Goal: Task Accomplishment & Management: Manage account settings

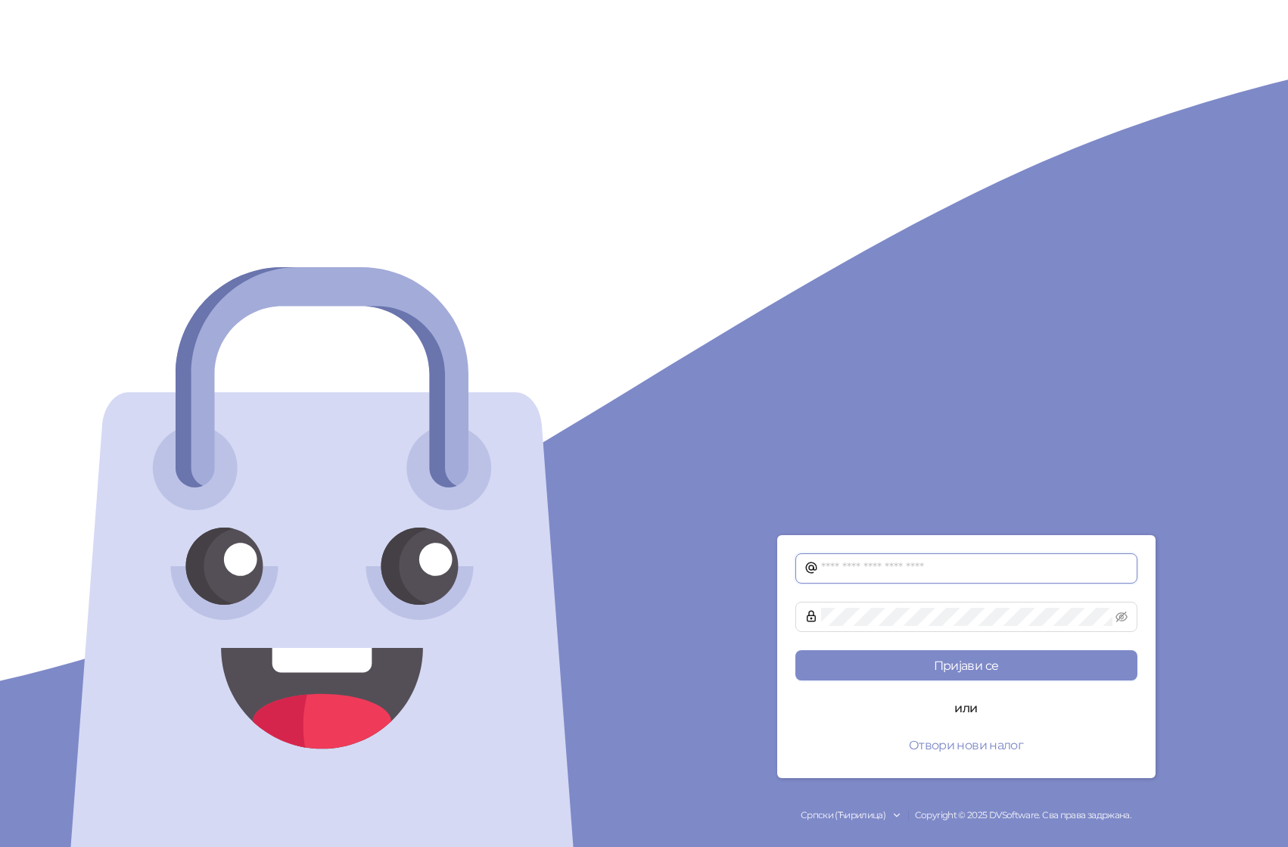
click at [874, 570] on input "text" at bounding box center [974, 568] width 307 height 18
type input "**********"
click at [795, 650] on button "Пријави се" at bounding box center [966, 665] width 342 height 30
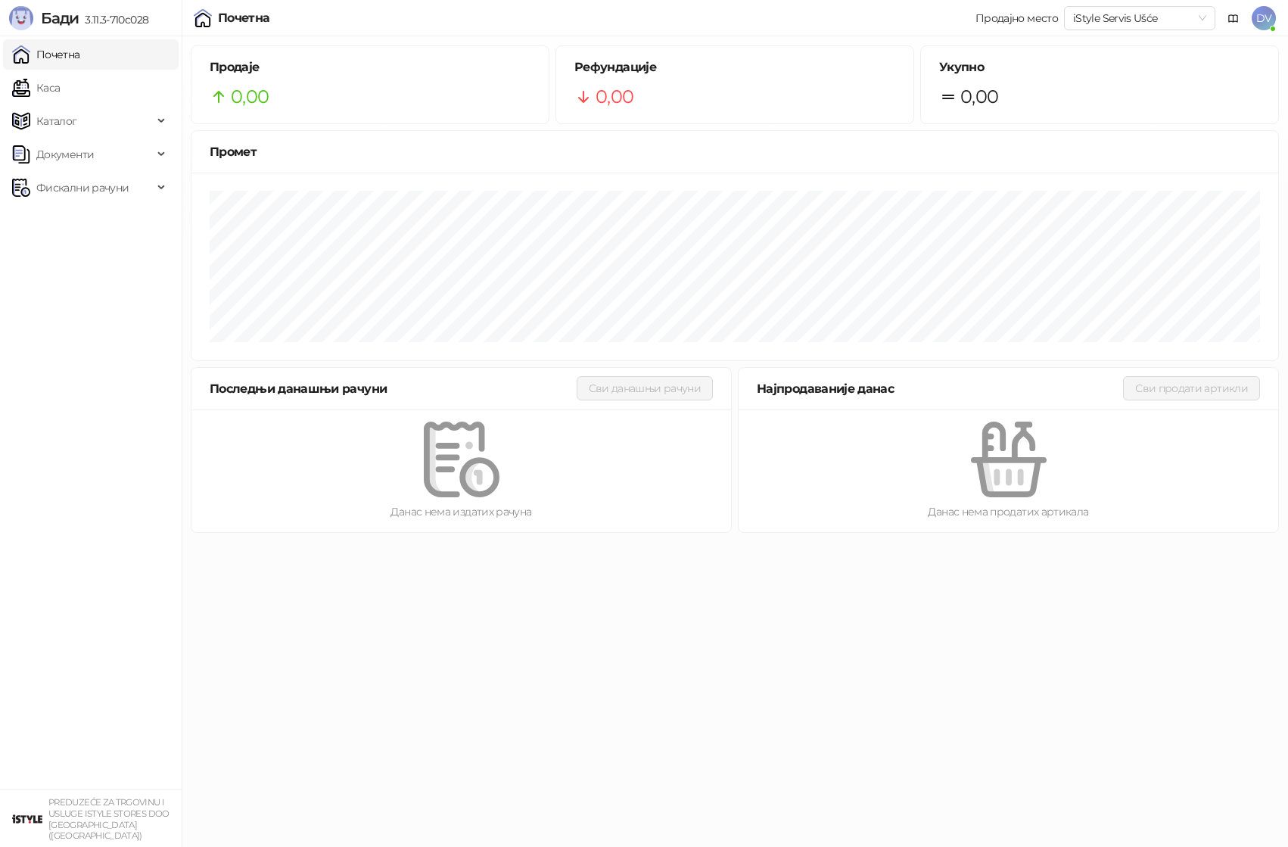
click at [1261, 21] on span "DV" at bounding box center [1264, 18] width 24 height 24
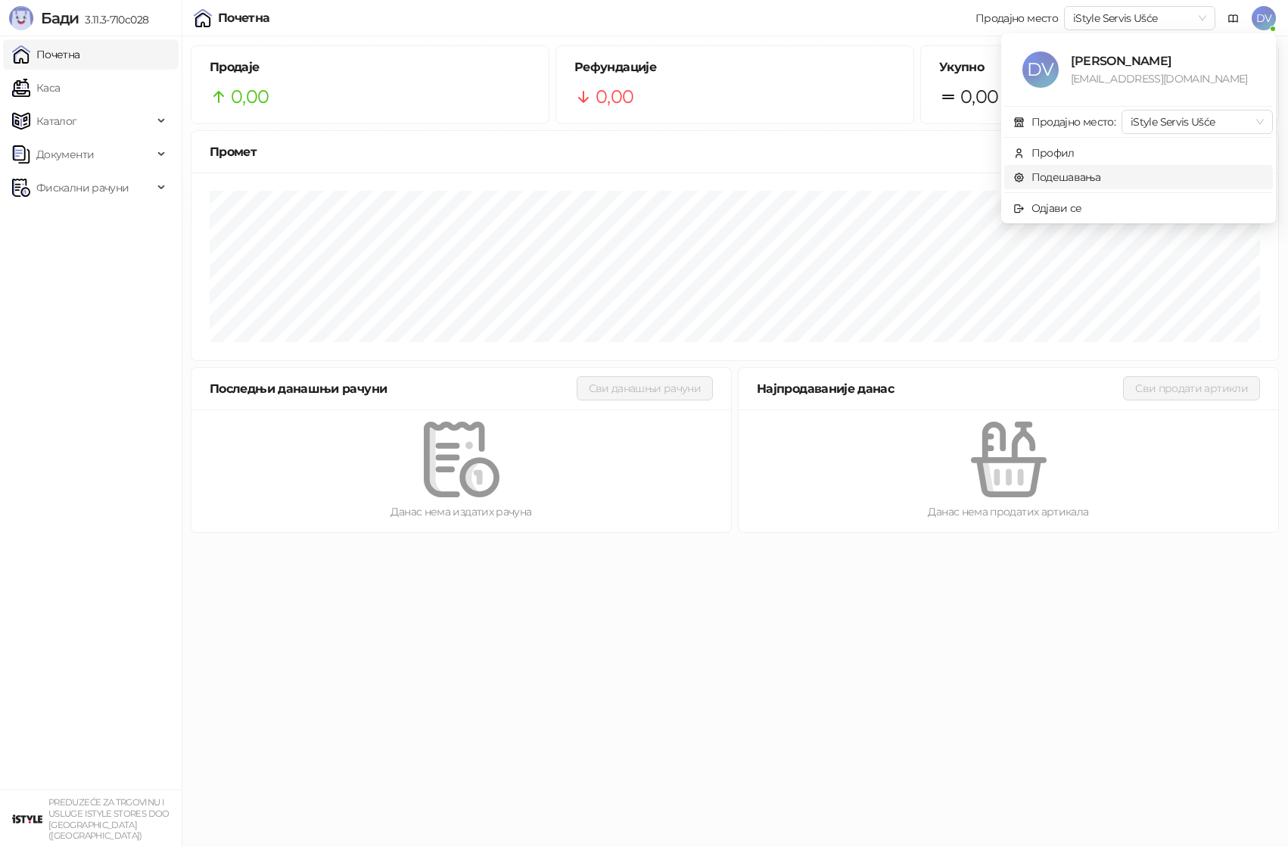
click at [1038, 173] on link "Подешавања" at bounding box center [1057, 177] width 88 height 14
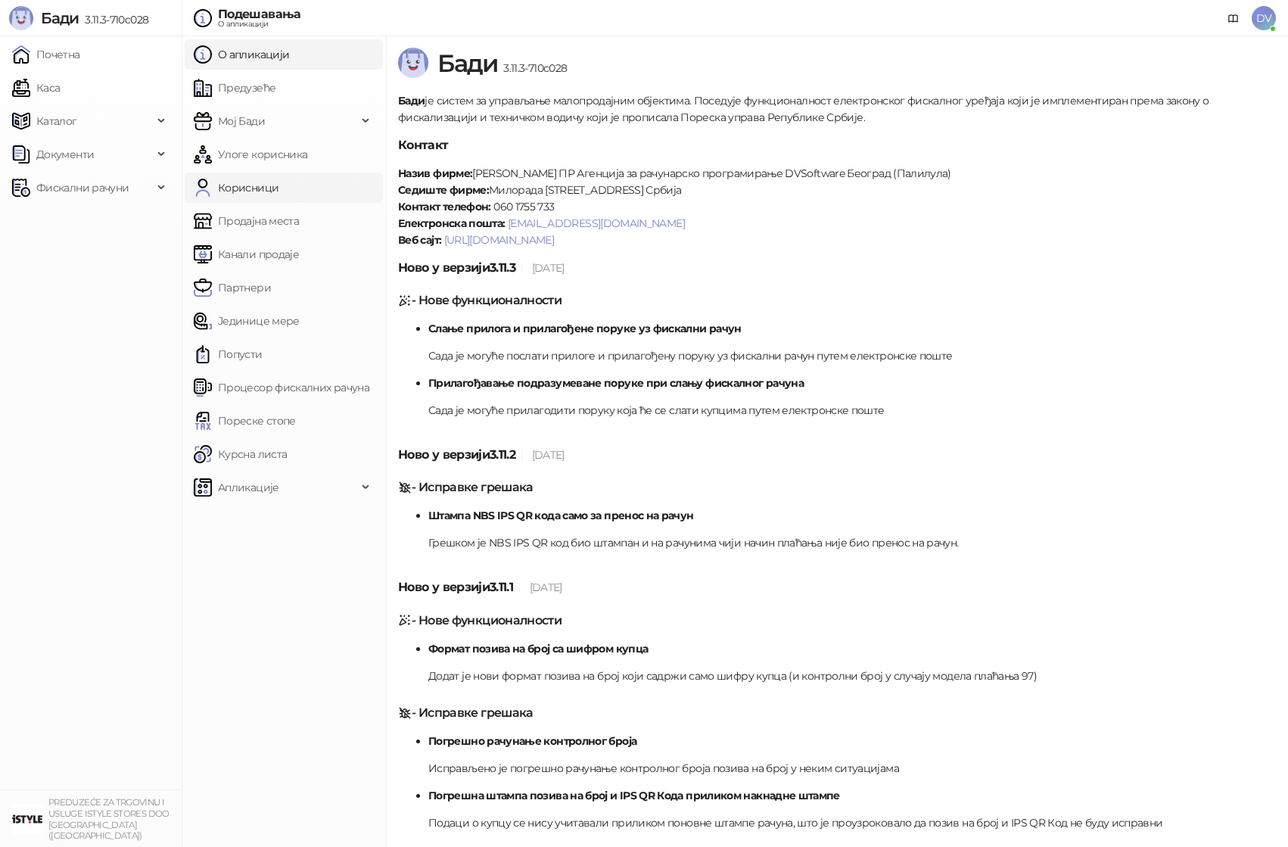
click at [278, 182] on link "Корисници" at bounding box center [236, 188] width 85 height 30
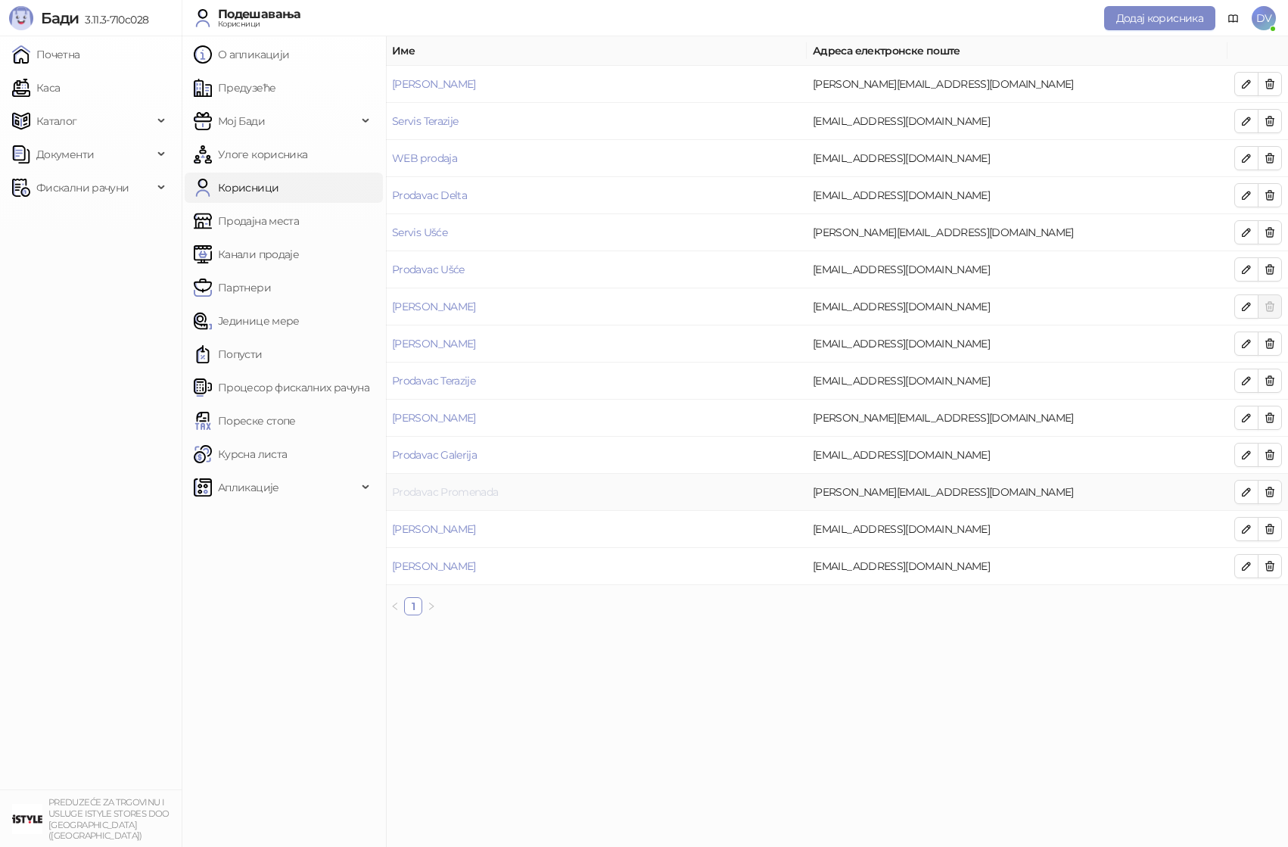
click at [462, 496] on link "Prodavac Promenada" at bounding box center [445, 492] width 106 height 14
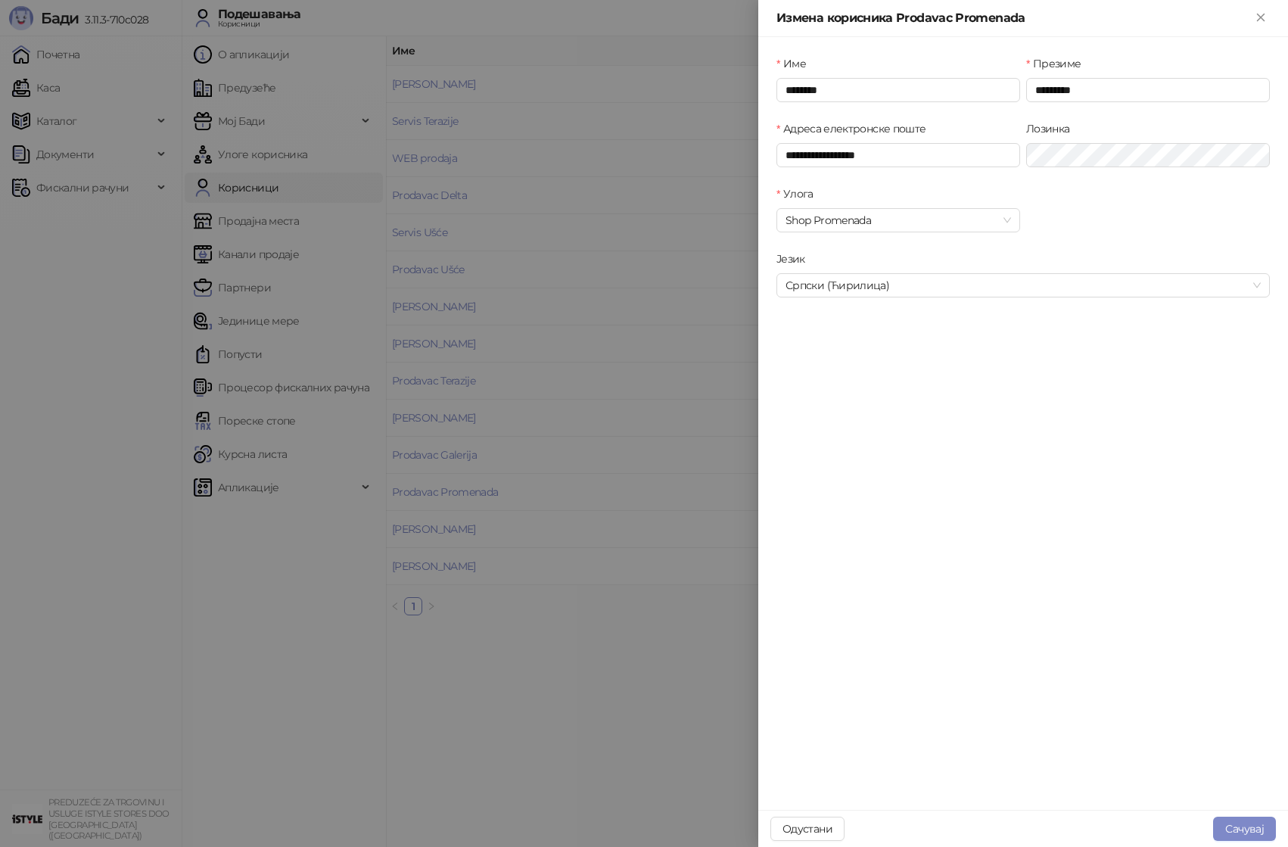
click at [651, 310] on div at bounding box center [644, 423] width 1288 height 847
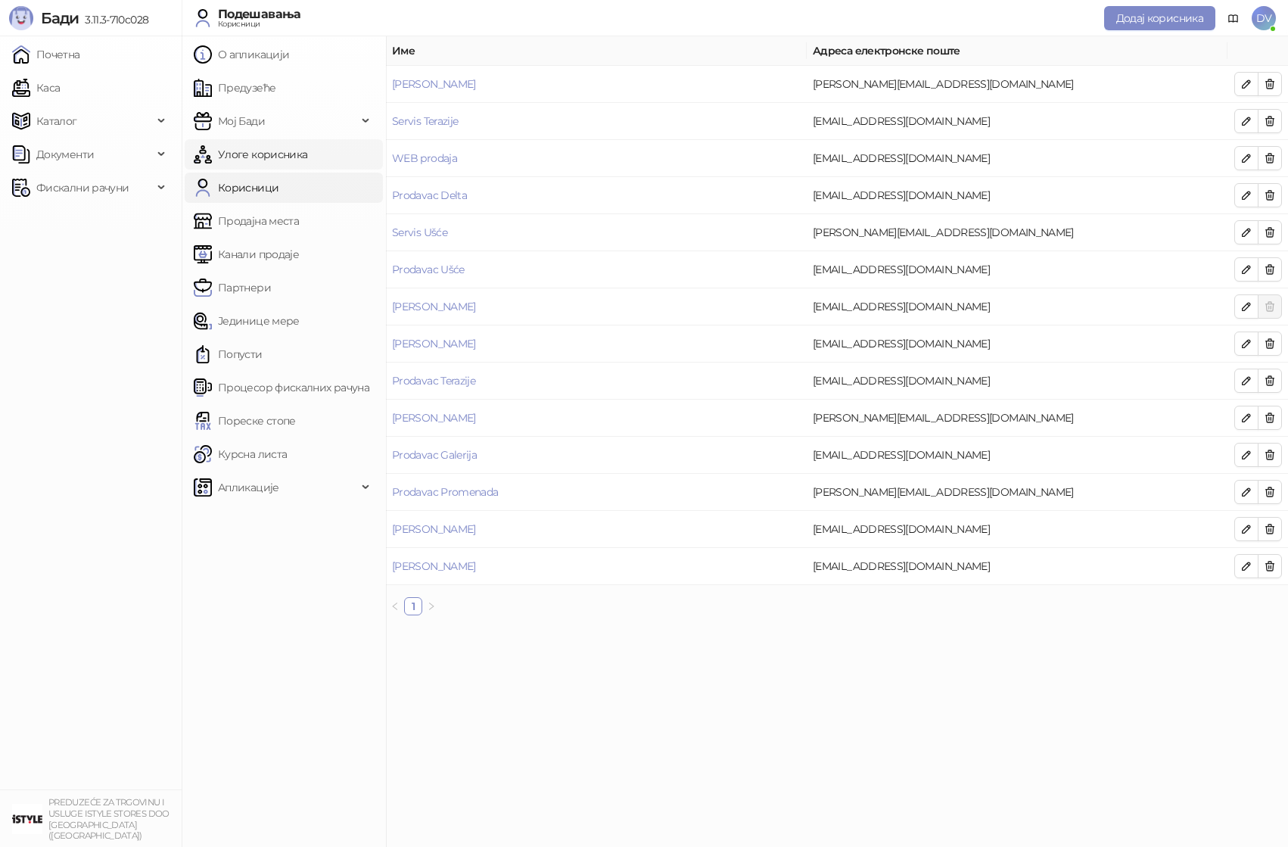
click at [264, 147] on link "Улоге корисника" at bounding box center [251, 154] width 114 height 30
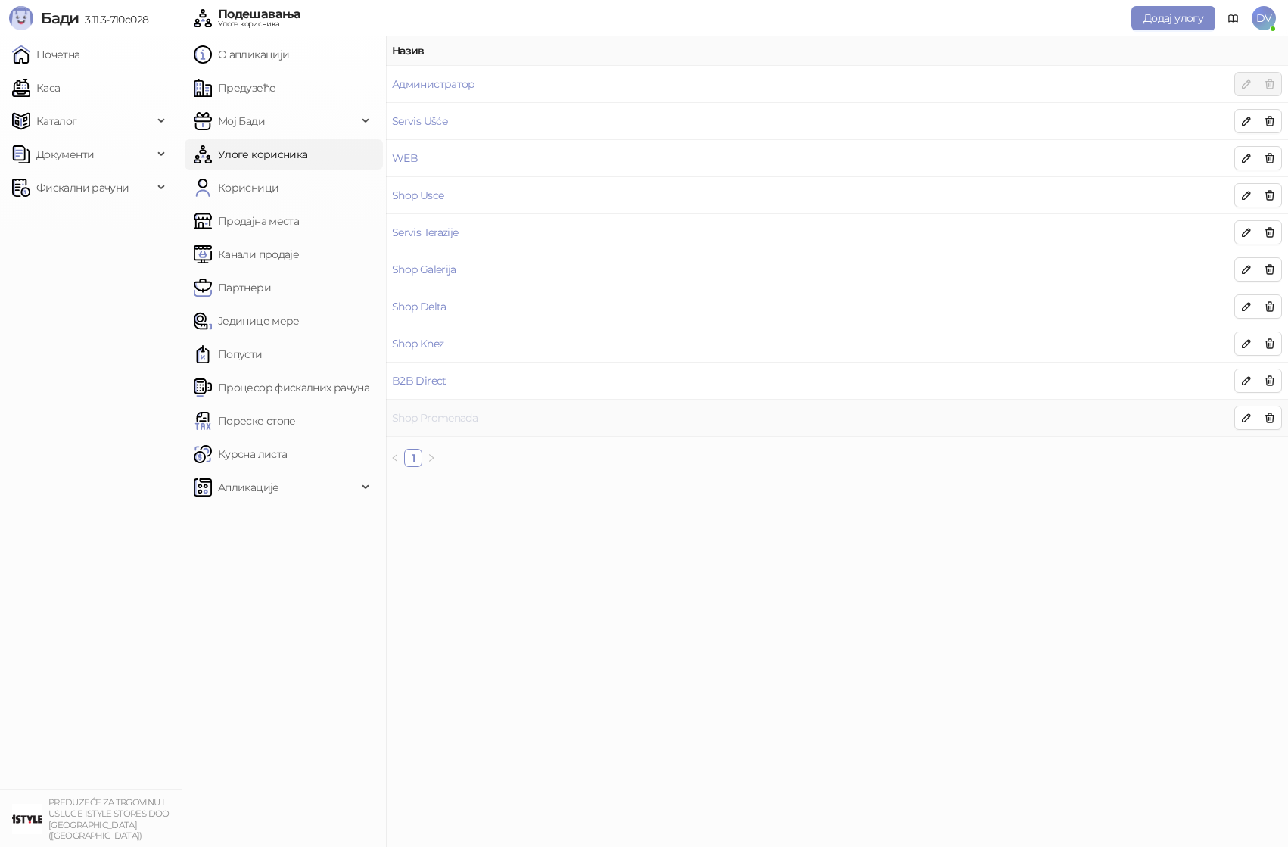
click at [462, 423] on link "Shop Promenada" at bounding box center [435, 418] width 86 height 14
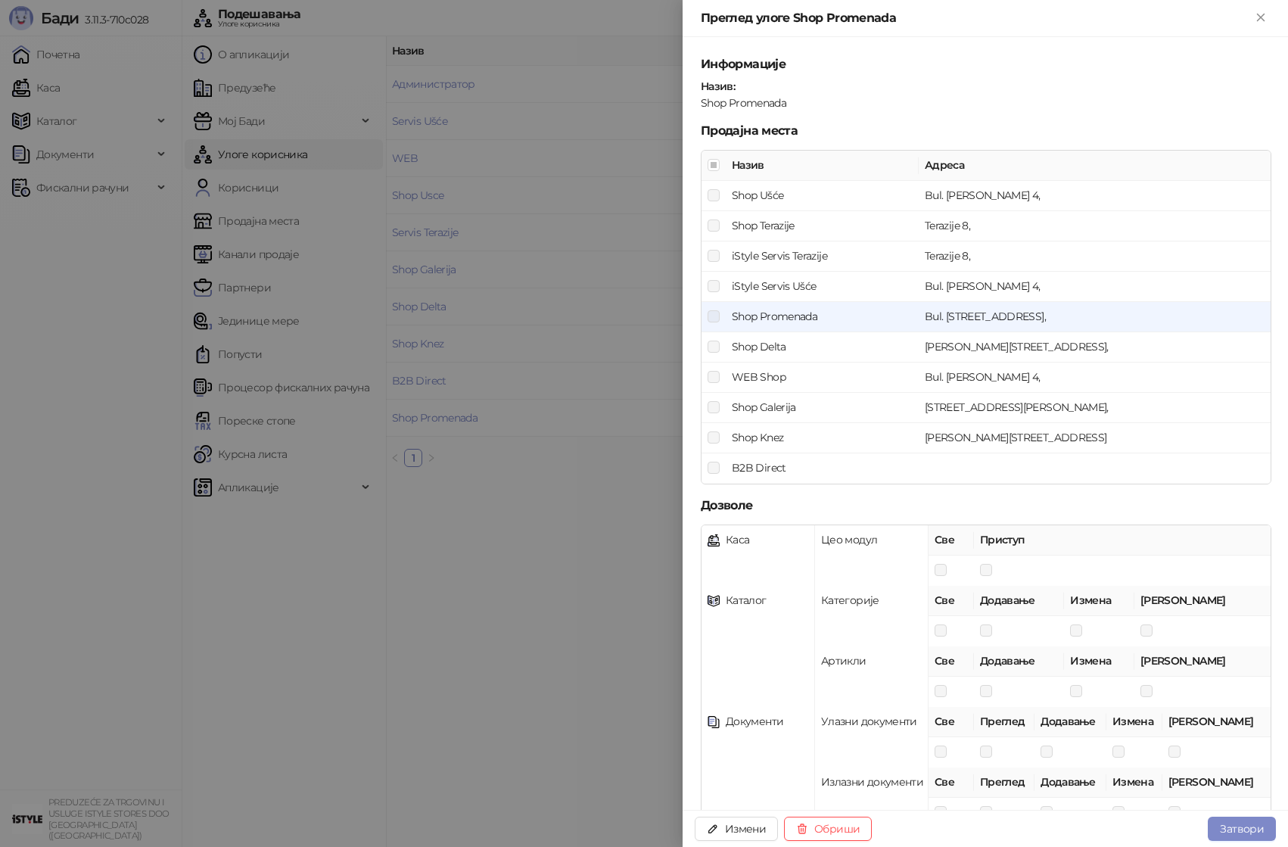
click at [469, 596] on div at bounding box center [644, 423] width 1288 height 847
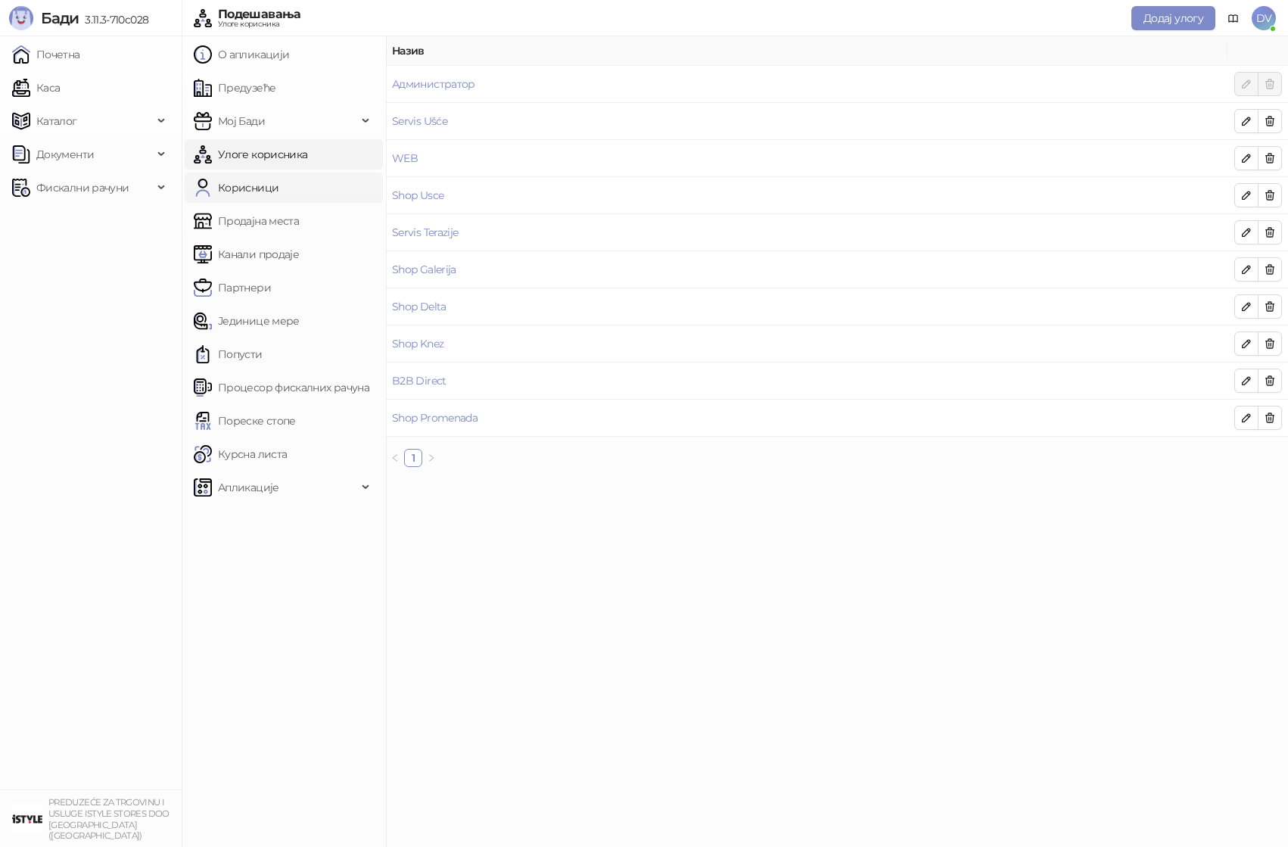
click at [269, 194] on link "Корисници" at bounding box center [236, 188] width 85 height 30
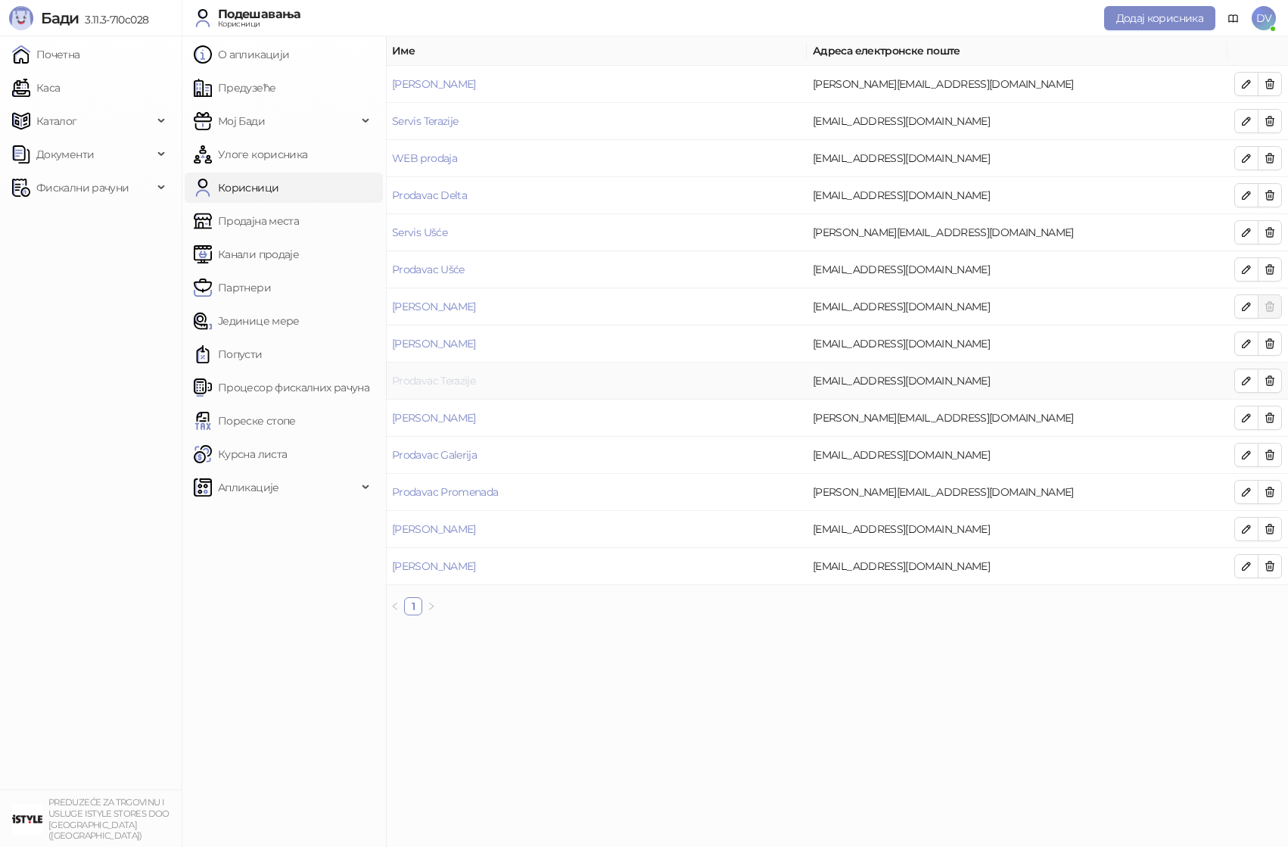
click at [444, 381] on link "Prodavac Terazije" at bounding box center [433, 381] width 83 height 14
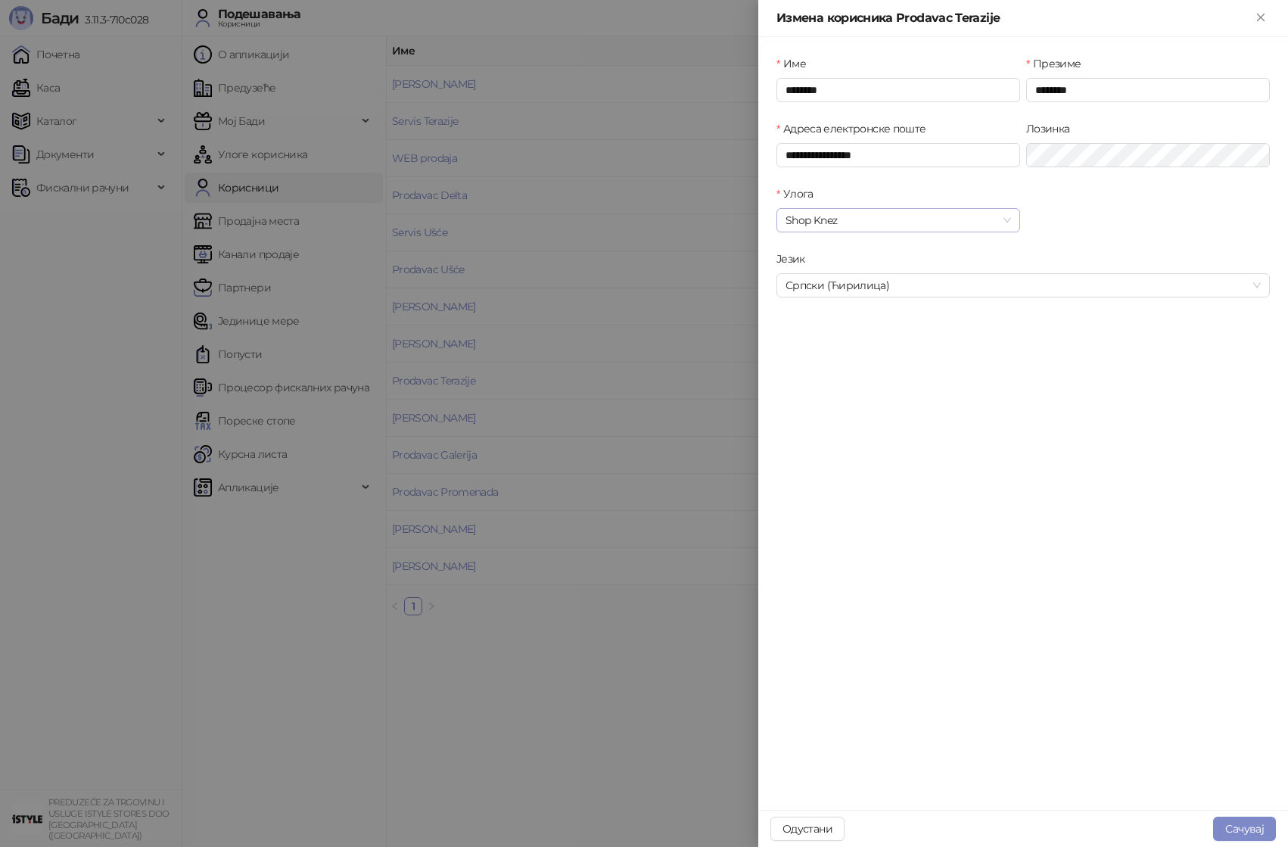
click at [944, 221] on span "Shop Knez" at bounding box center [898, 220] width 226 height 23
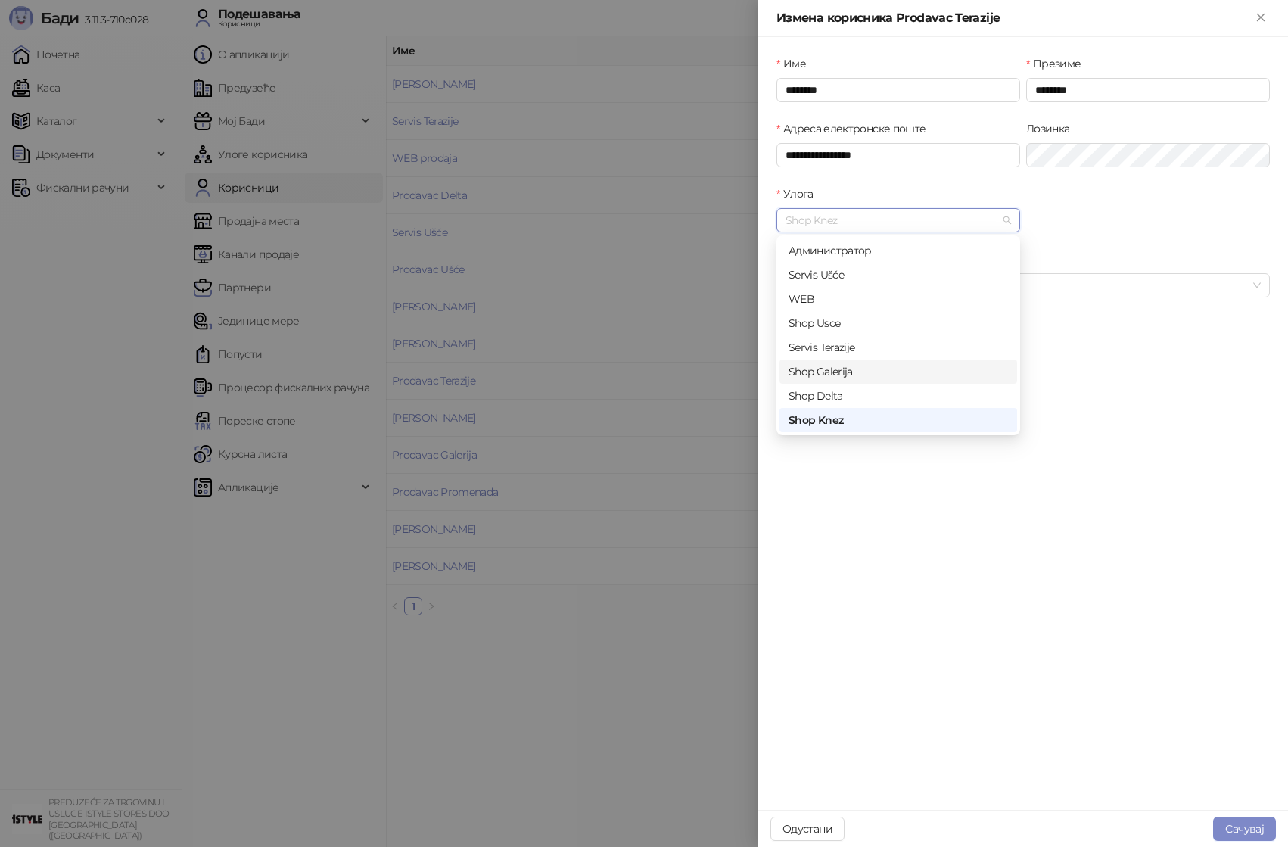
click at [844, 369] on div "Shop Galerija" at bounding box center [898, 371] width 219 height 17
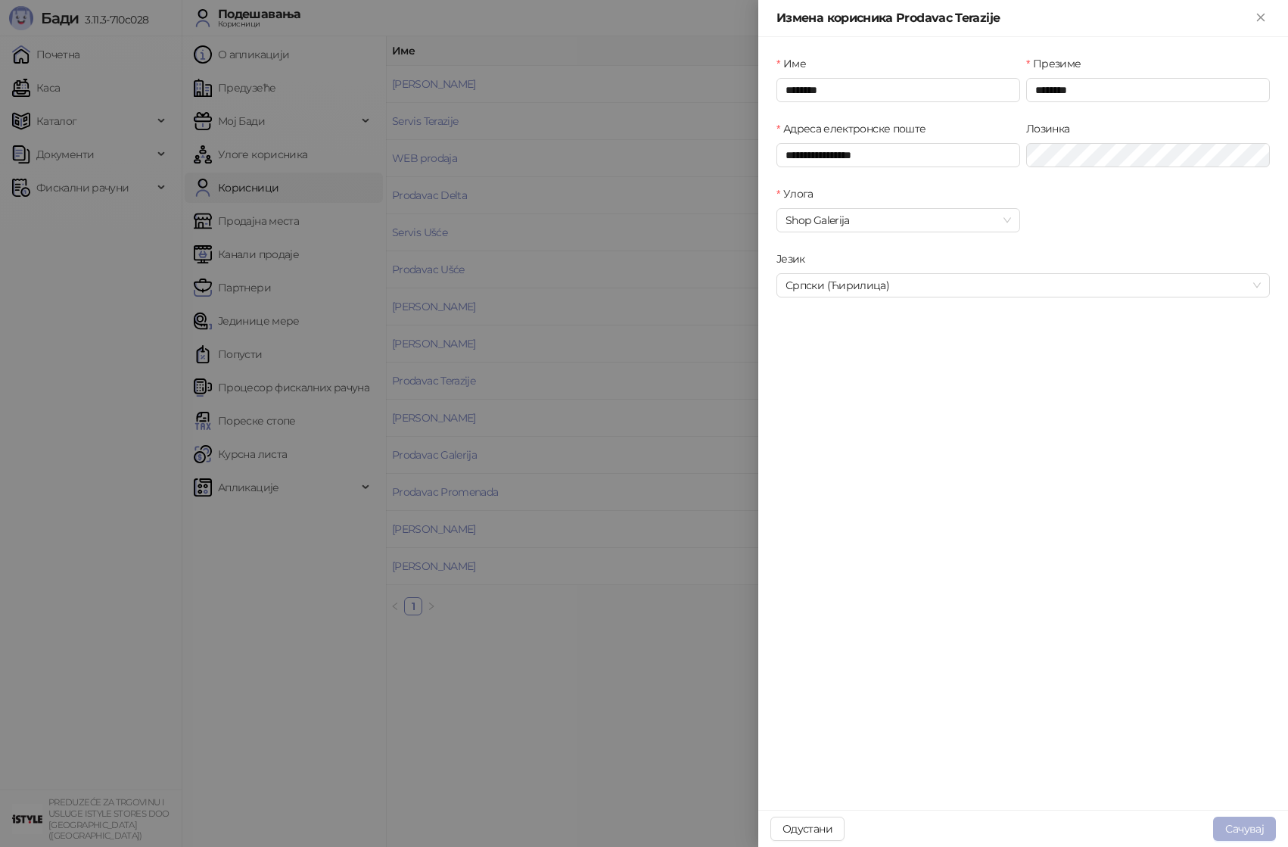
click at [1255, 824] on button "Сачувај" at bounding box center [1244, 828] width 63 height 24
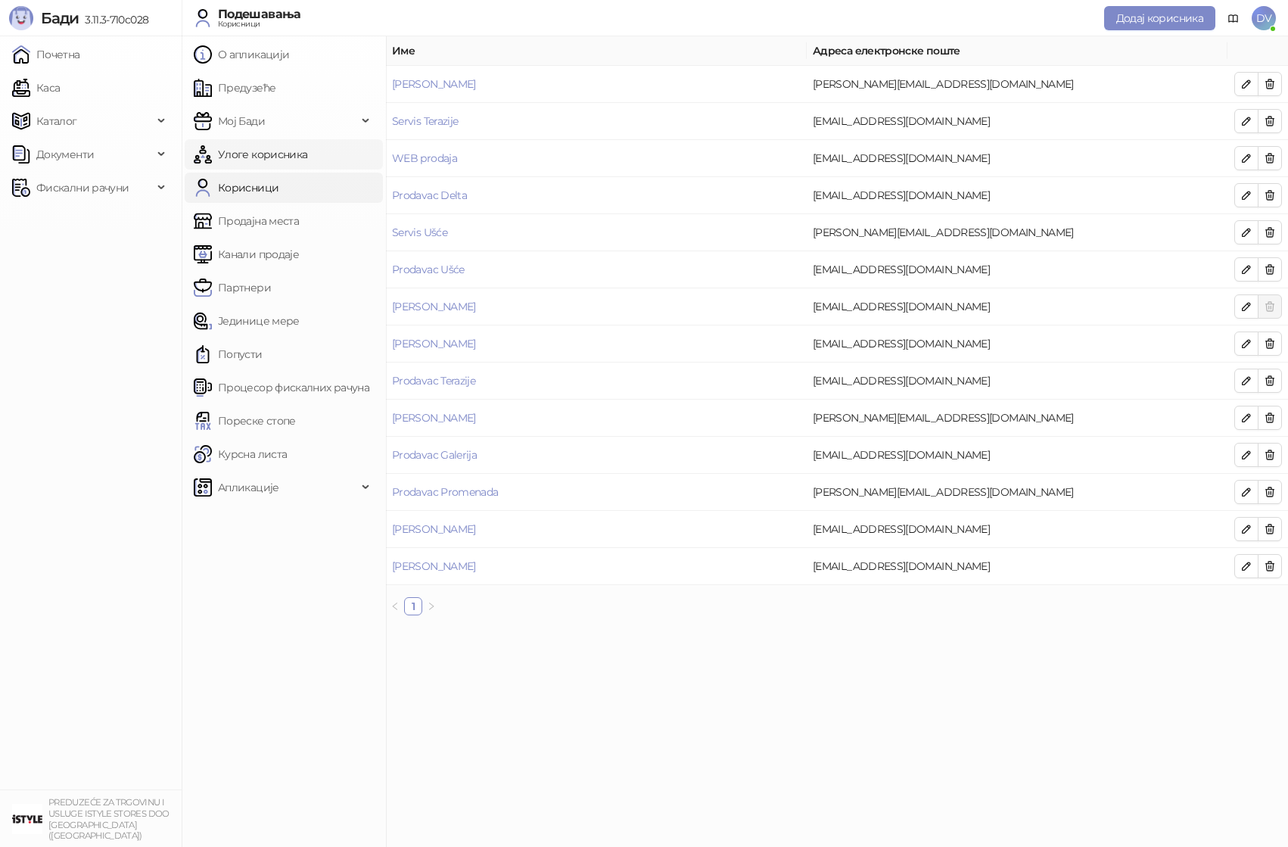
click at [307, 160] on link "Улоге корисника" at bounding box center [251, 154] width 114 height 30
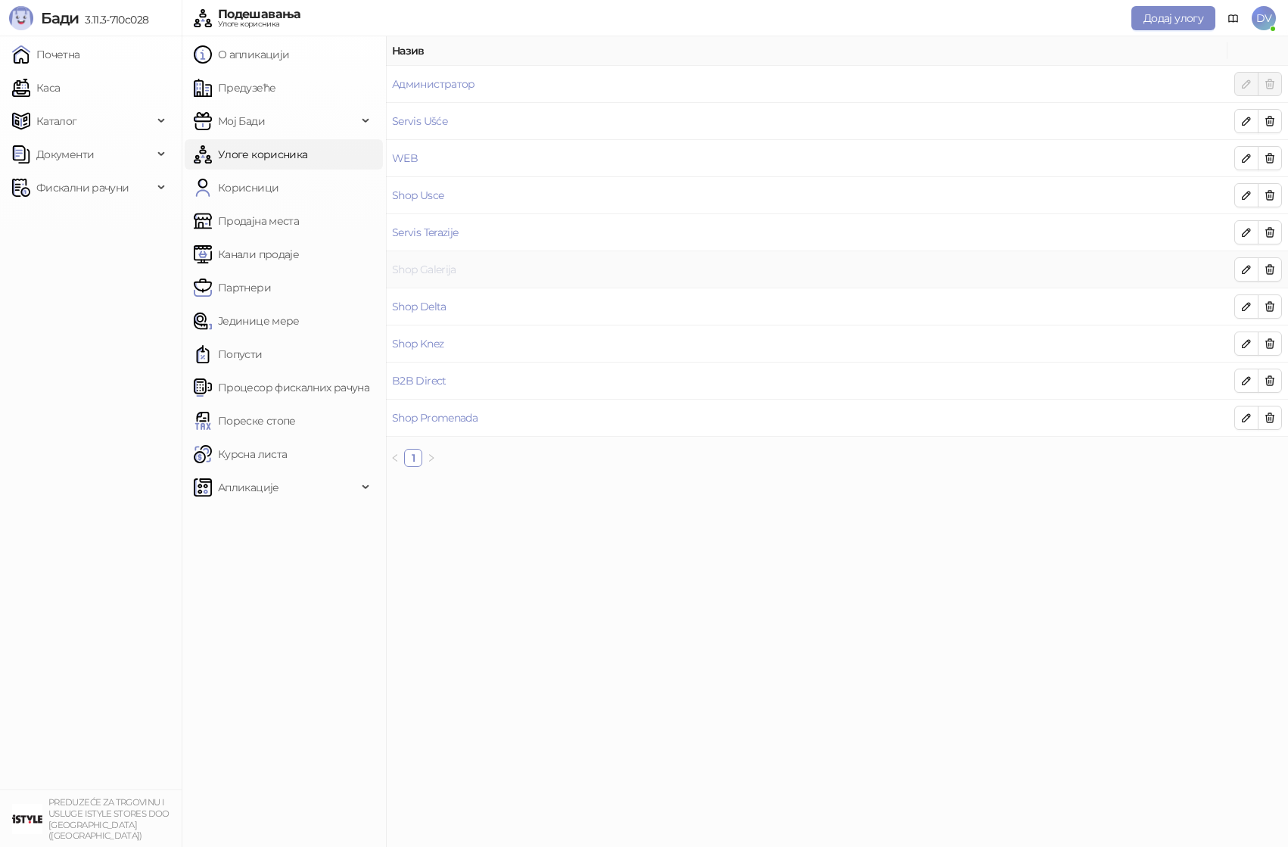
click at [446, 272] on link "Shop Galerija" at bounding box center [424, 270] width 64 height 14
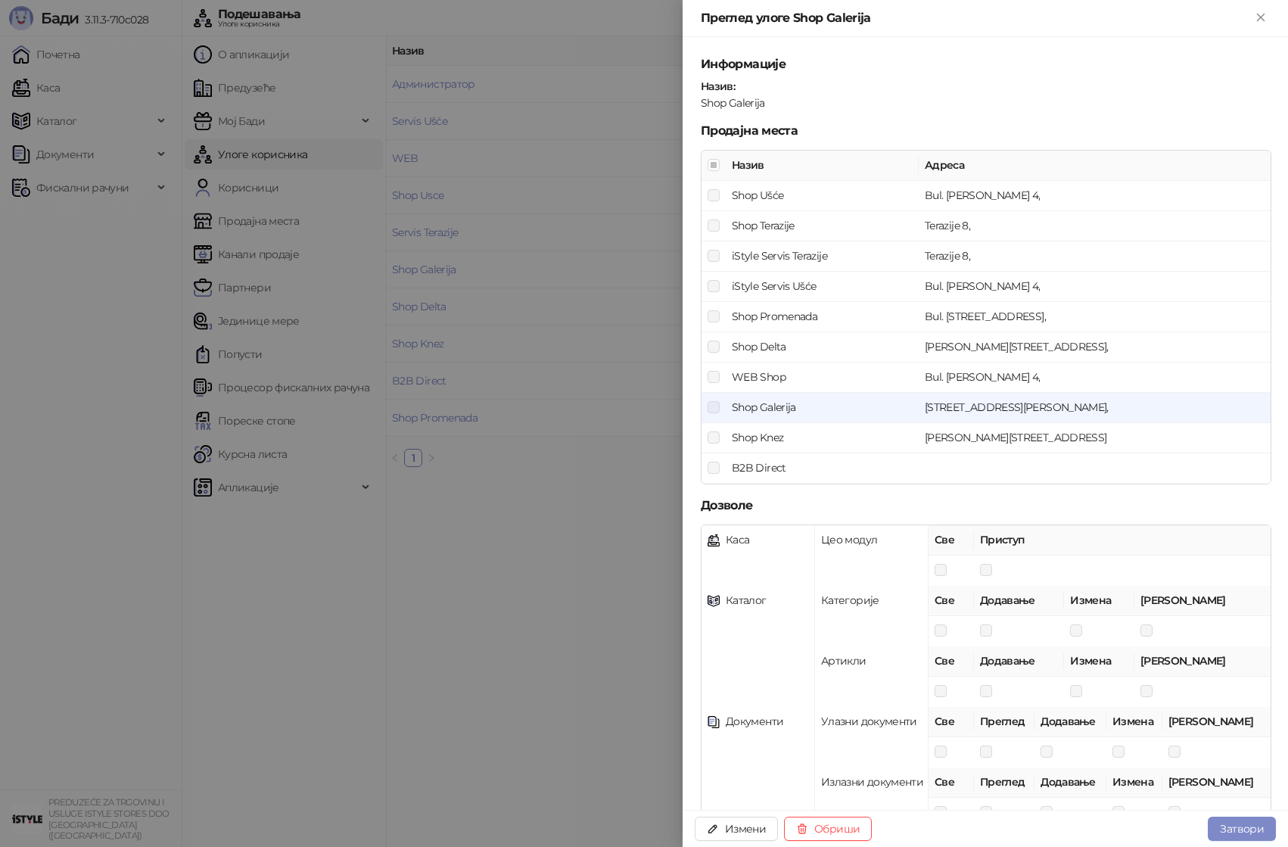
click at [506, 207] on div at bounding box center [644, 423] width 1288 height 847
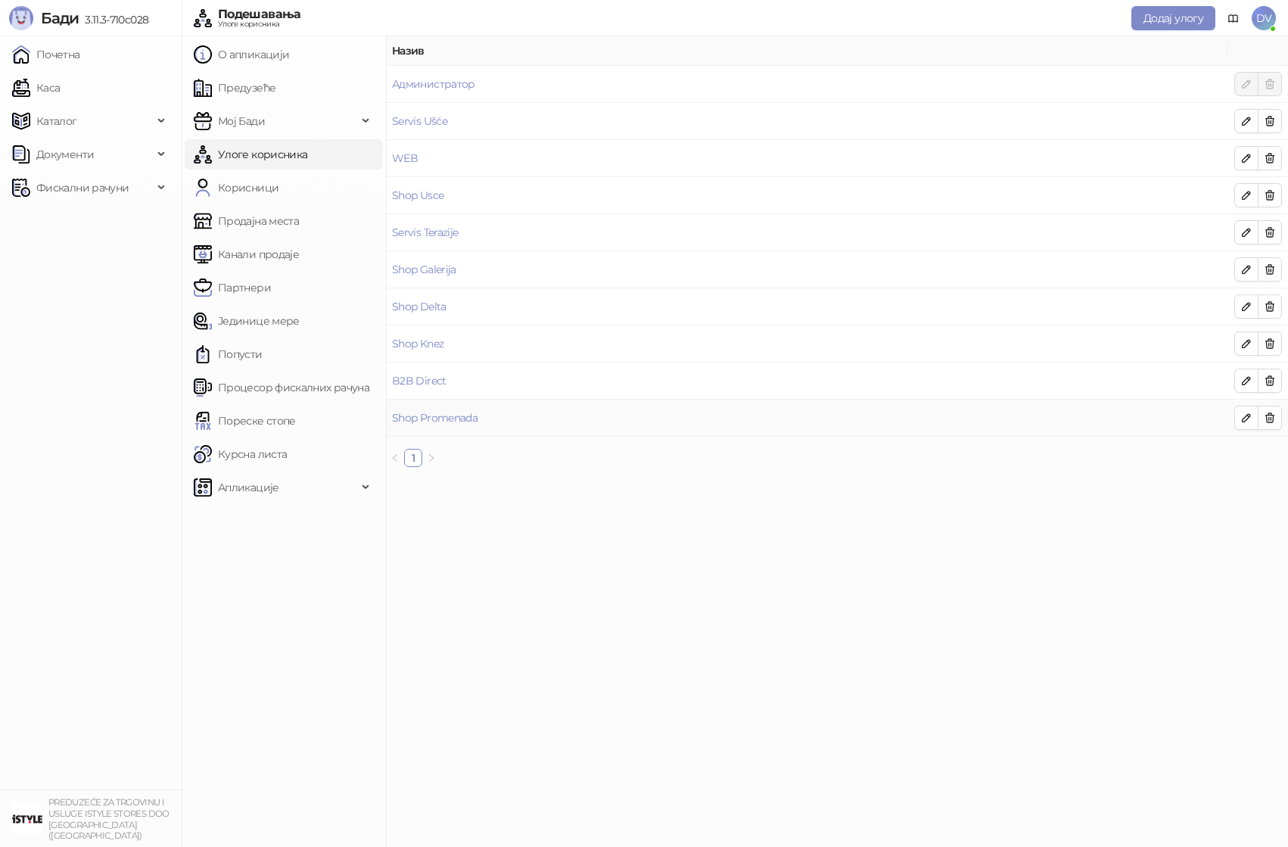
click at [459, 408] on td "Shop Promenada" at bounding box center [806, 418] width 841 height 37
click at [459, 412] on link "Shop Promenada" at bounding box center [435, 418] width 86 height 14
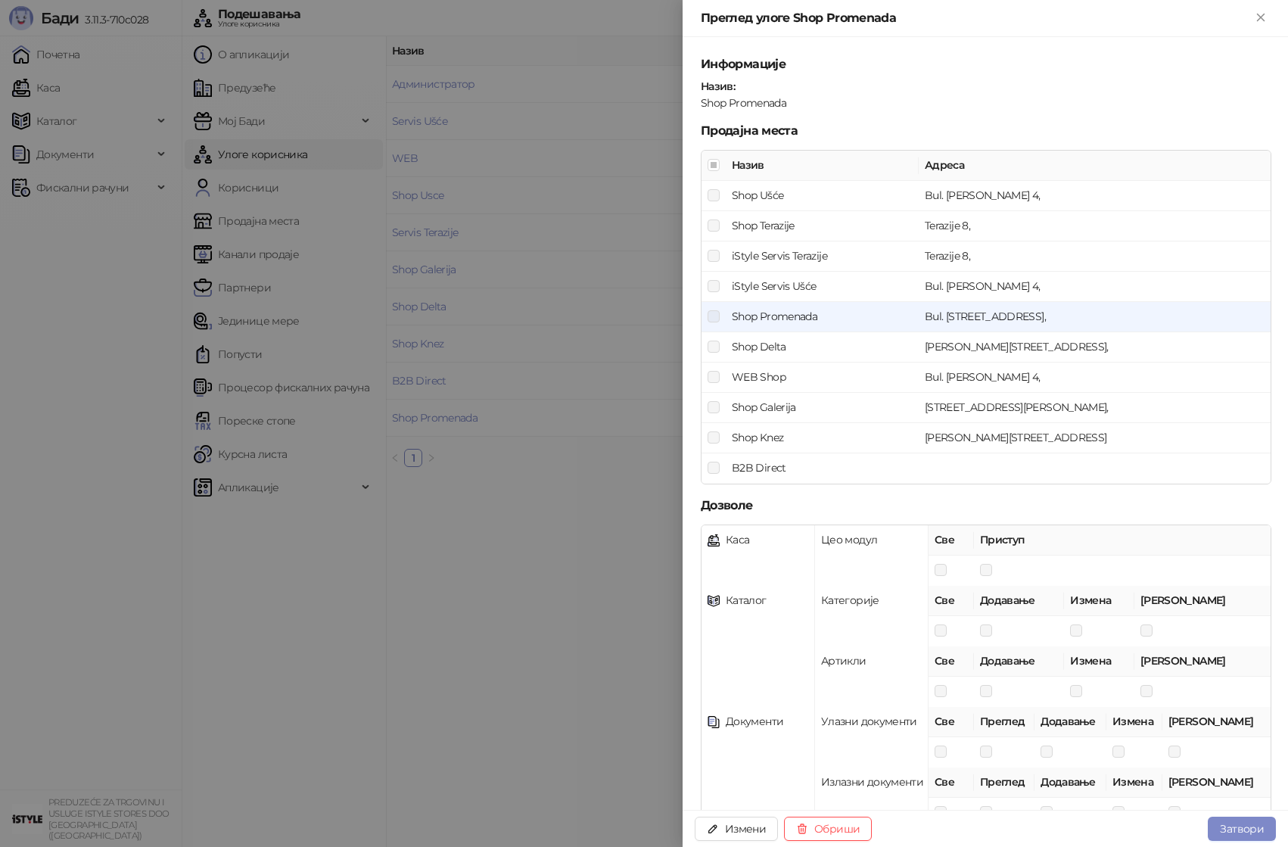
click at [469, 461] on div at bounding box center [644, 423] width 1288 height 847
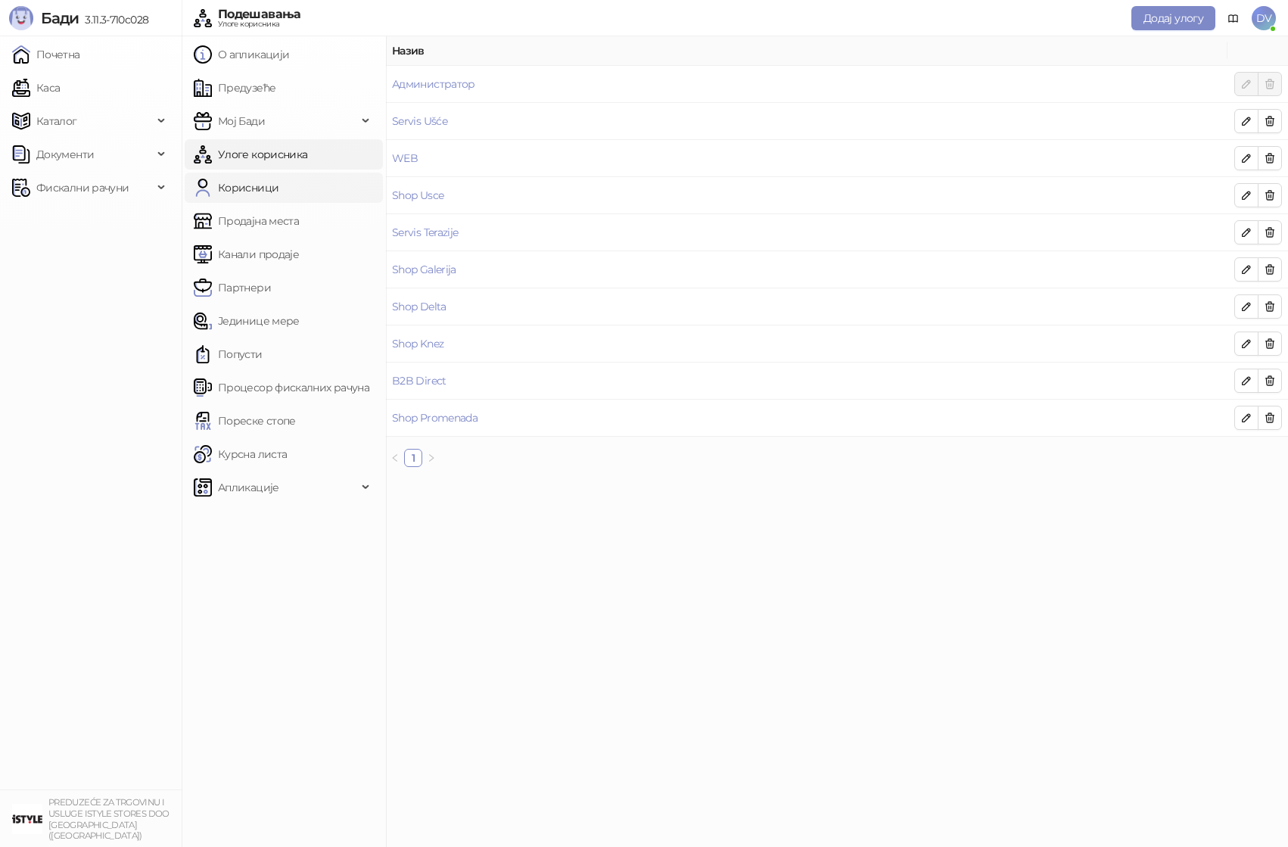
click at [278, 185] on link "Корисници" at bounding box center [236, 188] width 85 height 30
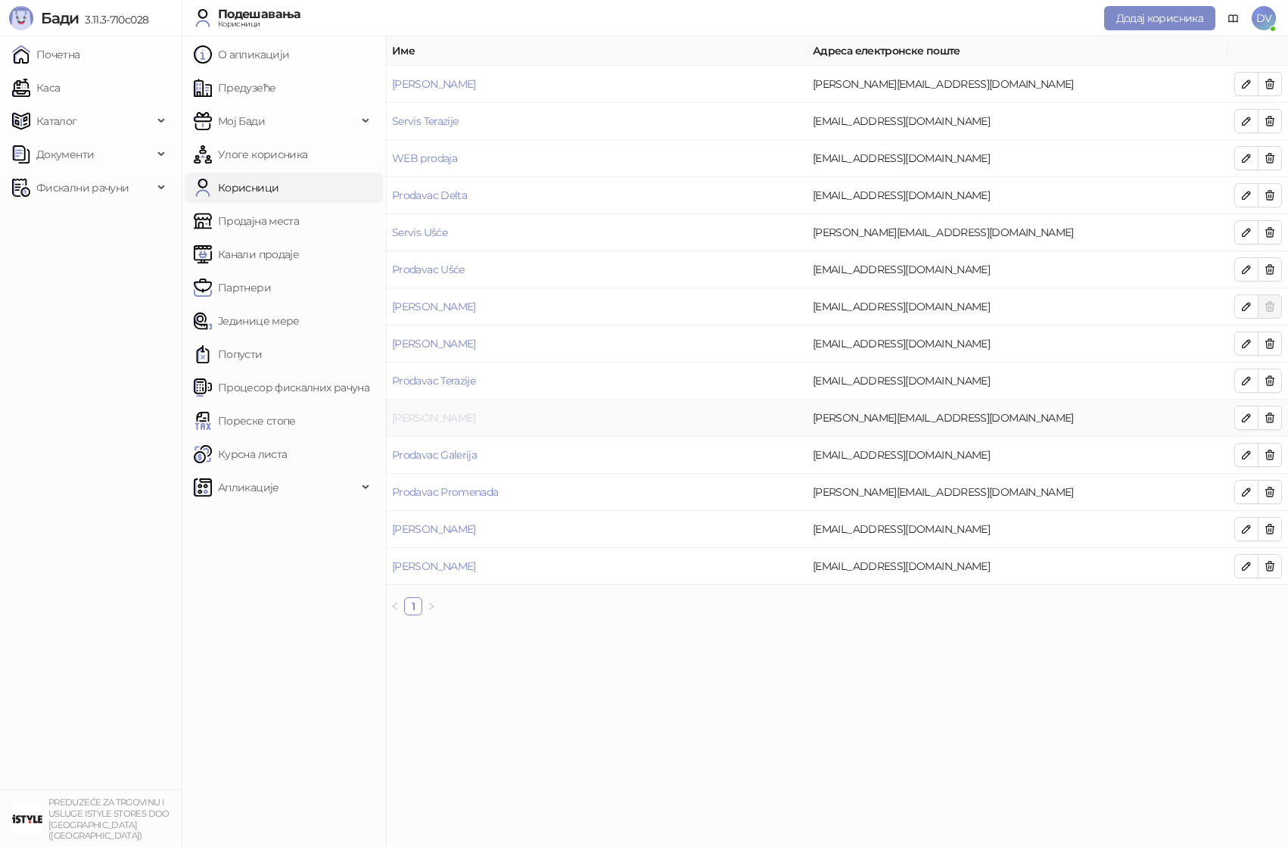
click at [447, 415] on link "[PERSON_NAME]" at bounding box center [434, 418] width 84 height 14
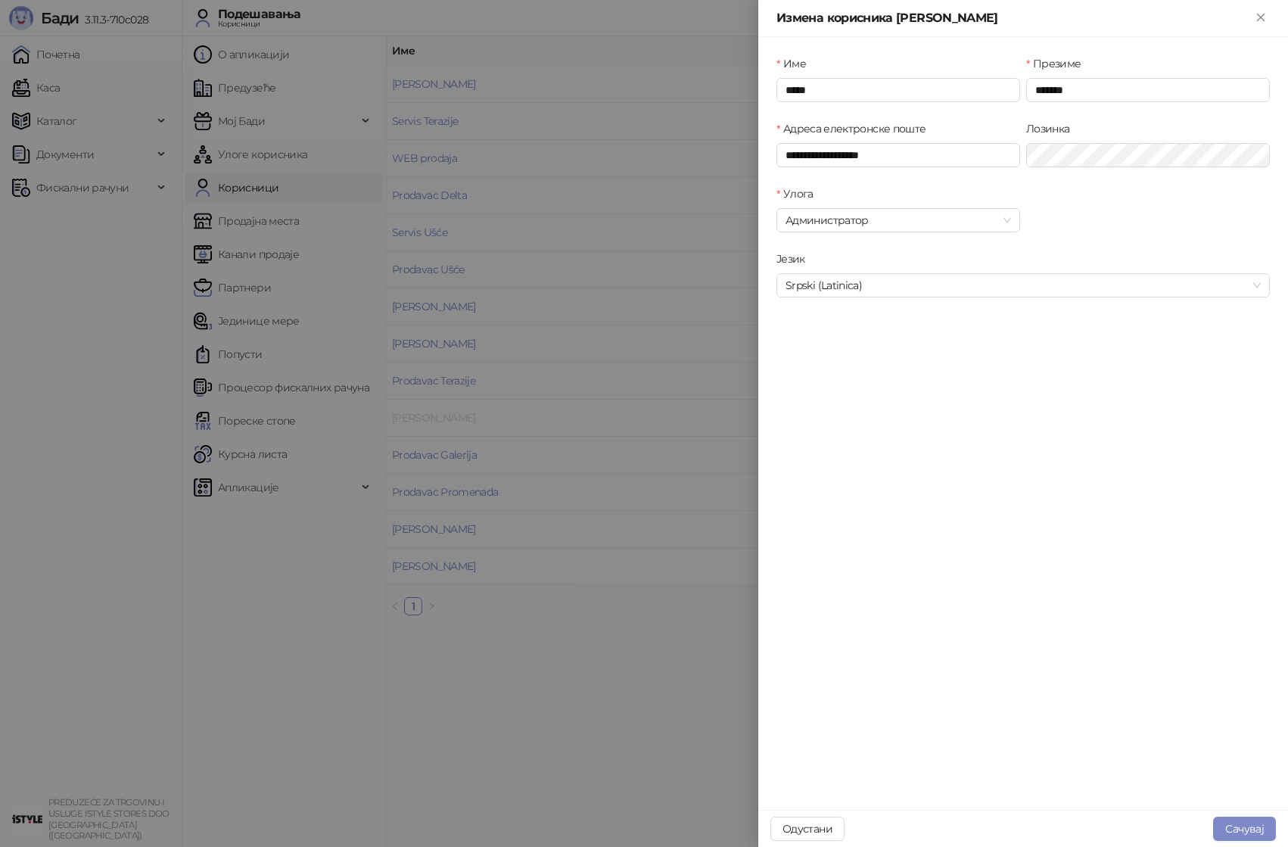
click at [447, 415] on div at bounding box center [644, 423] width 1288 height 847
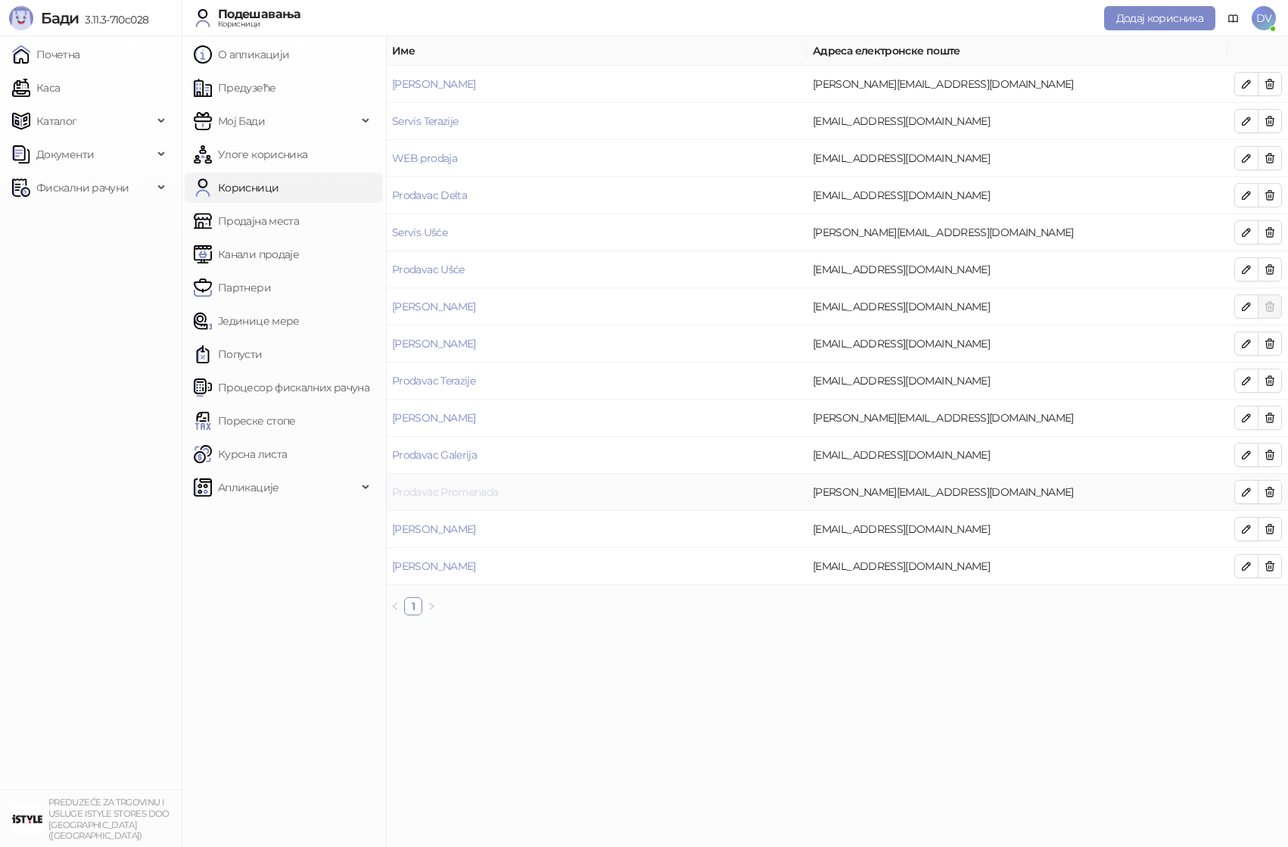
click at [443, 493] on link "Prodavac Promenada" at bounding box center [445, 492] width 106 height 14
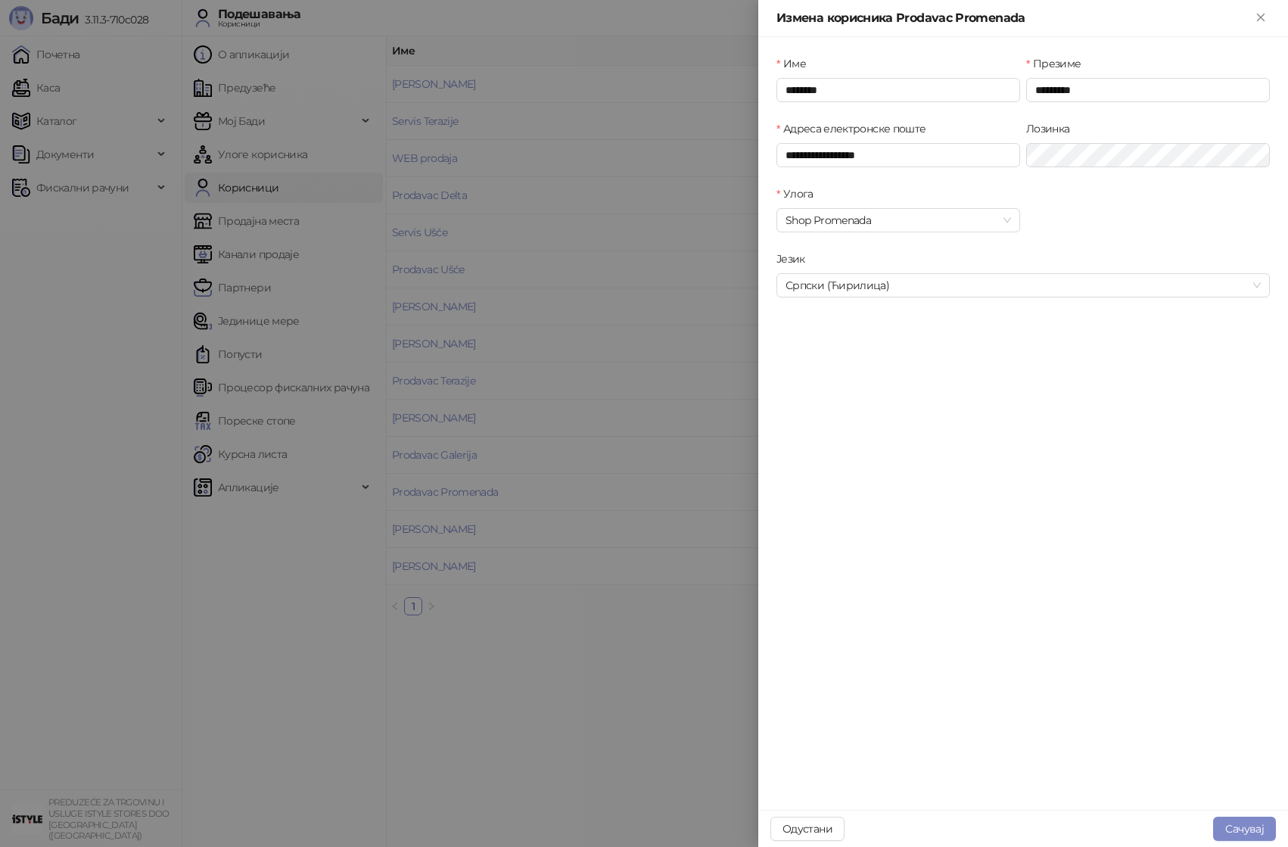
click at [518, 507] on div at bounding box center [644, 423] width 1288 height 847
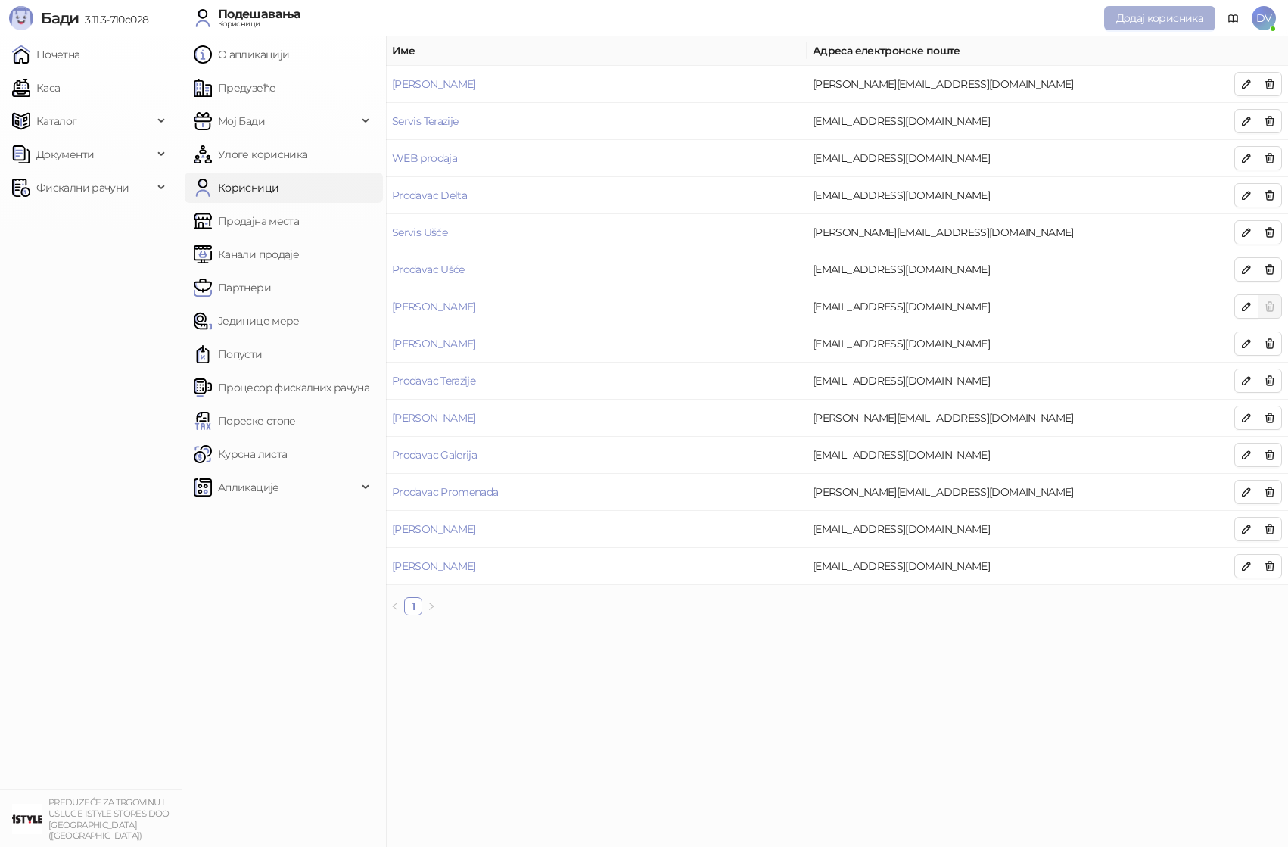
click at [1139, 22] on span "Додај корисника" at bounding box center [1159, 18] width 87 height 14
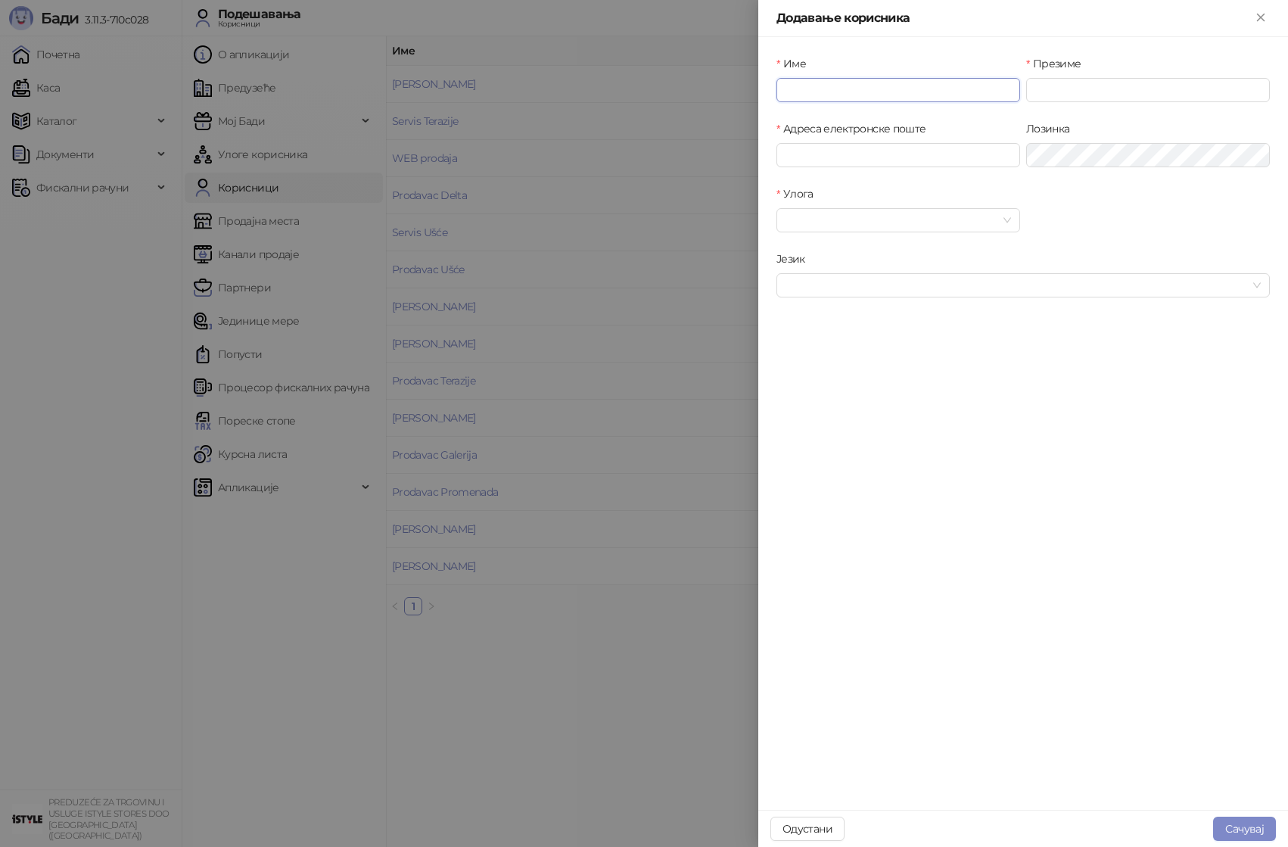
click at [952, 93] on input "Име" at bounding box center [898, 90] width 244 height 24
click at [666, 353] on div at bounding box center [644, 423] width 1288 height 847
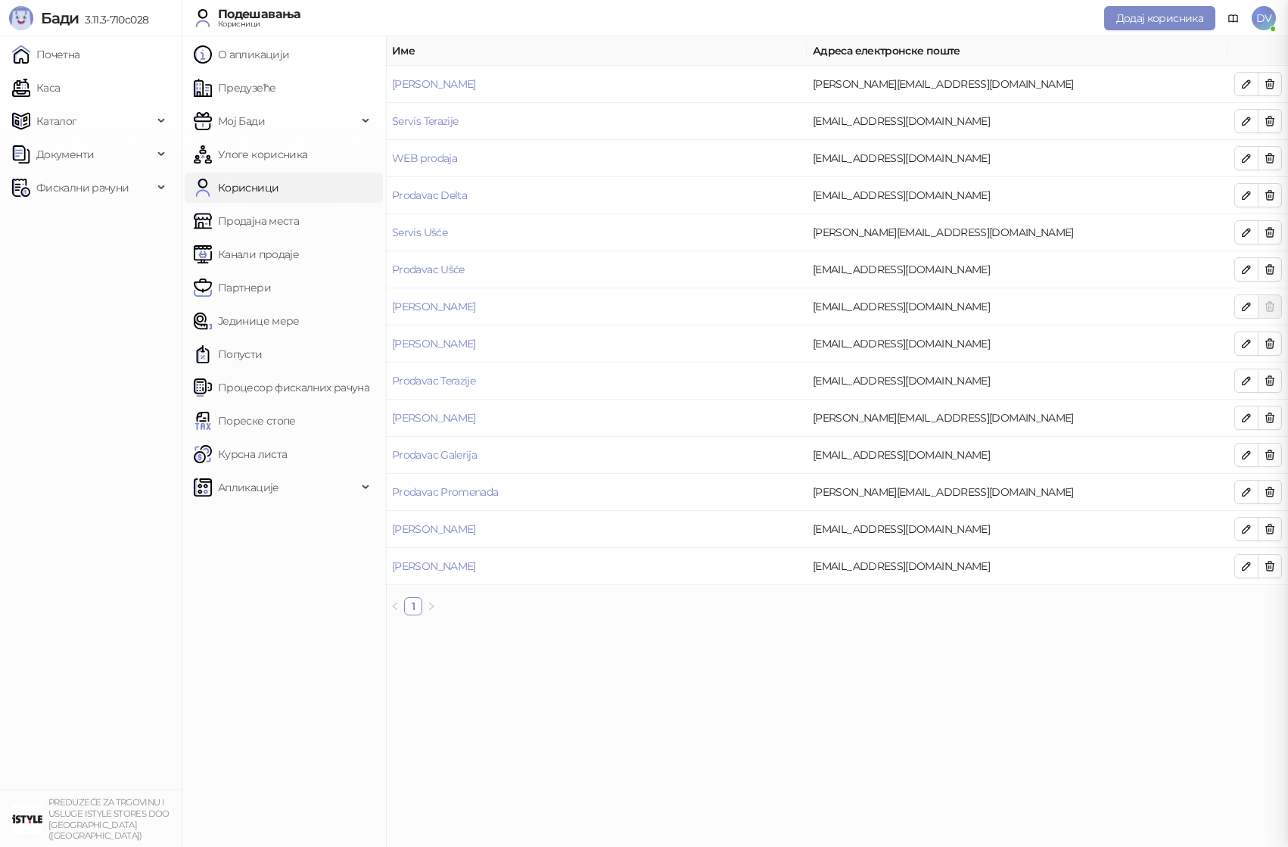
click at [666, 353] on div at bounding box center [644, 423] width 1288 height 847
click at [698, 733] on main "Име Адреса електронске поште [PERSON_NAME] [PERSON_NAME][EMAIL_ADDRESS][DOMAIN_…" at bounding box center [837, 441] width 902 height 810
click at [1137, 13] on span "Додај корисника" at bounding box center [1159, 18] width 87 height 14
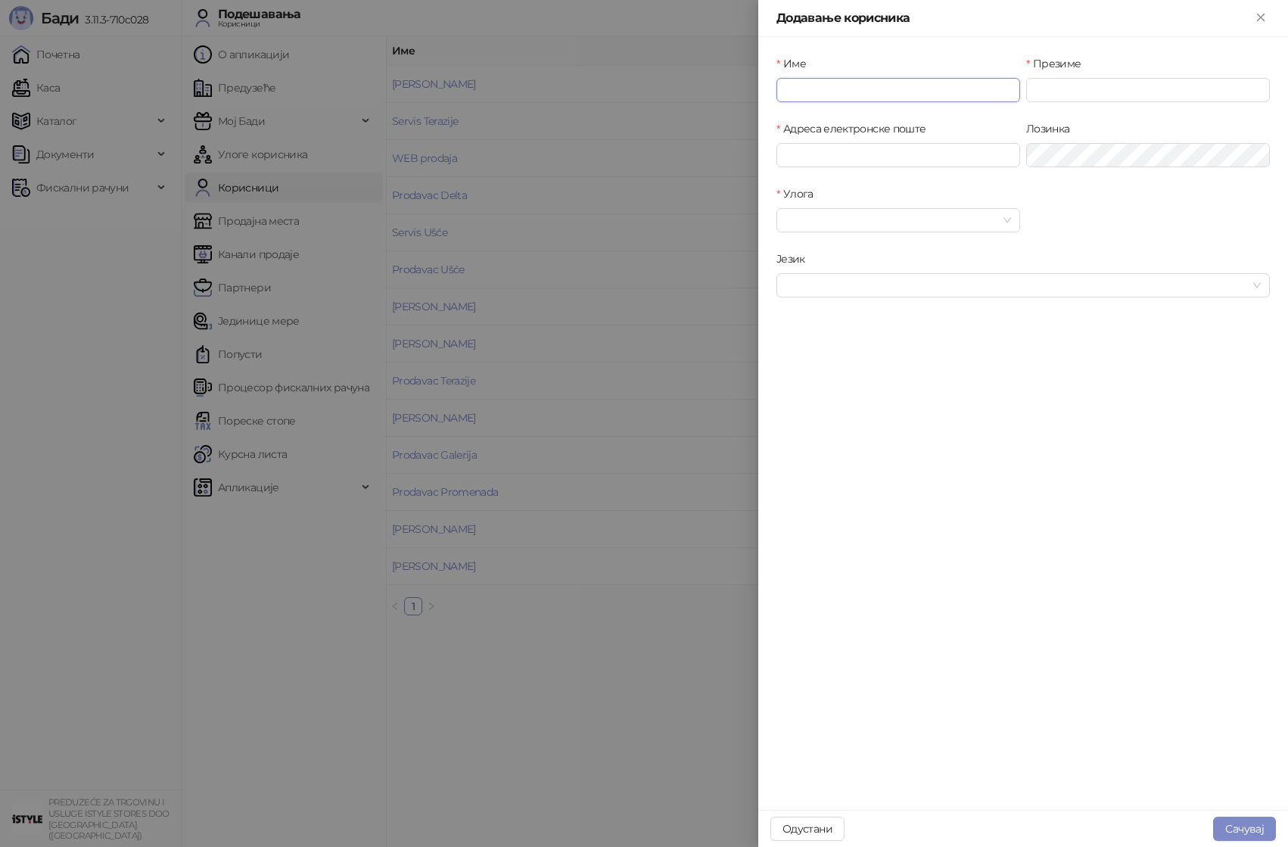
click at [879, 97] on input "Име" at bounding box center [898, 90] width 244 height 24
type input "********"
type input "*****"
type input "**********"
click at [885, 231] on input "Улога" at bounding box center [891, 220] width 212 height 23
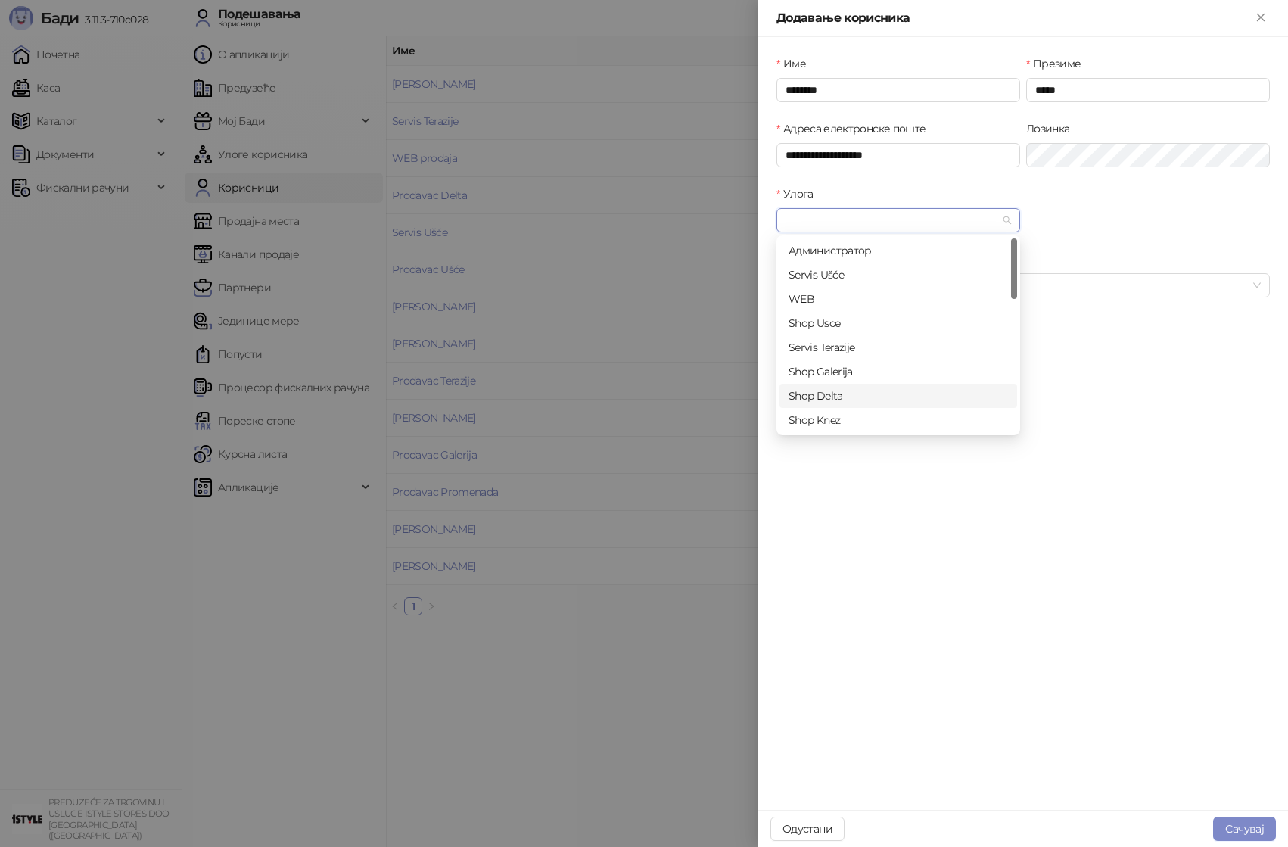
click at [848, 394] on div "Shop Delta" at bounding box center [898, 395] width 219 height 17
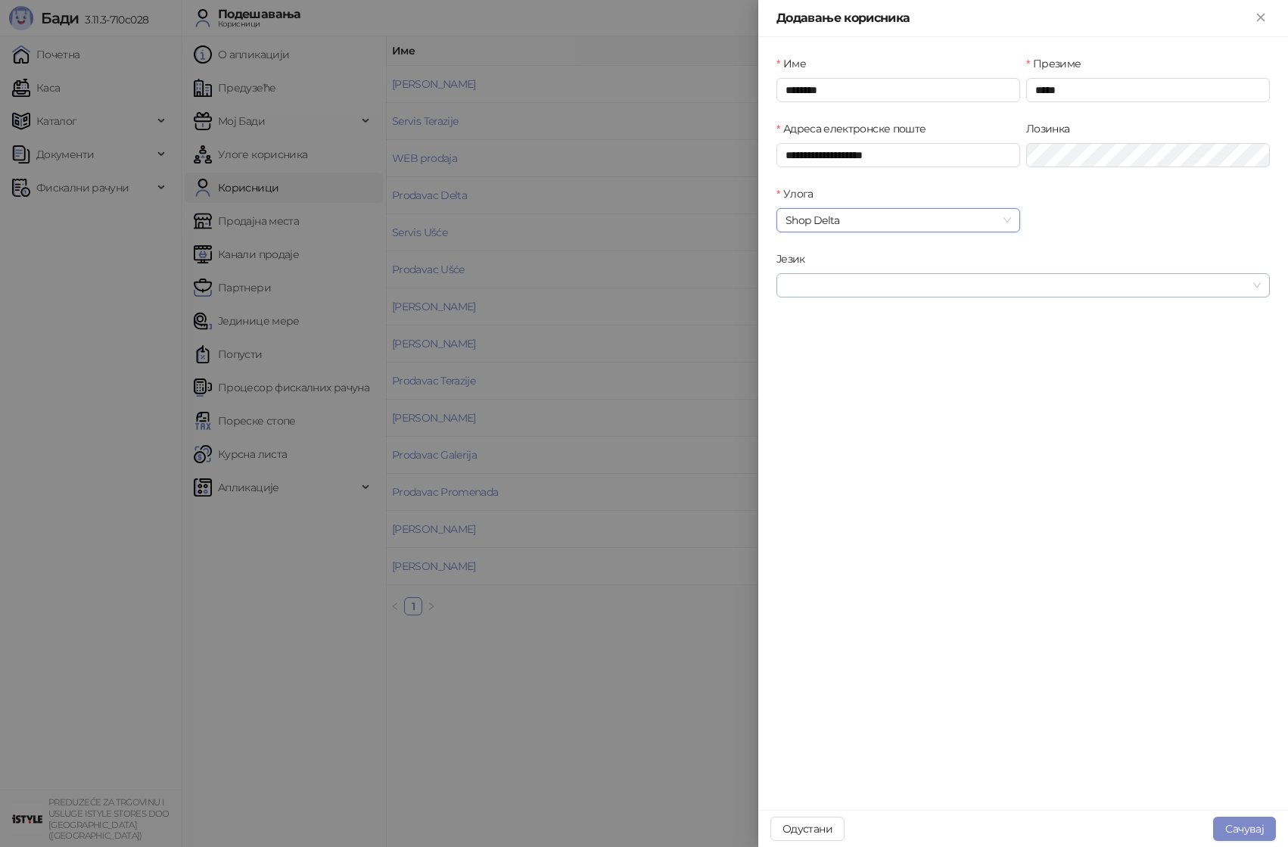
click at [860, 281] on input "Језик" at bounding box center [1016, 285] width 462 height 23
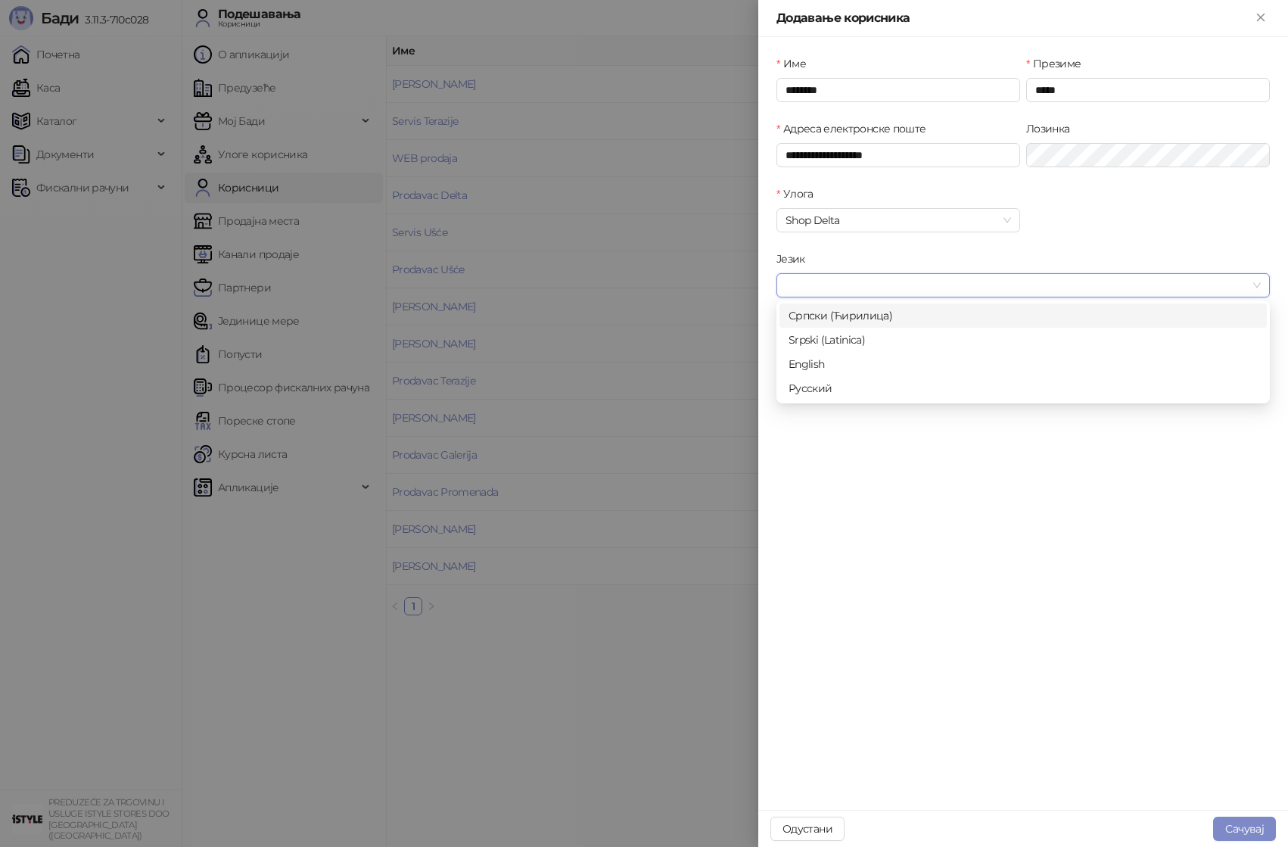
click at [852, 321] on div "Српски (Ћирилица)" at bounding box center [1023, 315] width 469 height 17
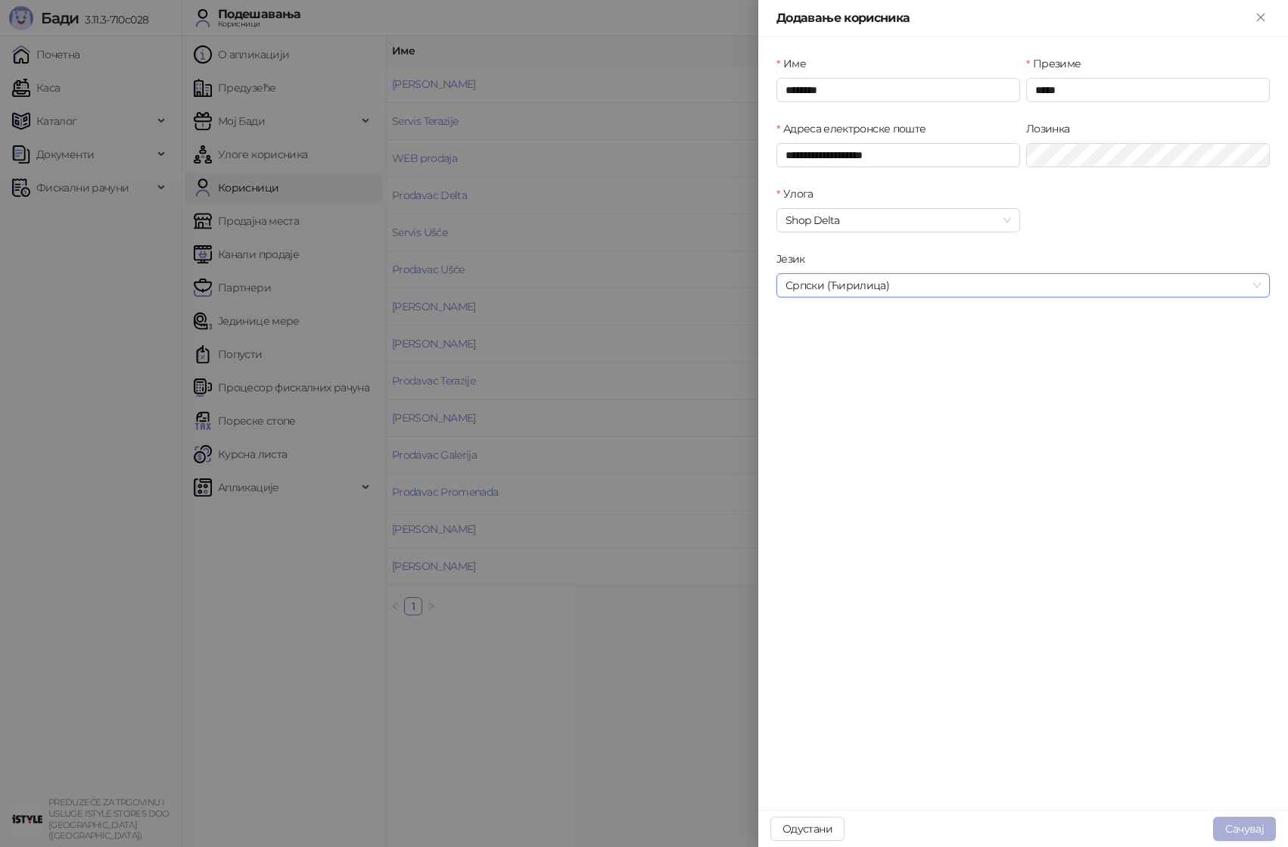
click at [1258, 824] on button "Сачувај" at bounding box center [1244, 828] width 63 height 24
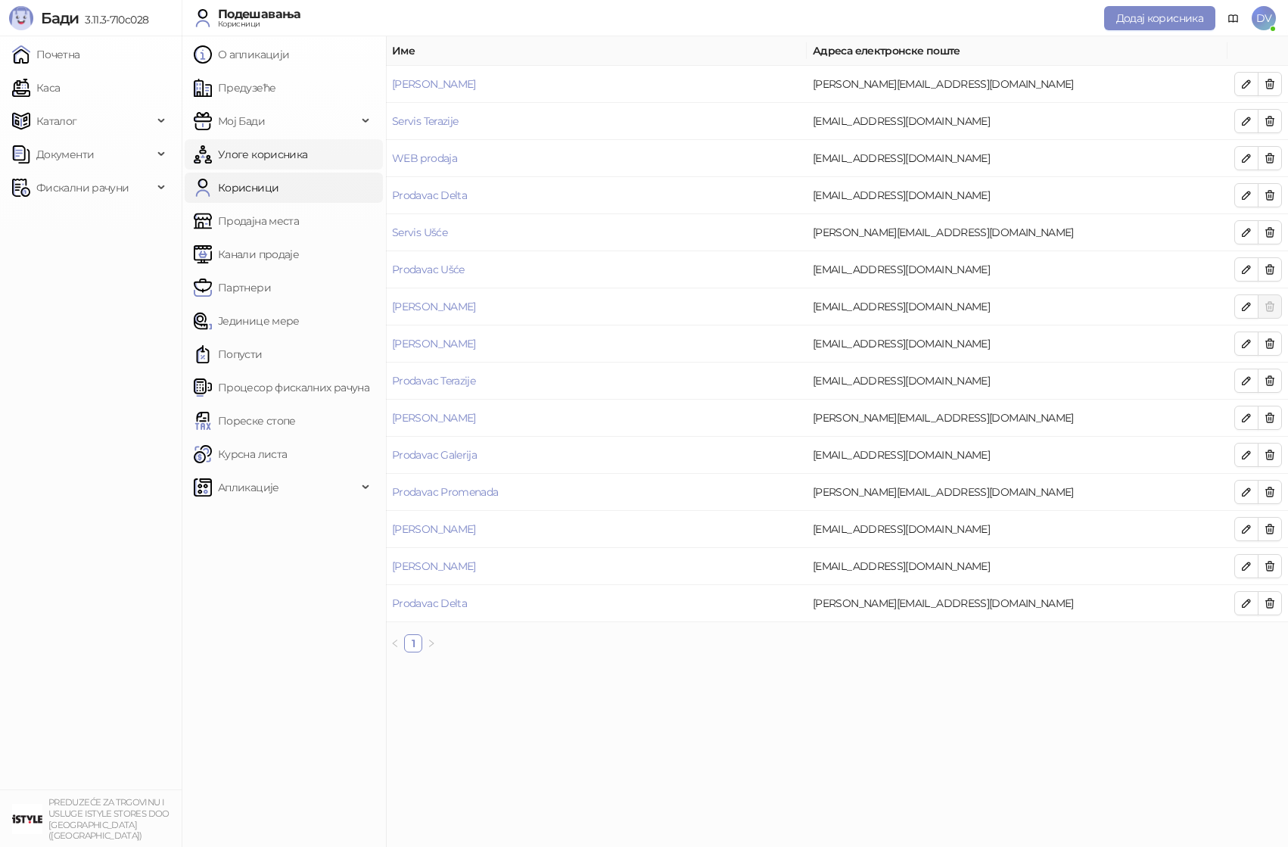
click at [271, 157] on link "Улоге корисника" at bounding box center [251, 154] width 114 height 30
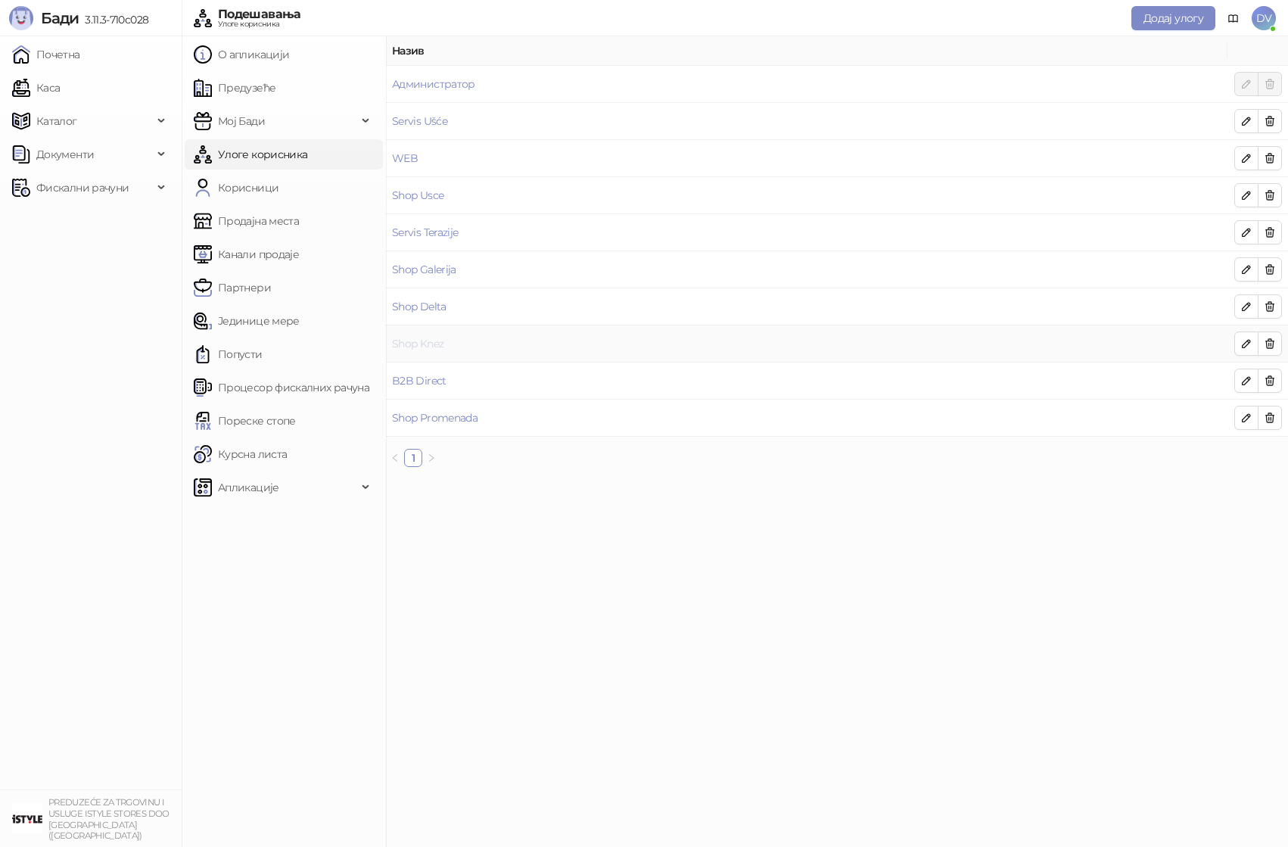
click at [407, 348] on link "Shop Knez" at bounding box center [417, 344] width 51 height 14
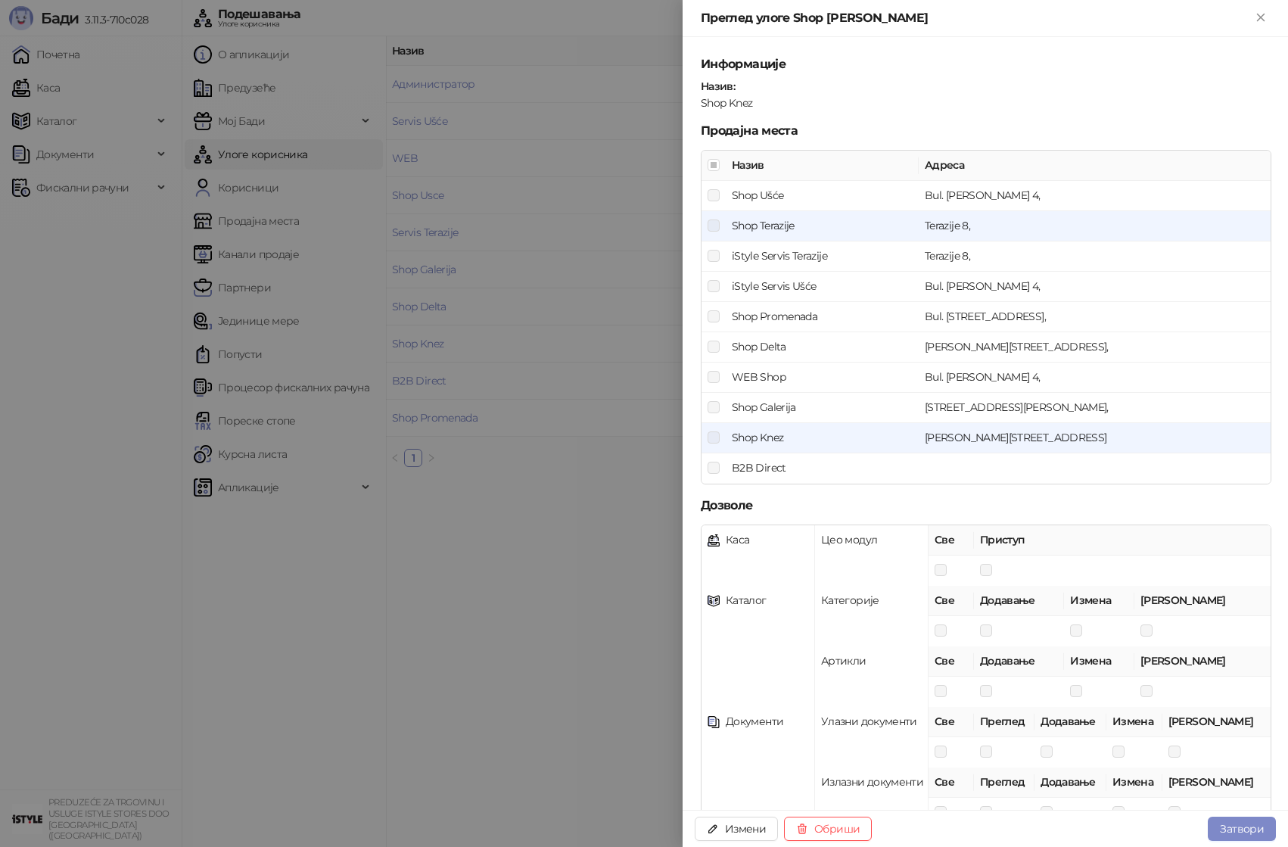
click at [446, 447] on div at bounding box center [644, 423] width 1288 height 847
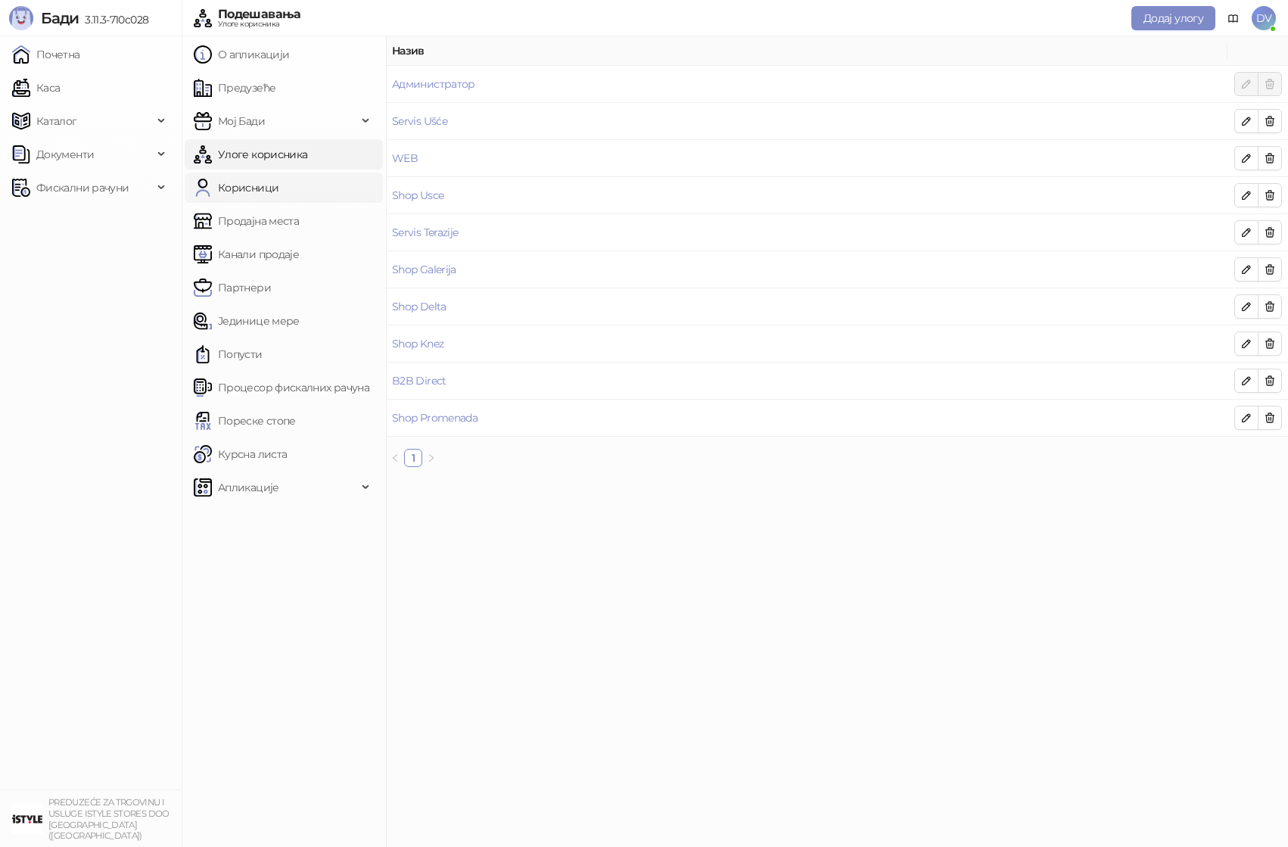
click at [278, 184] on link "Корисници" at bounding box center [236, 188] width 85 height 30
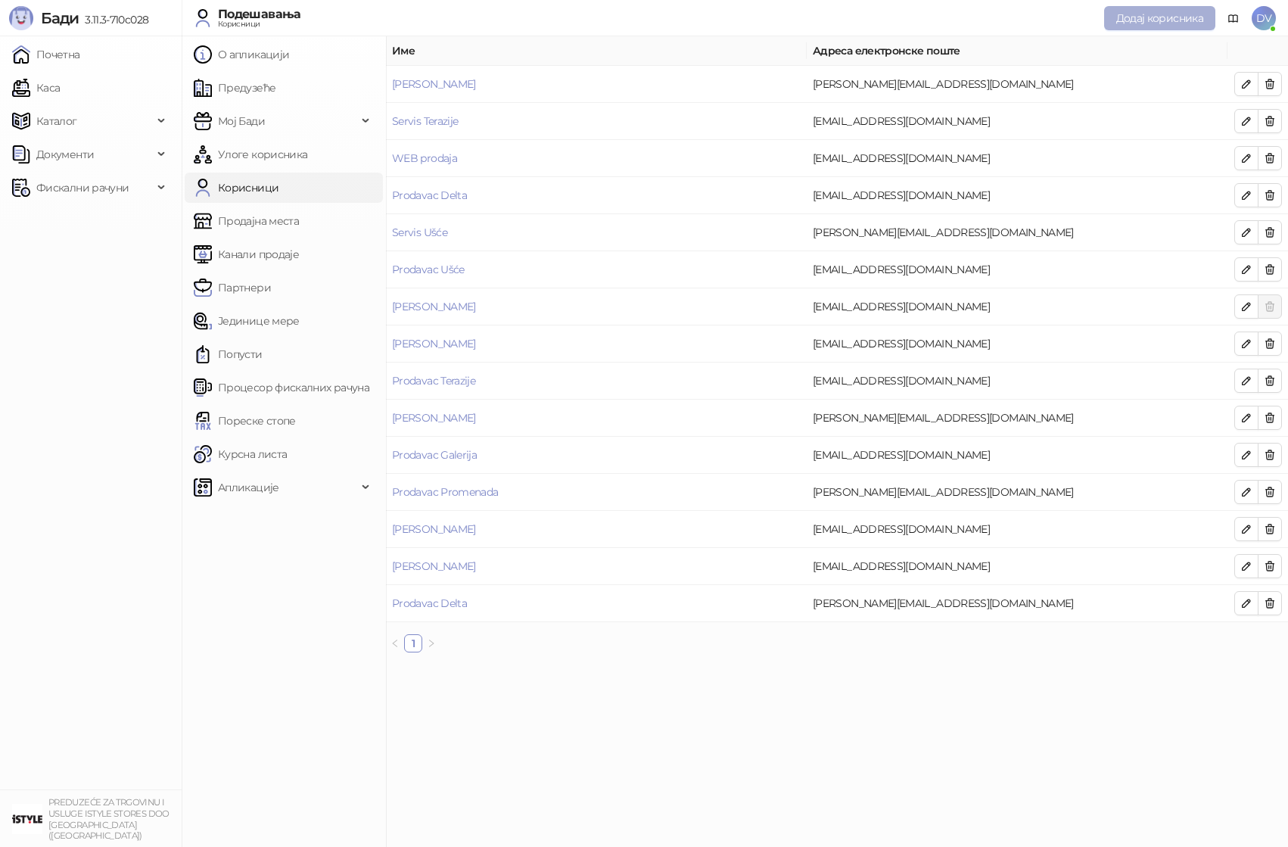
click at [1134, 16] on span "Додај корисника" at bounding box center [1159, 18] width 87 height 14
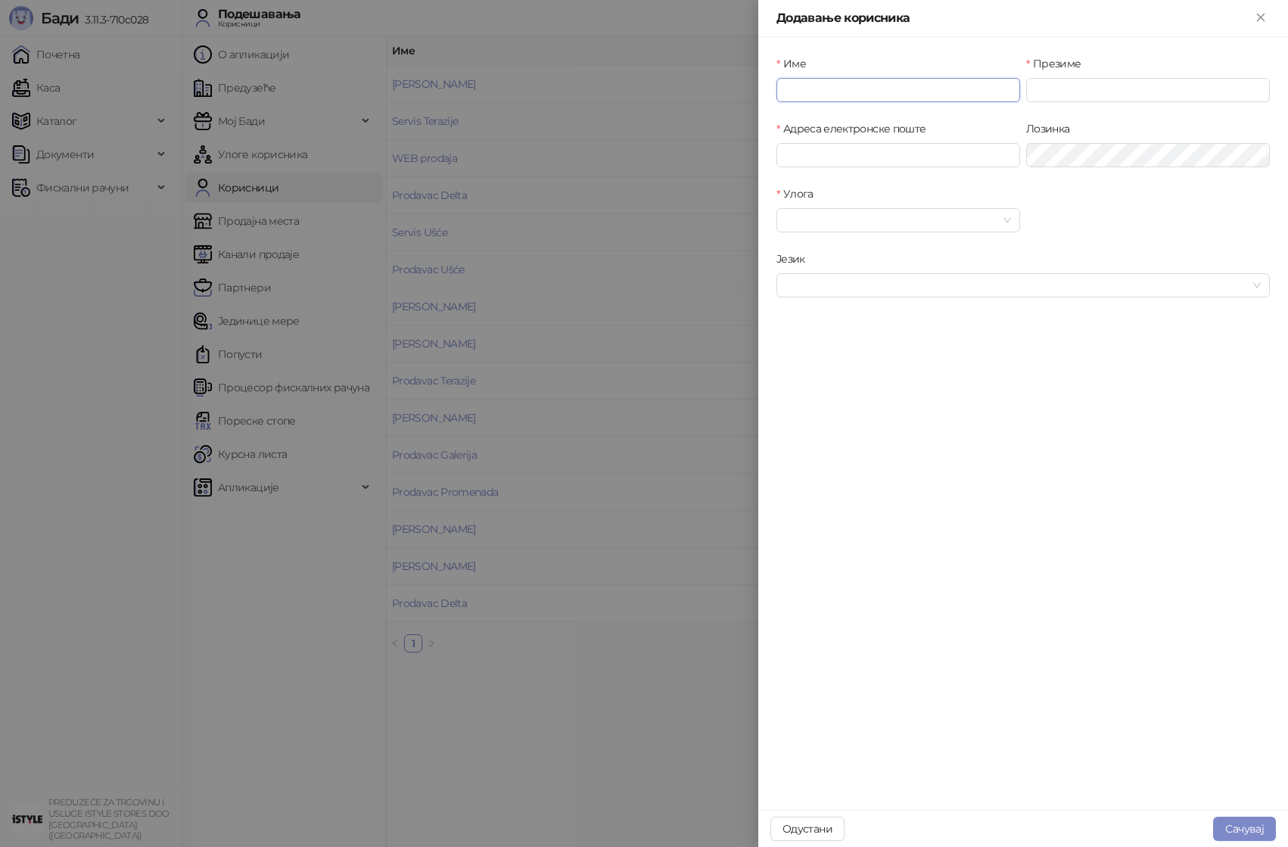
click at [925, 86] on input "Име" at bounding box center [898, 90] width 244 height 24
type input "********"
type input "****"
type input "**********"
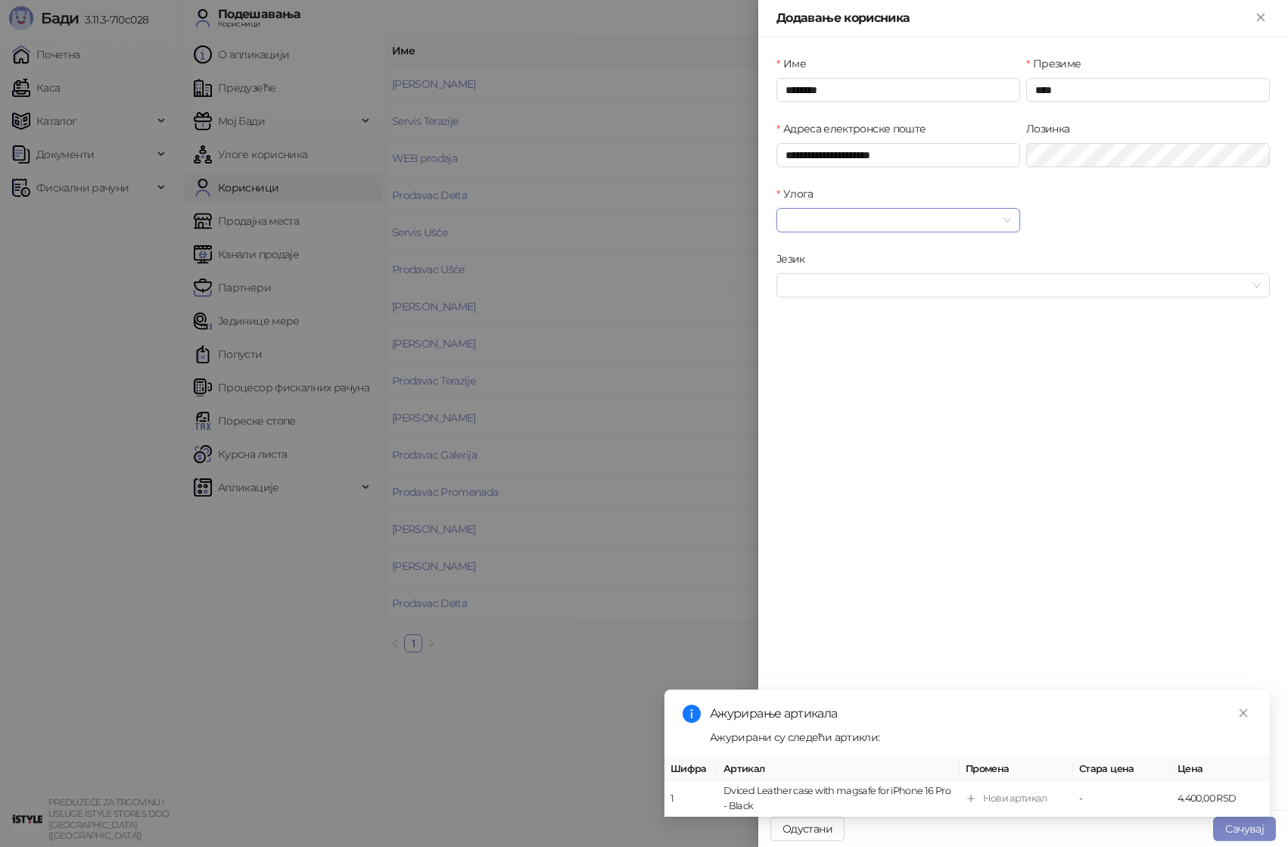
click at [1008, 219] on span at bounding box center [898, 220] width 226 height 23
click at [838, 416] on div "Shop Knez" at bounding box center [898, 420] width 219 height 17
click at [950, 280] on input "Језик" at bounding box center [1016, 285] width 462 height 23
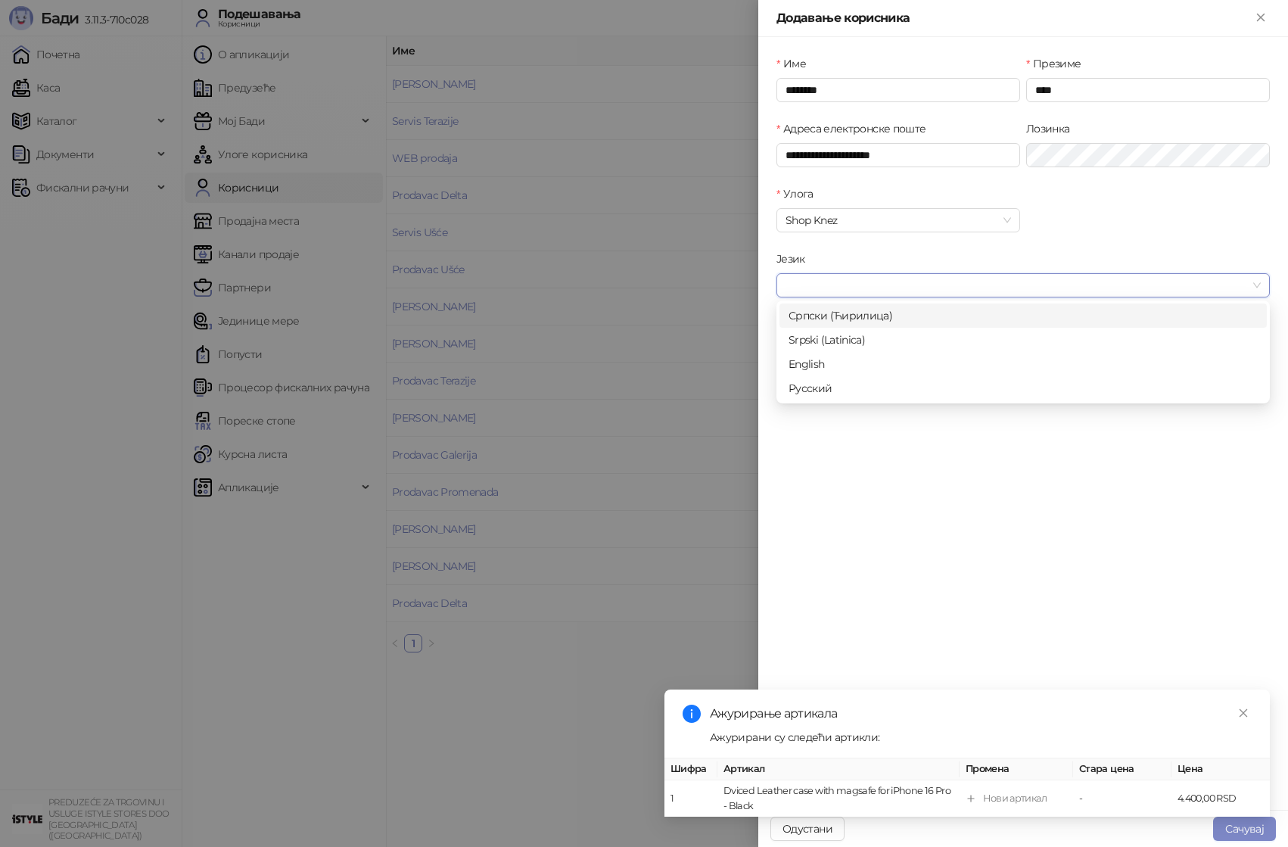
click at [897, 307] on div "Српски (Ћирилица)" at bounding box center [1023, 315] width 469 height 17
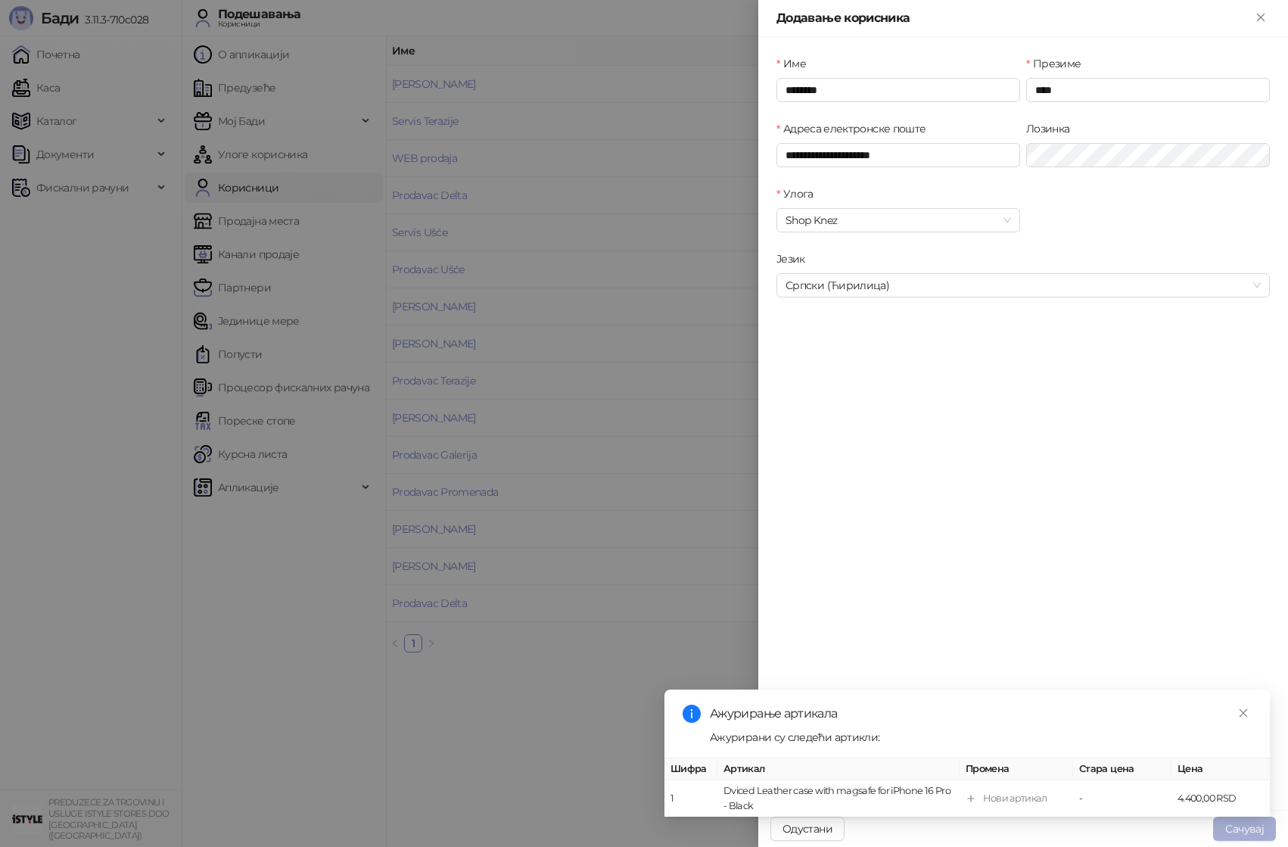
click at [1260, 831] on button "Сачувај" at bounding box center [1244, 828] width 63 height 24
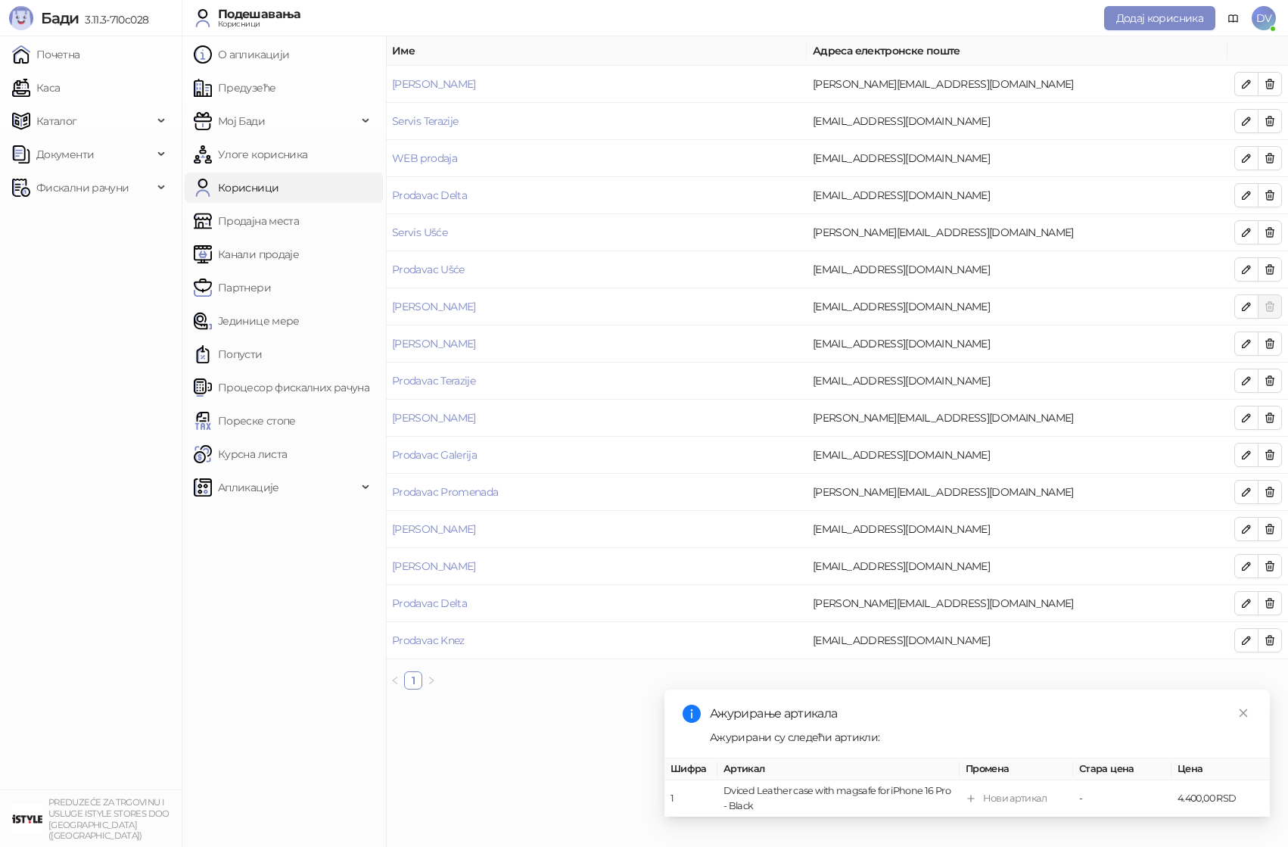
click at [561, 742] on main "Име Адреса електронске поште [PERSON_NAME] [PERSON_NAME][EMAIL_ADDRESS][DOMAIN_…" at bounding box center [837, 441] width 902 height 810
click at [1158, 15] on span "Додај корисника" at bounding box center [1159, 18] width 87 height 14
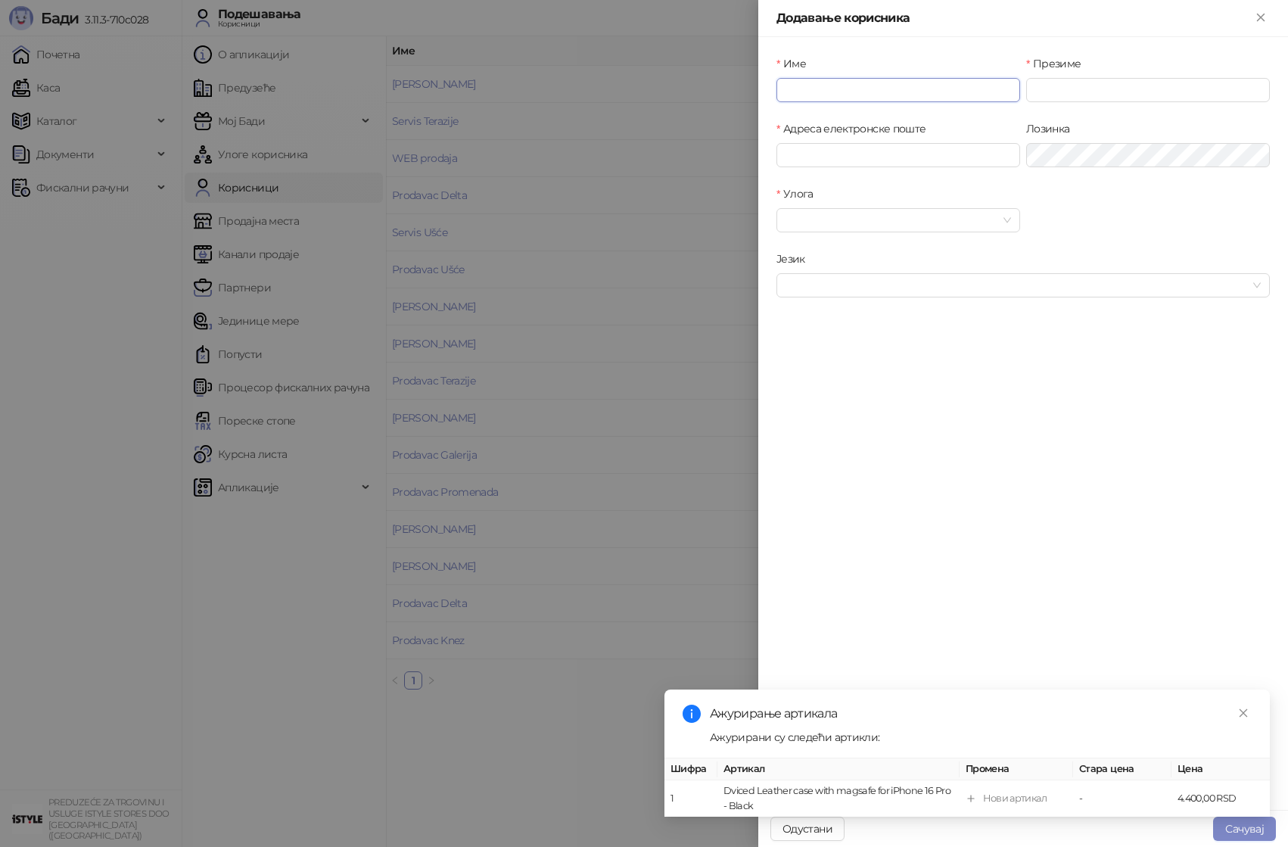
click at [826, 86] on input "Име" at bounding box center [898, 90] width 244 height 24
type input "********"
type input "****"
type input "*"
type input "**********"
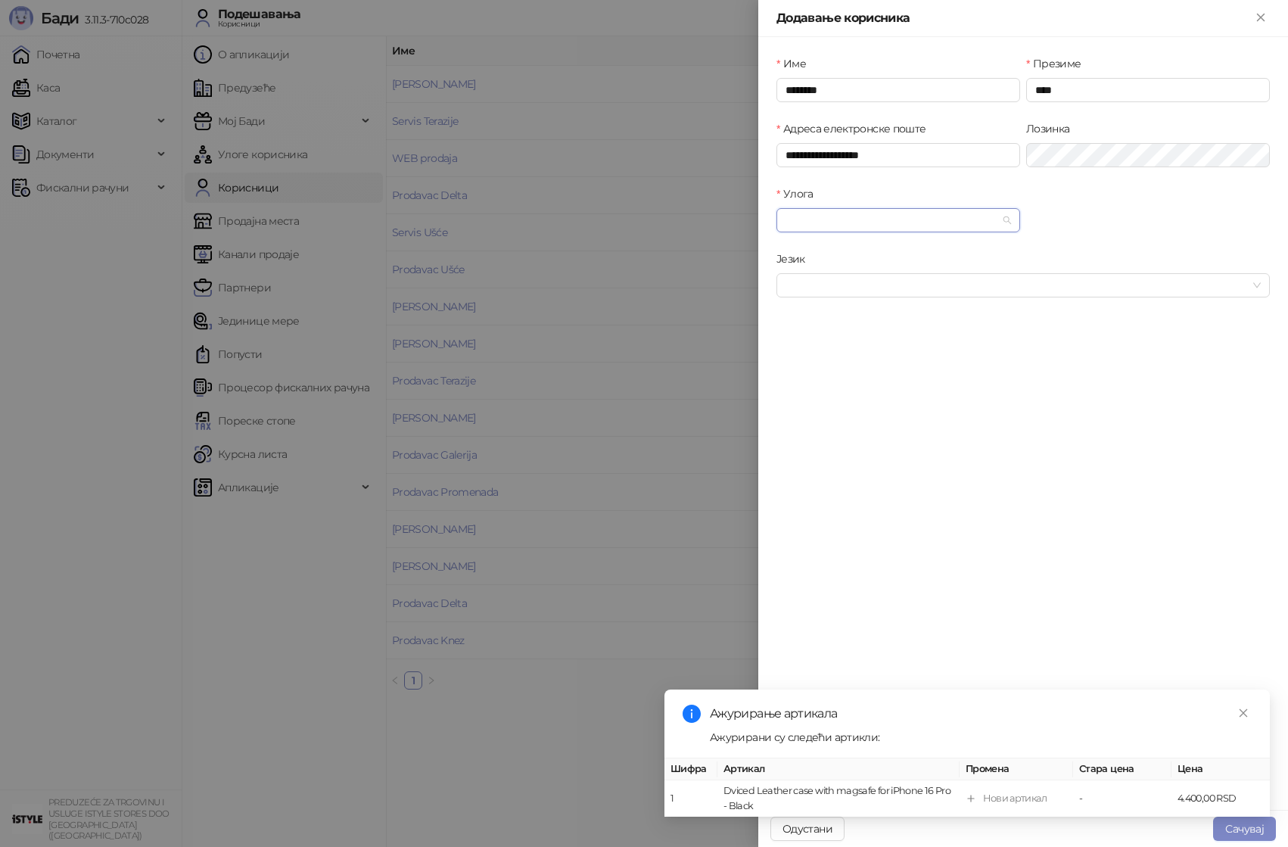
click at [991, 223] on input "Улога" at bounding box center [891, 220] width 212 height 23
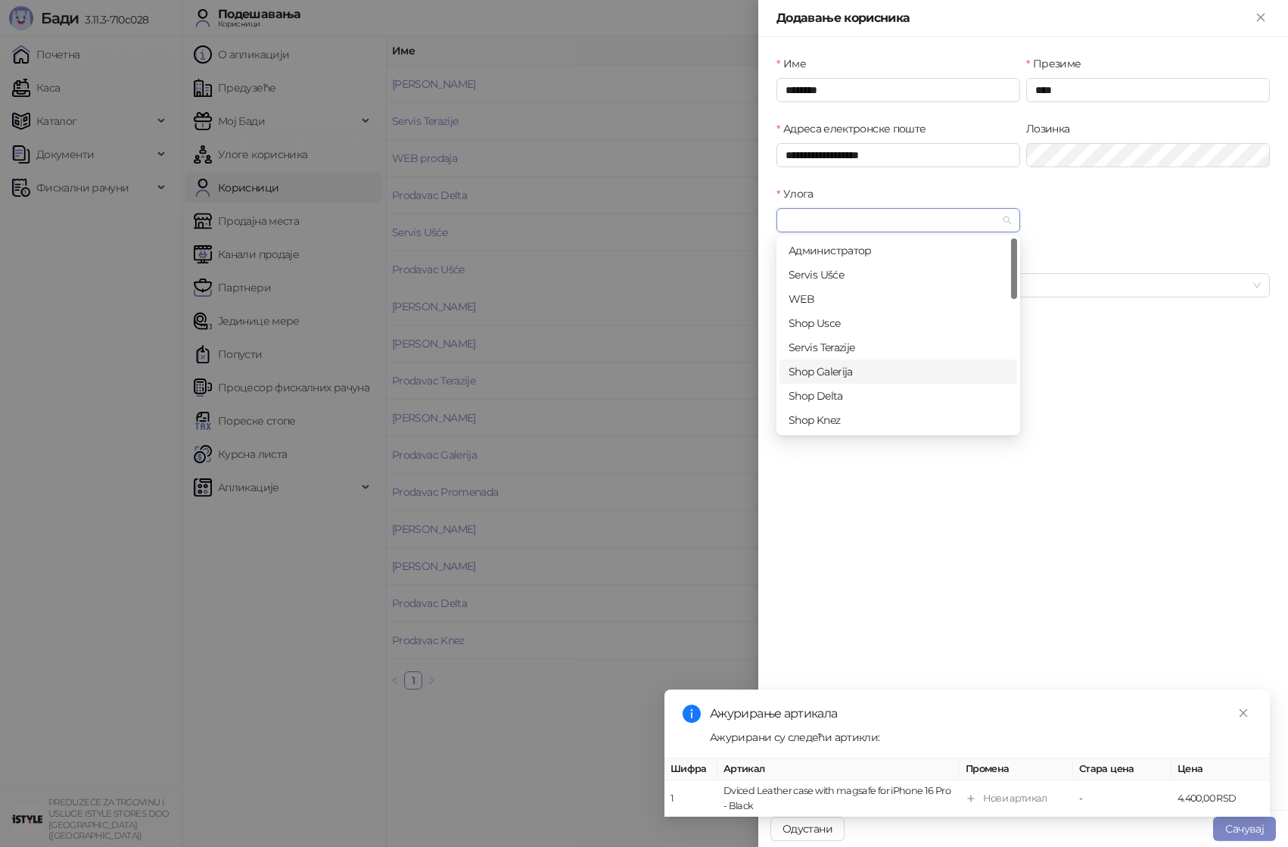
scroll to position [48, 0]
click at [858, 281] on div "Shop Usce" at bounding box center [898, 274] width 219 height 17
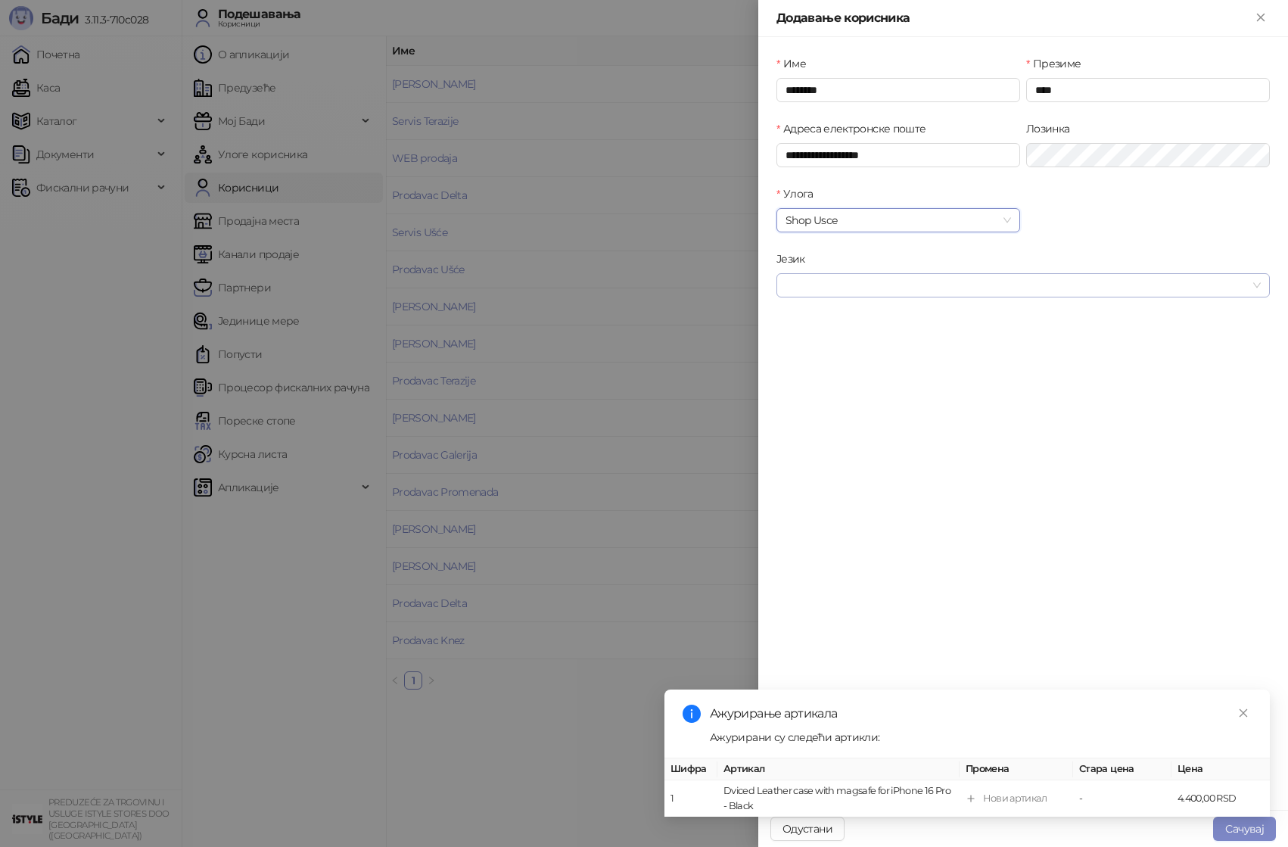
click at [909, 280] on input "Језик" at bounding box center [1016, 285] width 462 height 23
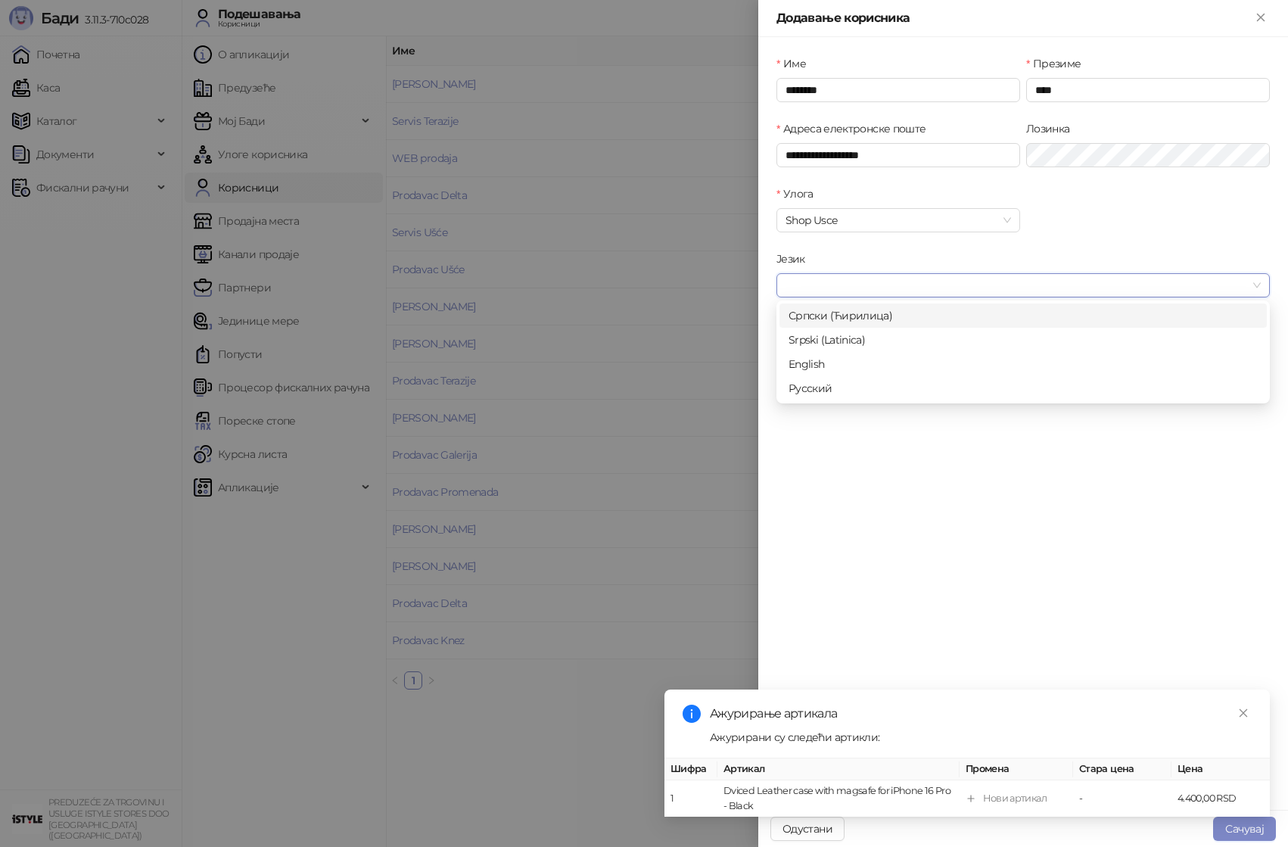
click at [865, 310] on div "Српски (Ћирилица)" at bounding box center [1023, 315] width 469 height 17
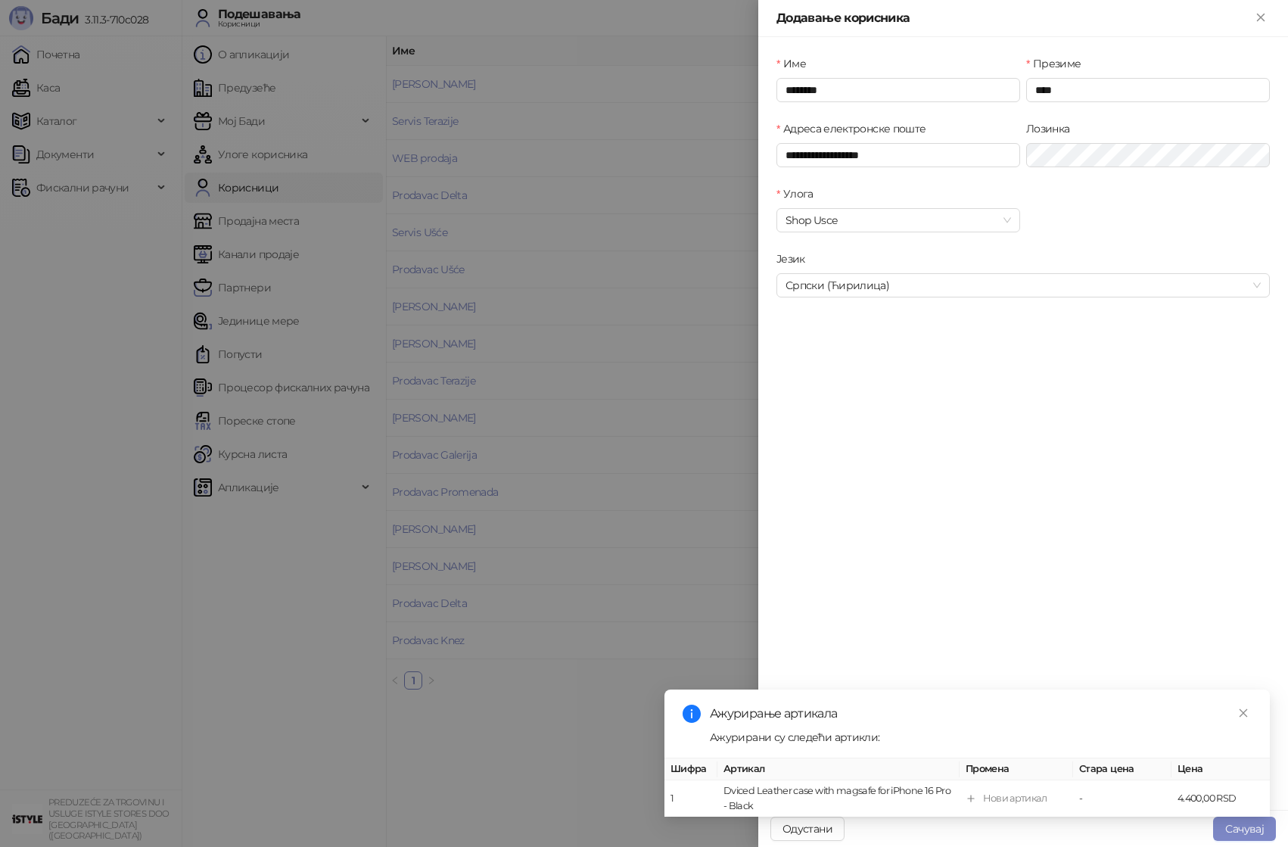
click at [1233, 816] on div "Ажурирање артикала Ажурирани су следећи артикли: Шифра Артикал Промена Стара це…" at bounding box center [966, 752] width 605 height 127
click at [1230, 832] on button "Сачувај" at bounding box center [1244, 828] width 63 height 24
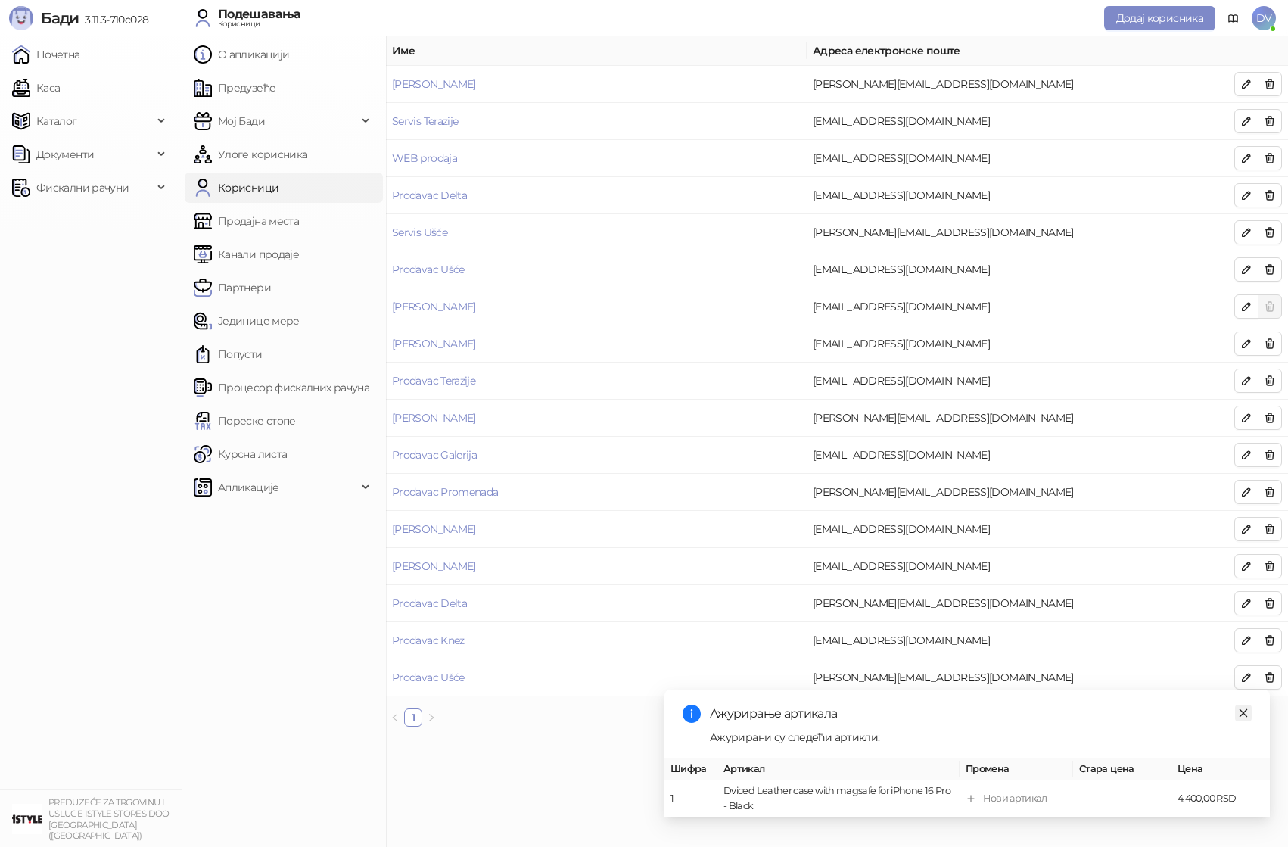
click at [1243, 711] on icon "close" at bounding box center [1243, 713] width 11 height 11
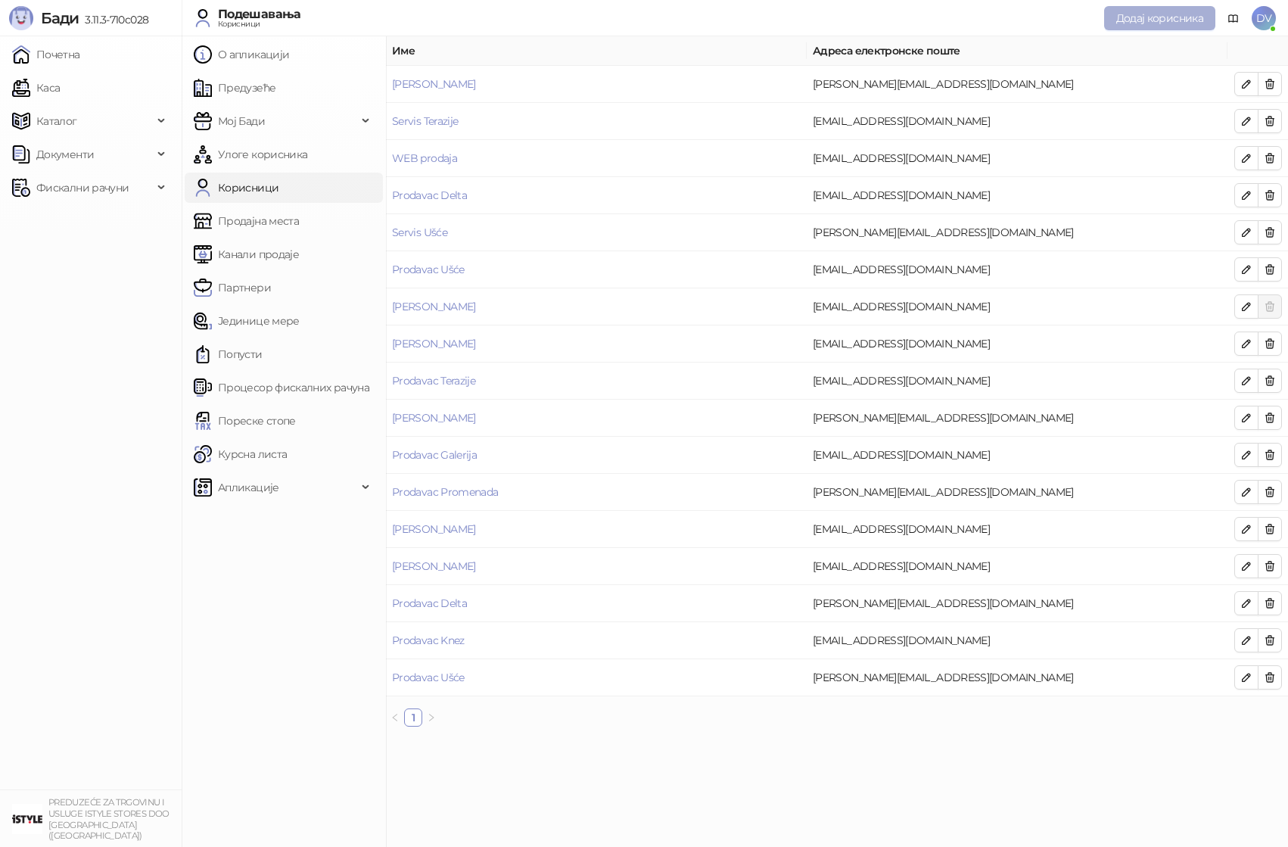
click at [1137, 24] on button "Додај корисника" at bounding box center [1159, 18] width 111 height 24
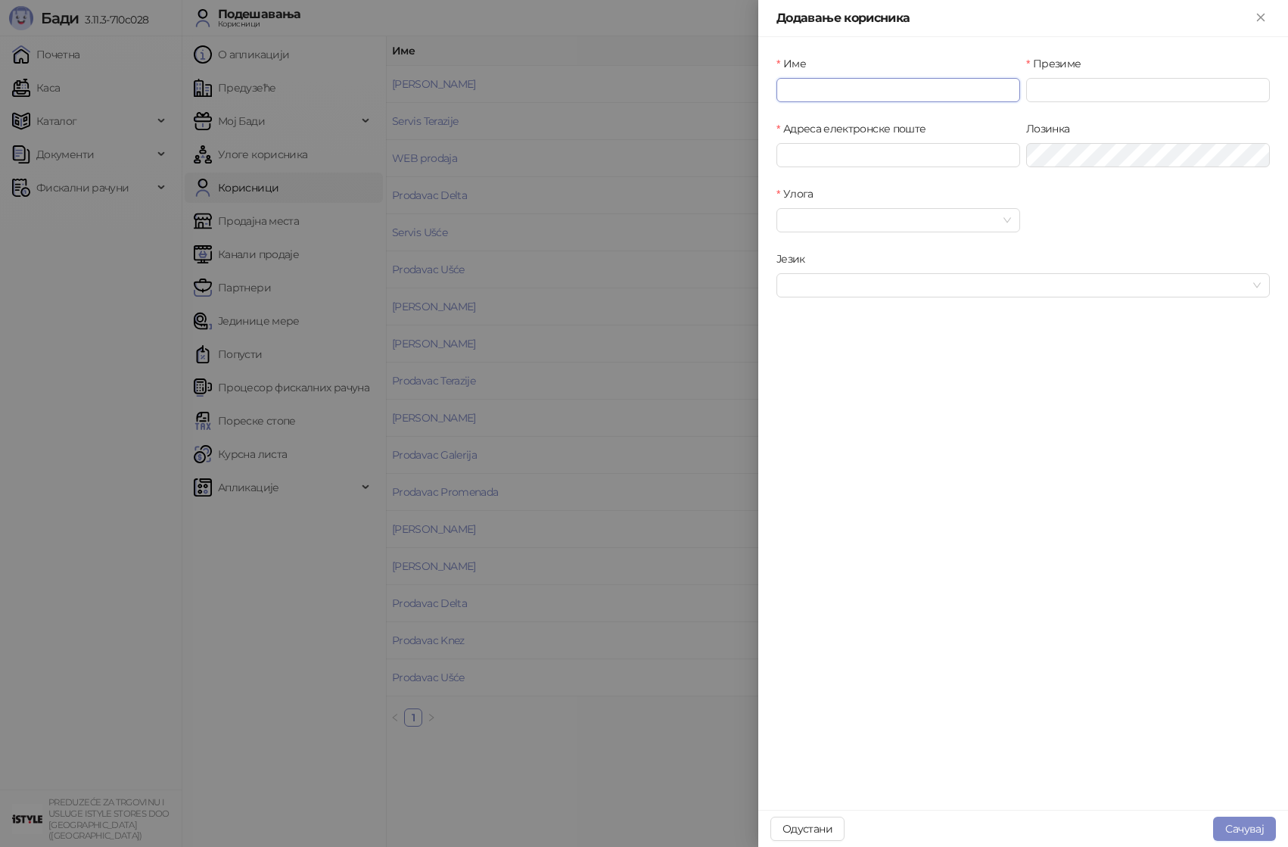
click at [911, 85] on input "Име" at bounding box center [898, 90] width 244 height 24
type input "*********"
click at [844, 152] on input "Адреса електронске поште" at bounding box center [898, 155] width 244 height 24
type input "**********"
click at [680, 349] on div at bounding box center [644, 423] width 1288 height 847
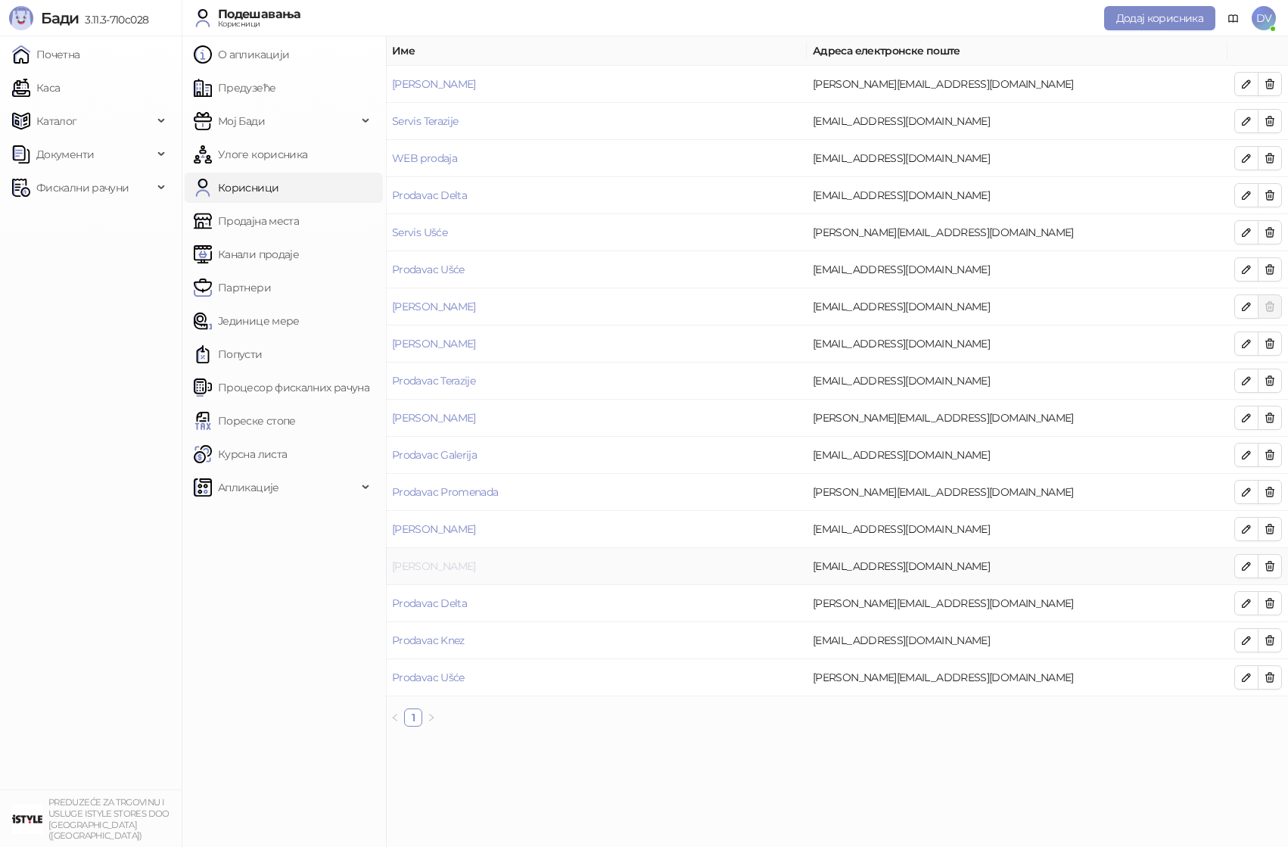
click at [454, 559] on link "[PERSON_NAME]" at bounding box center [434, 566] width 84 height 14
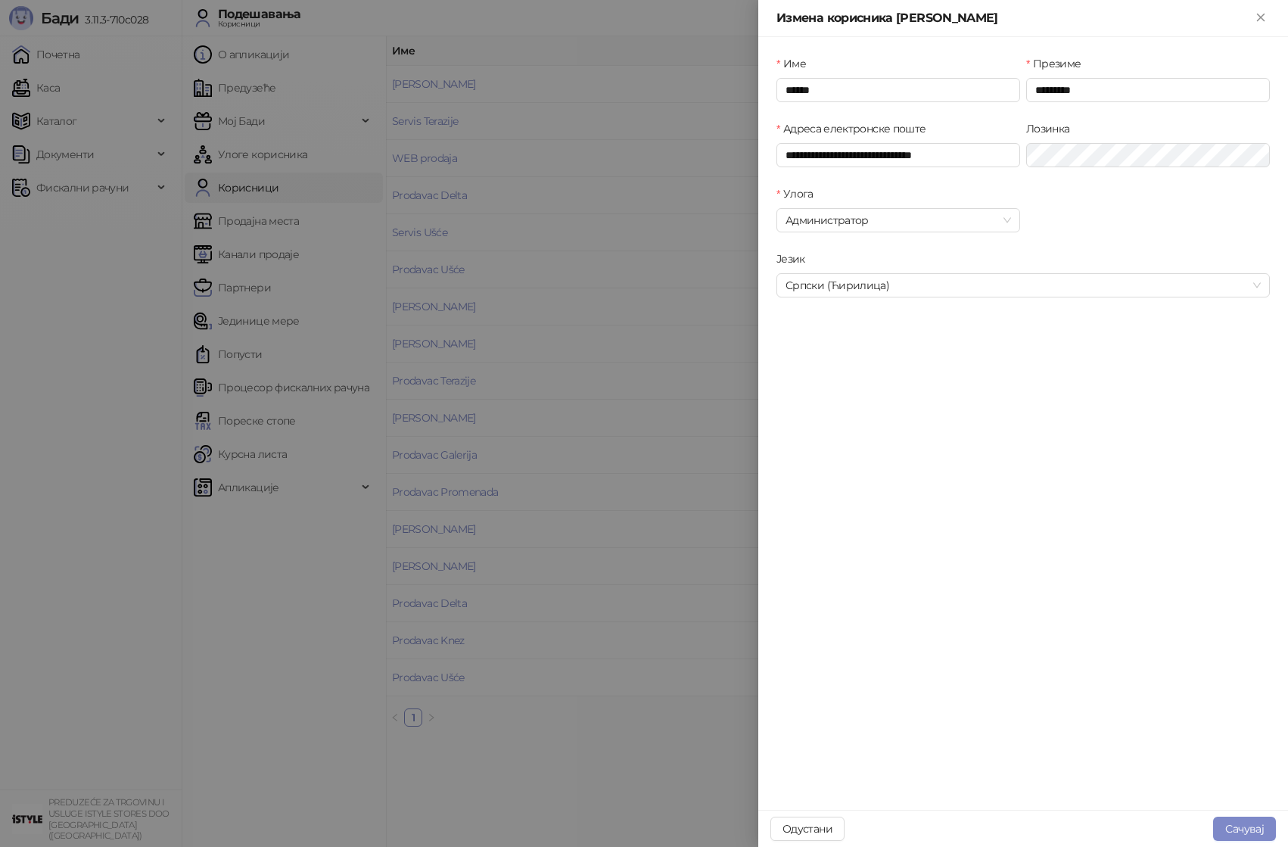
click at [480, 468] on div at bounding box center [644, 423] width 1288 height 847
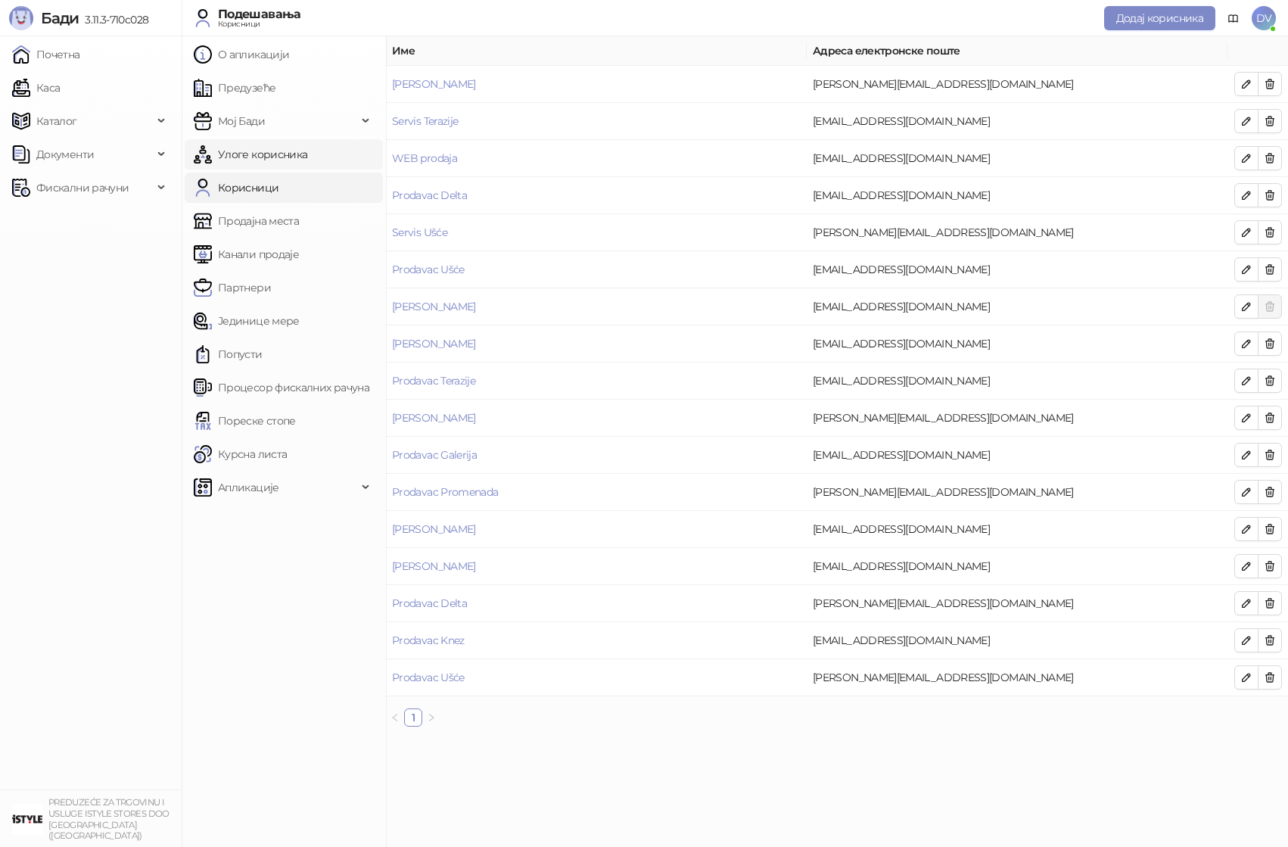
click at [260, 152] on link "Улоге корисника" at bounding box center [251, 154] width 114 height 30
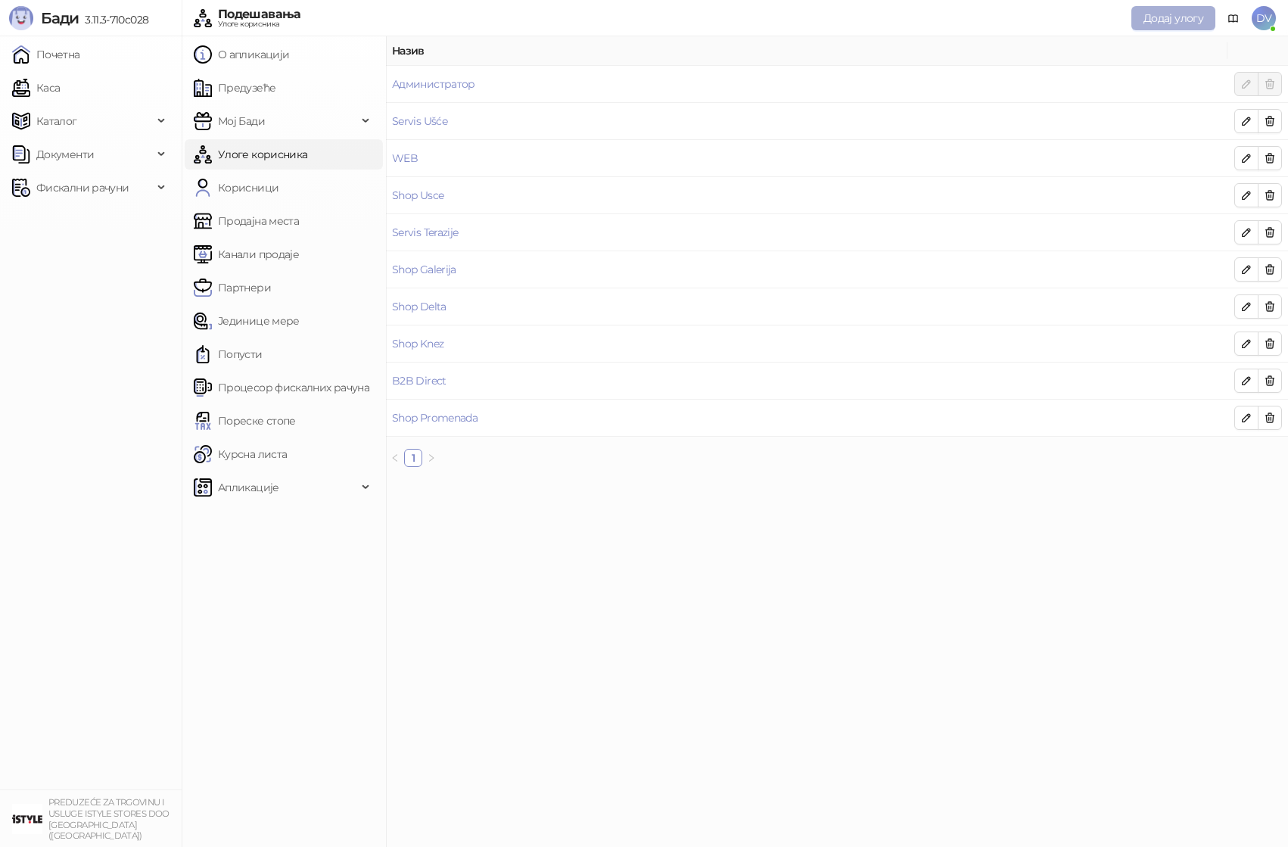
click at [1178, 11] on button "Додај улогу" at bounding box center [1173, 18] width 84 height 24
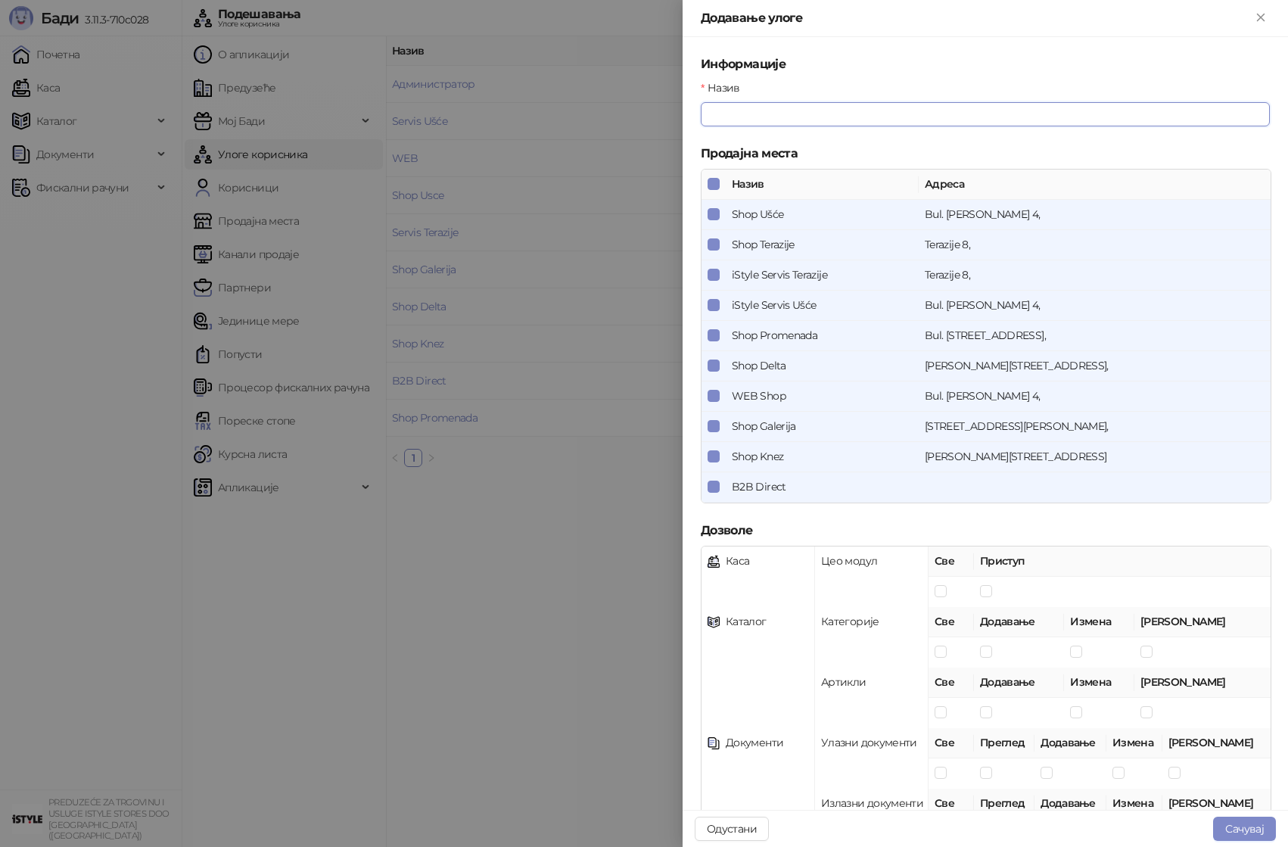
click at [966, 108] on input "Назив" at bounding box center [985, 114] width 569 height 24
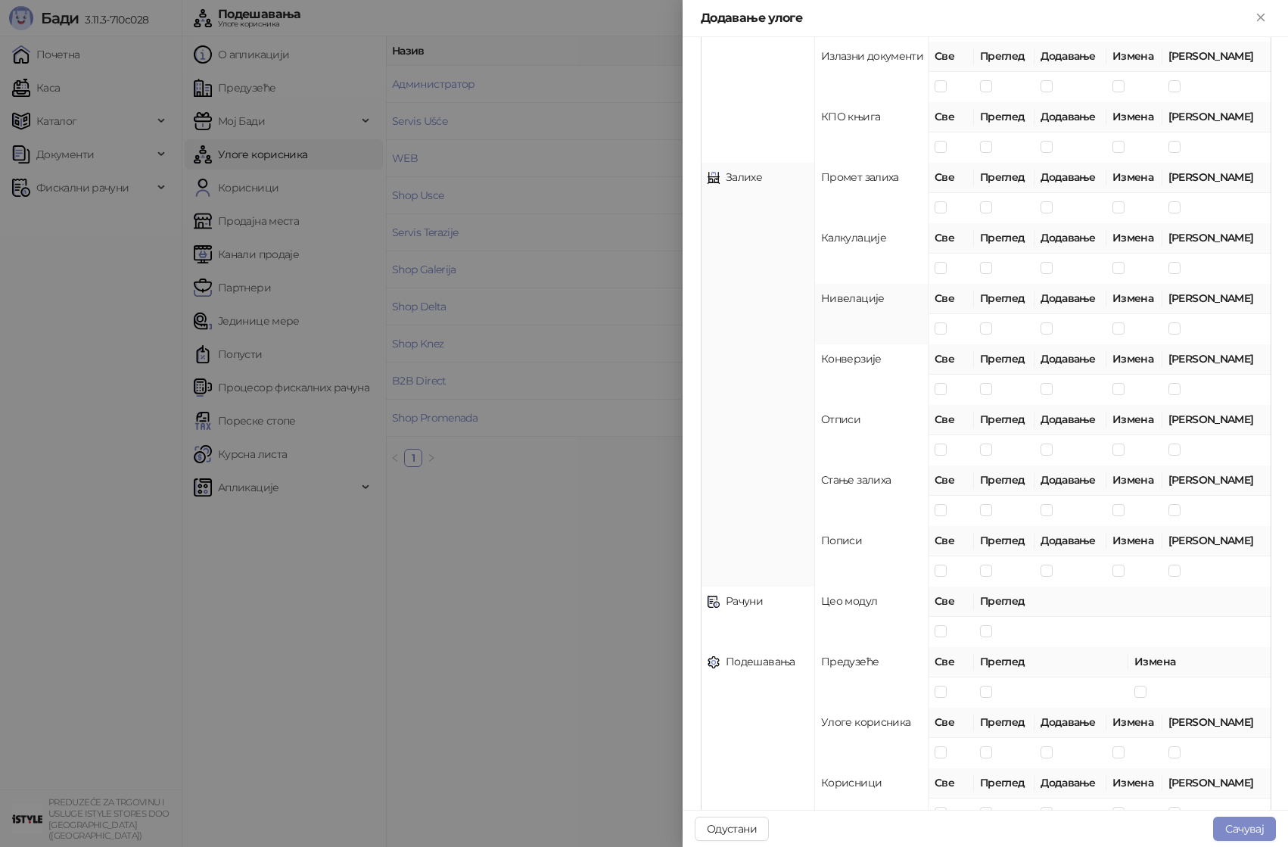
scroll to position [748, 0]
type input "*********"
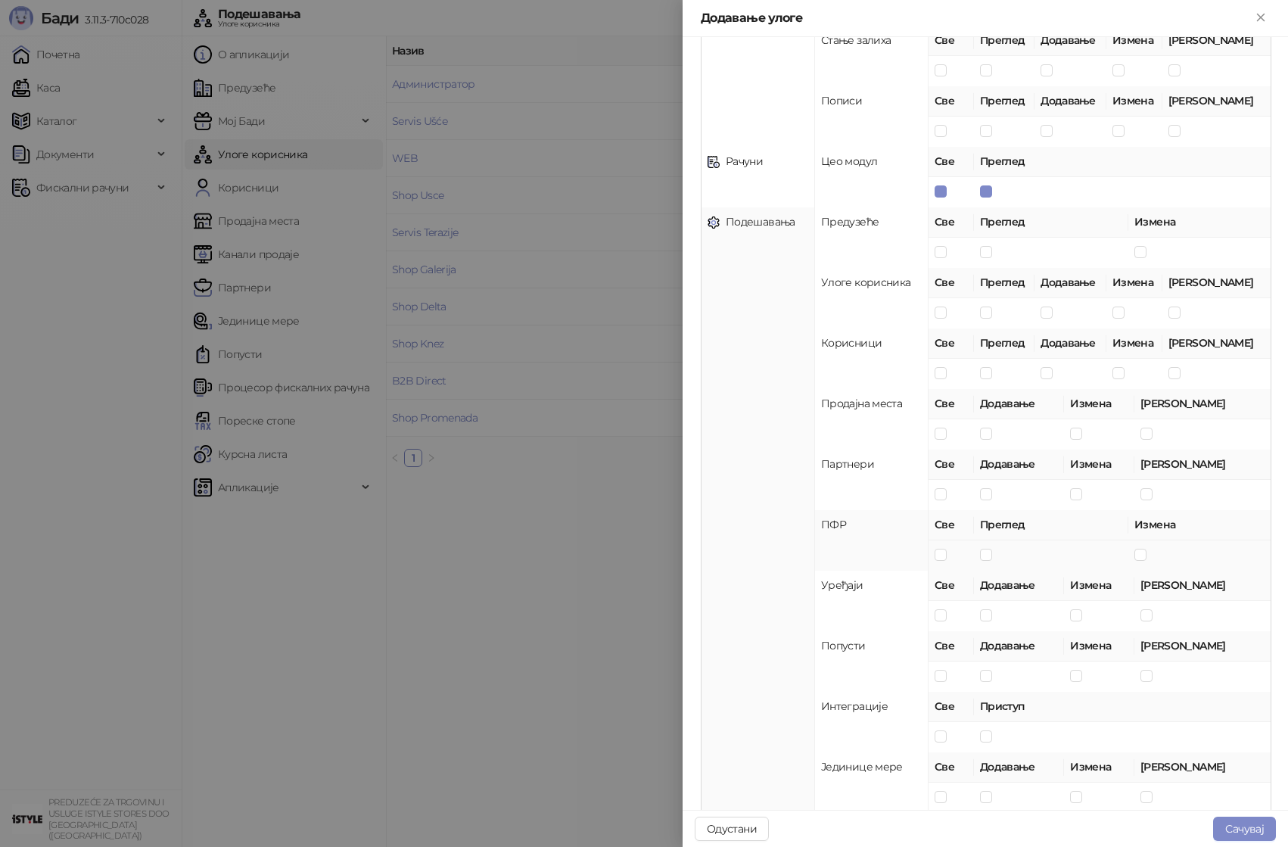
scroll to position [1227, 0]
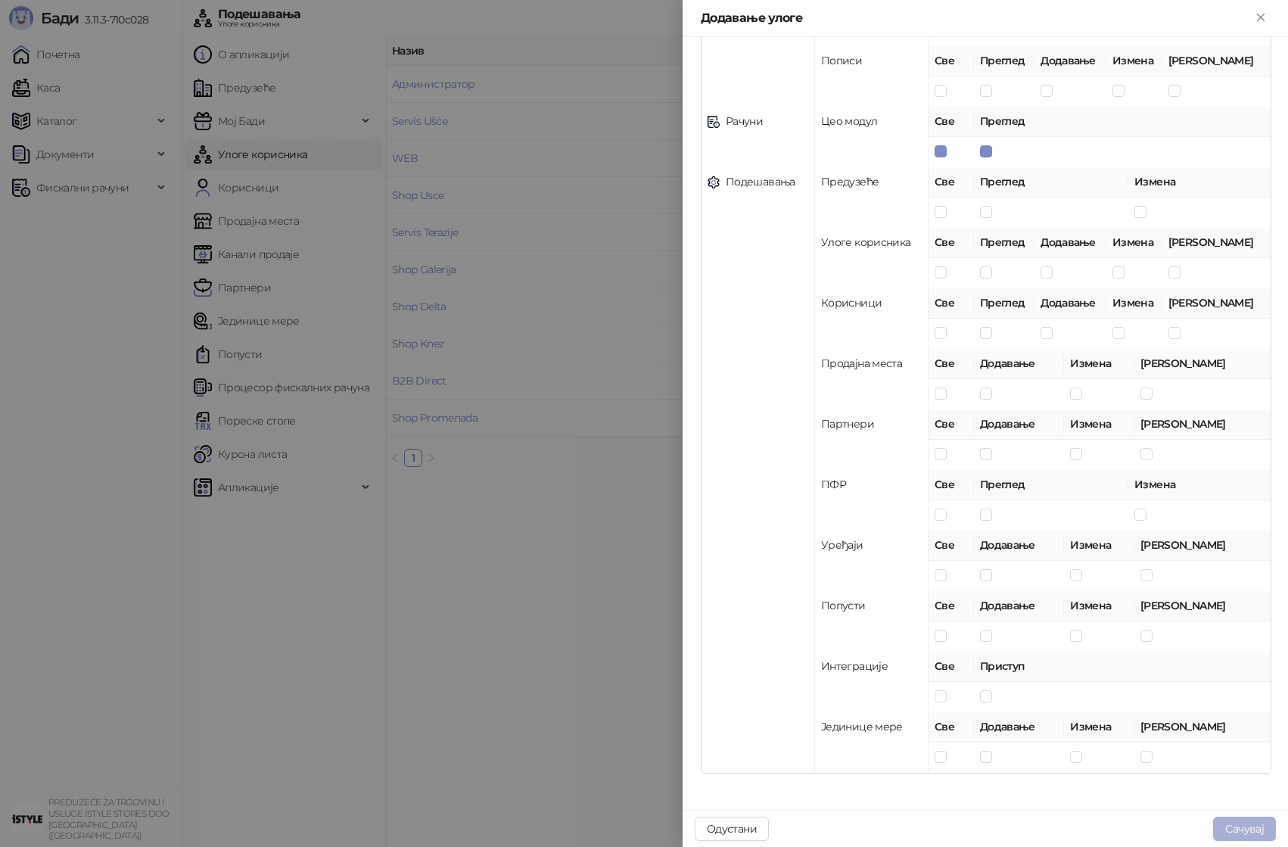
click at [1244, 829] on button "Сачувај" at bounding box center [1244, 828] width 63 height 24
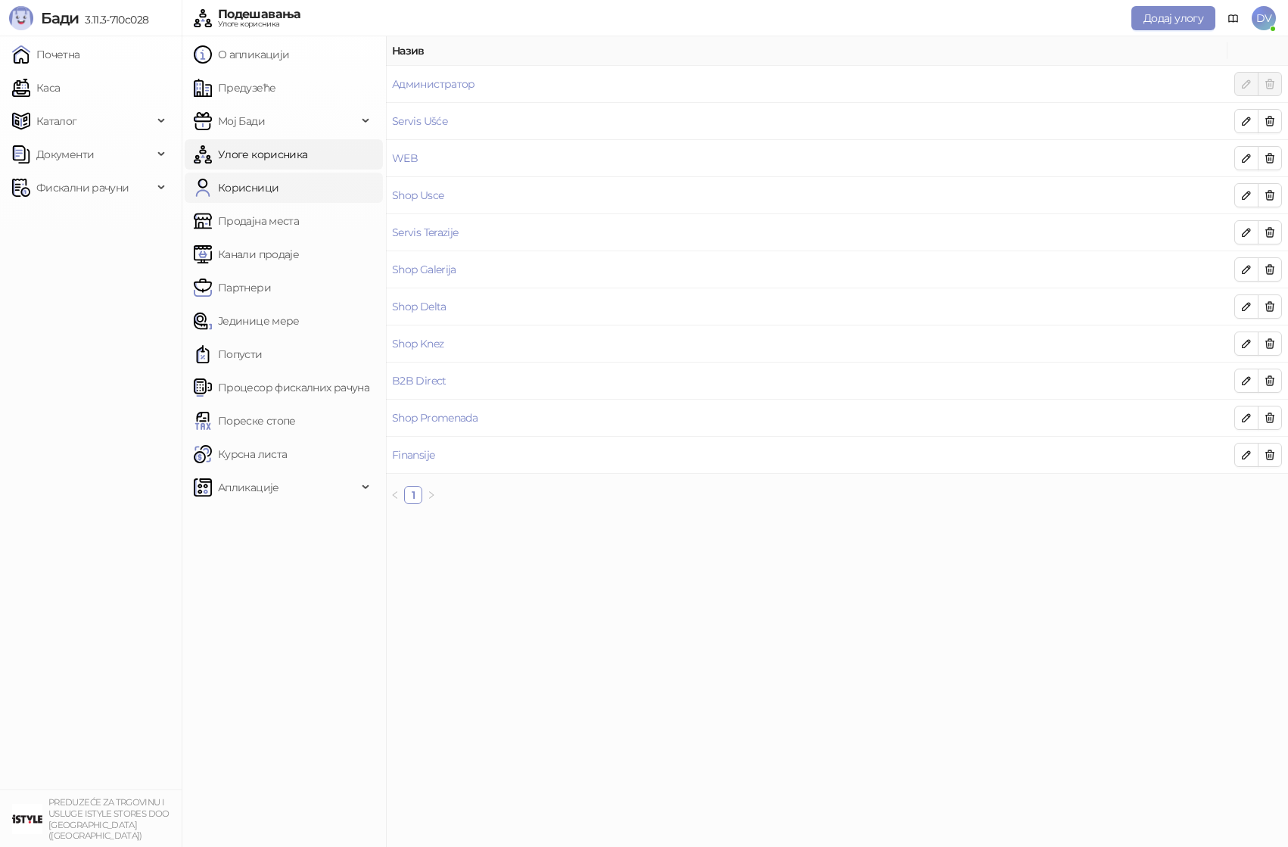
click at [263, 191] on link "Корисници" at bounding box center [236, 188] width 85 height 30
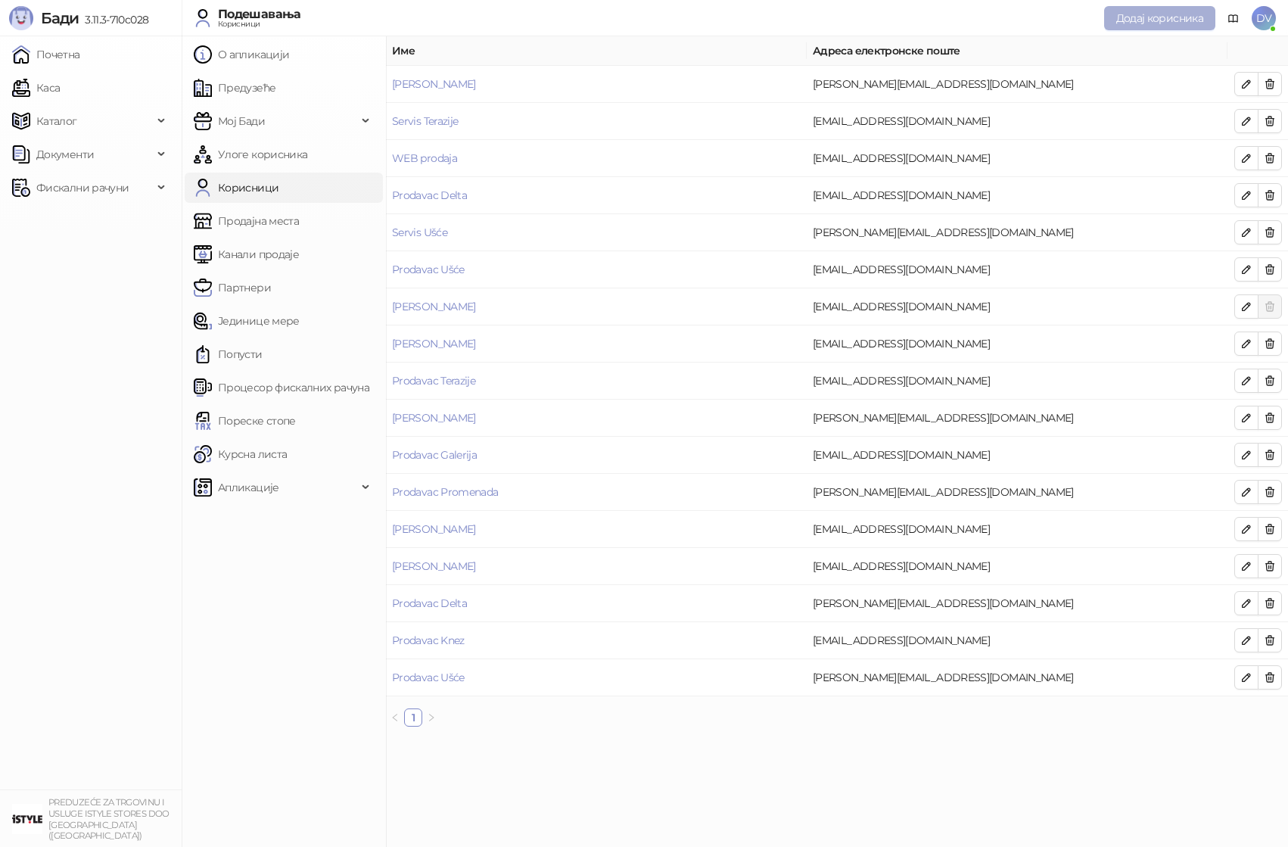
click at [1155, 11] on button "Додај корисника" at bounding box center [1159, 18] width 111 height 24
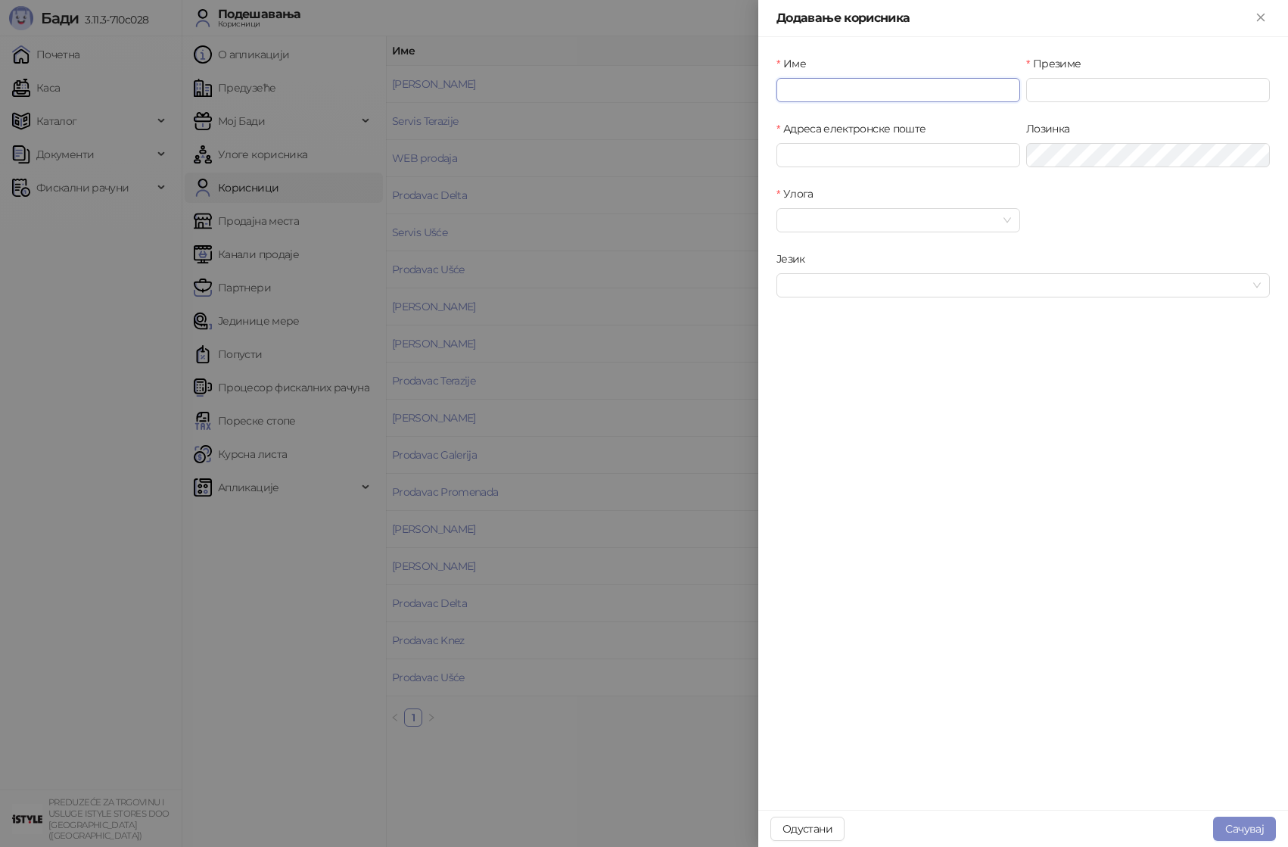
click at [848, 82] on input "Име" at bounding box center [898, 90] width 244 height 24
type input "*********"
paste input "**********"
type input "**********"
click at [844, 220] on input "Улога" at bounding box center [891, 220] width 212 height 23
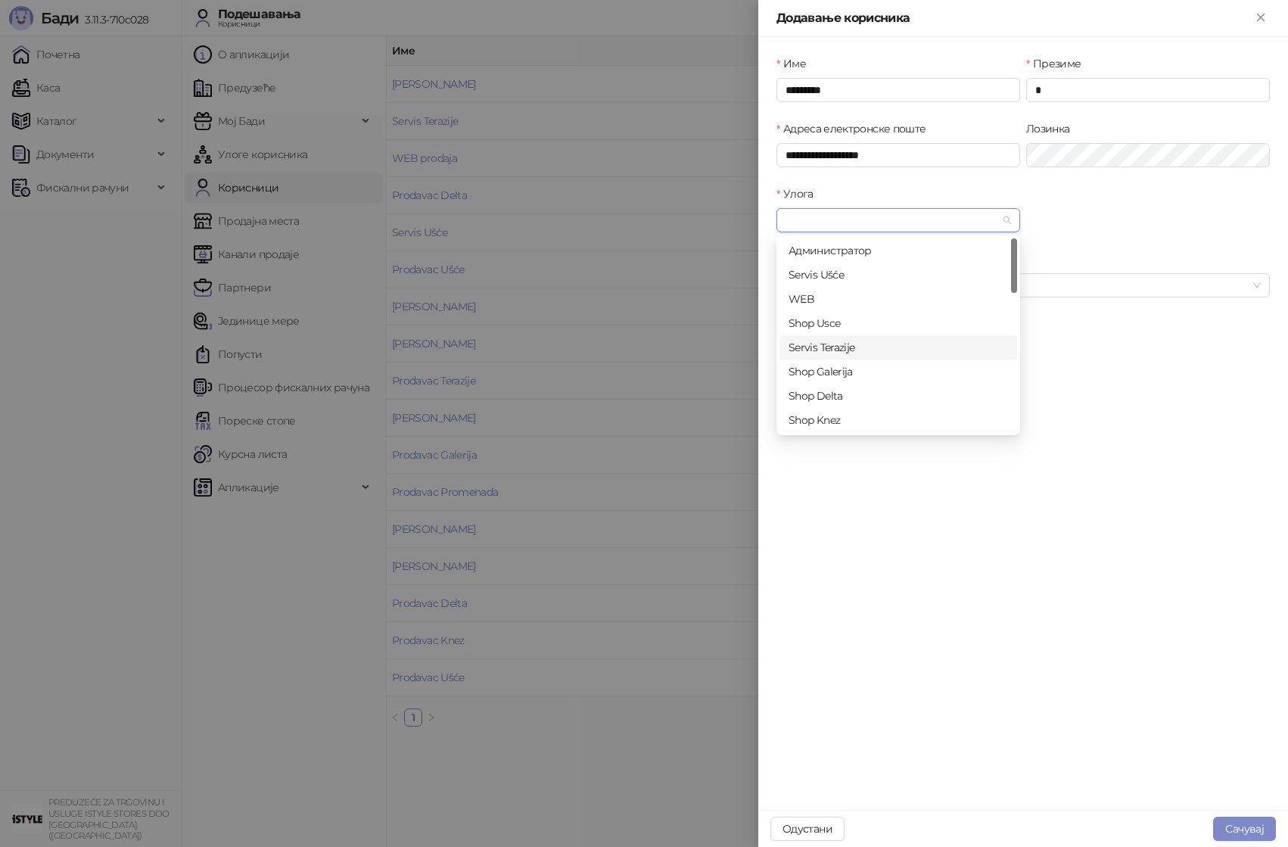
scroll to position [73, 0]
click at [842, 418] on div "Finansije" at bounding box center [898, 420] width 219 height 17
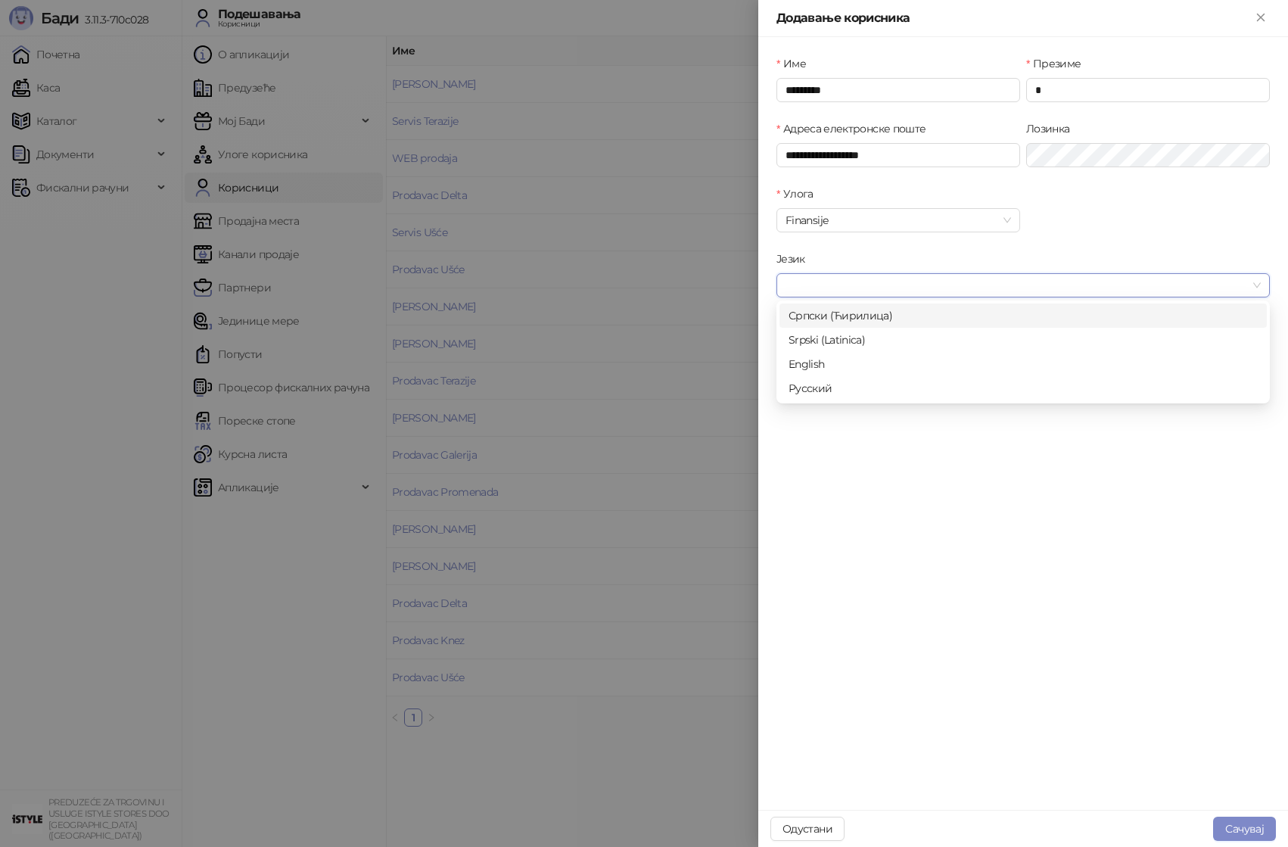
click at [886, 282] on input "Језик" at bounding box center [1016, 285] width 462 height 23
click at [860, 308] on div "Српски (Ћирилица)" at bounding box center [1023, 315] width 469 height 17
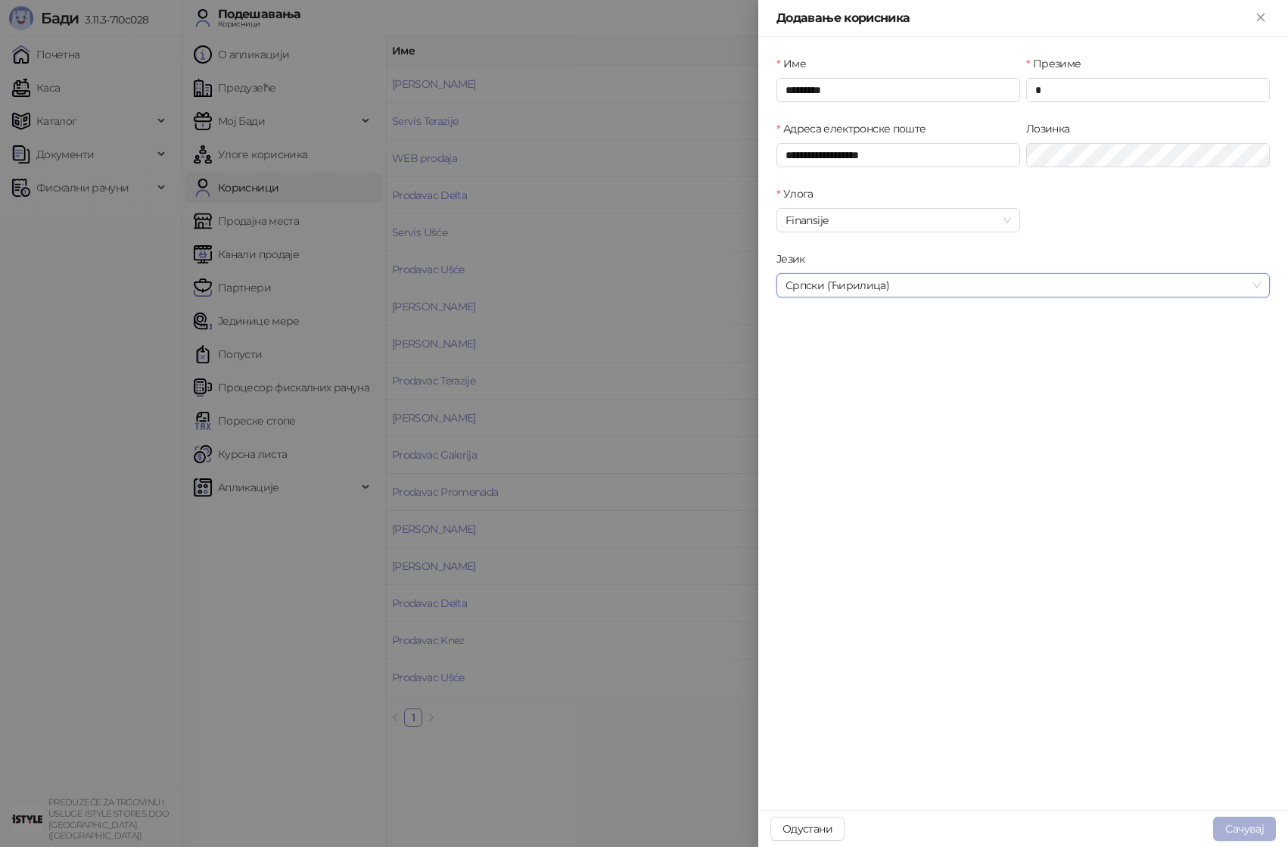
click at [1246, 827] on button "Сачувај" at bounding box center [1244, 828] width 63 height 24
